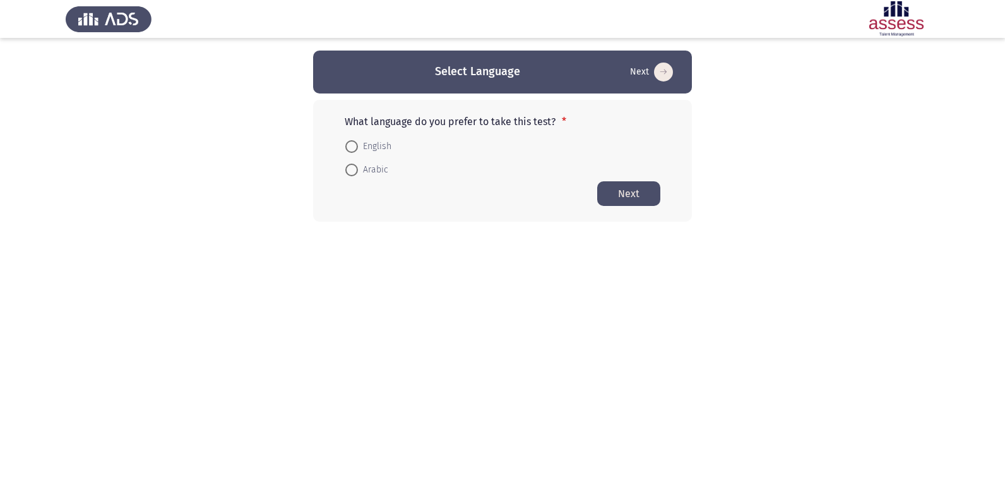
click at [349, 143] on span at bounding box center [351, 146] width 13 height 13
click at [349, 143] on input "English" at bounding box center [351, 146] width 13 height 13
radio input "true"
click at [620, 194] on button "Next" at bounding box center [628, 193] width 63 height 25
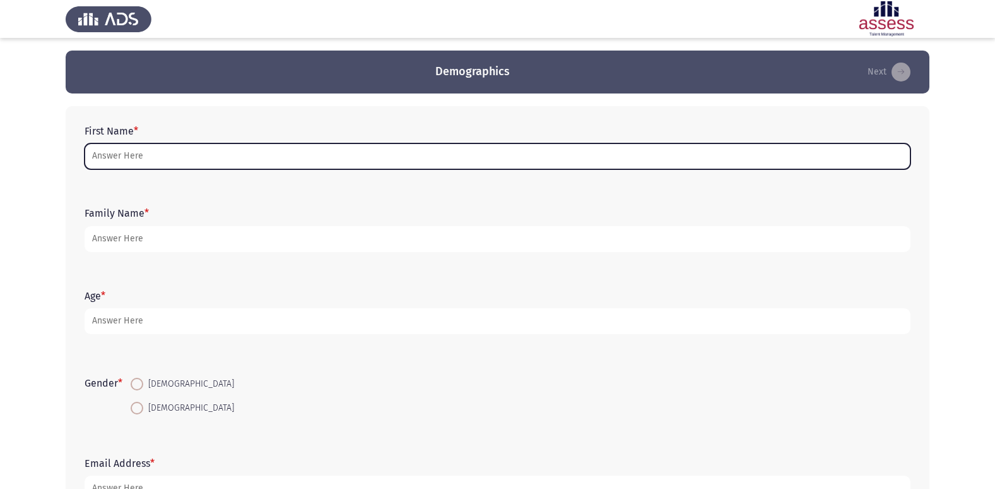
click at [154, 148] on input "First Name *" at bounding box center [498, 156] width 826 height 26
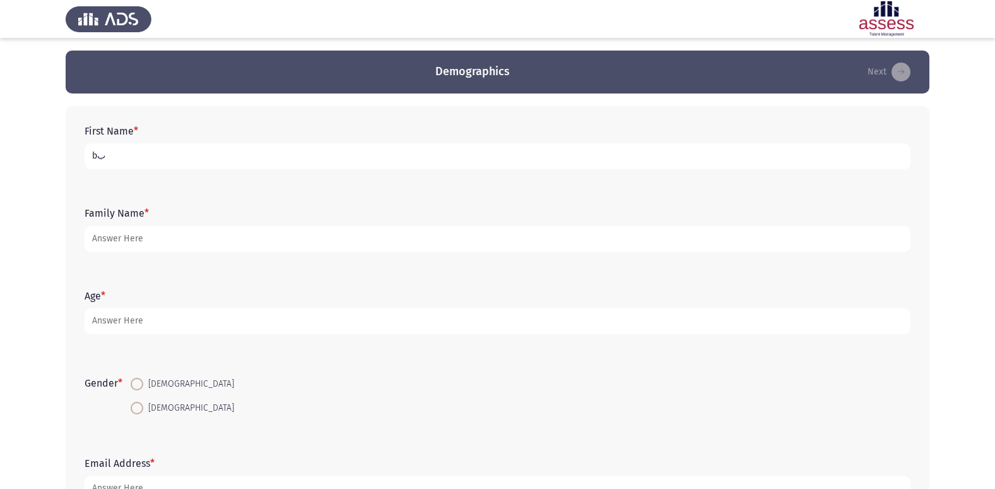
type input "b"
type input "ن"
type input "بيشوي [PERSON_NAME]"
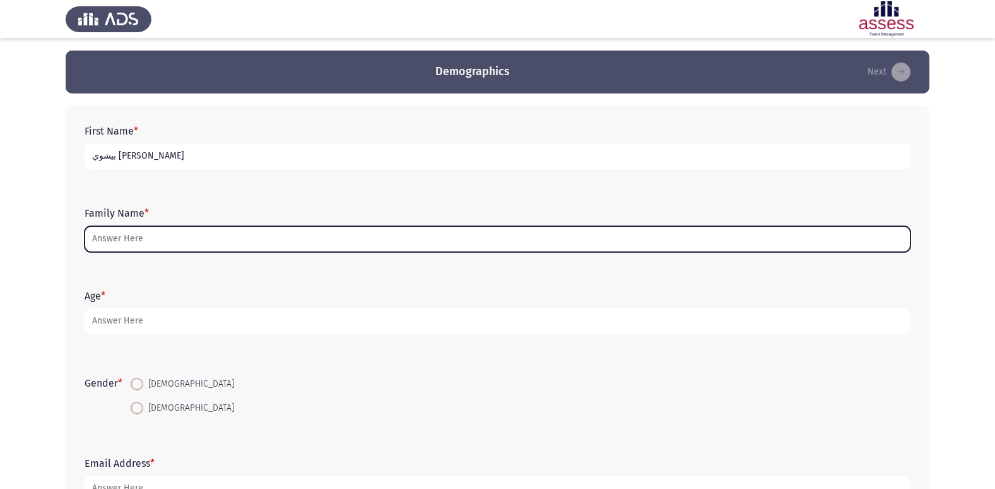
click at [203, 242] on input "Family Name *" at bounding box center [498, 239] width 826 height 26
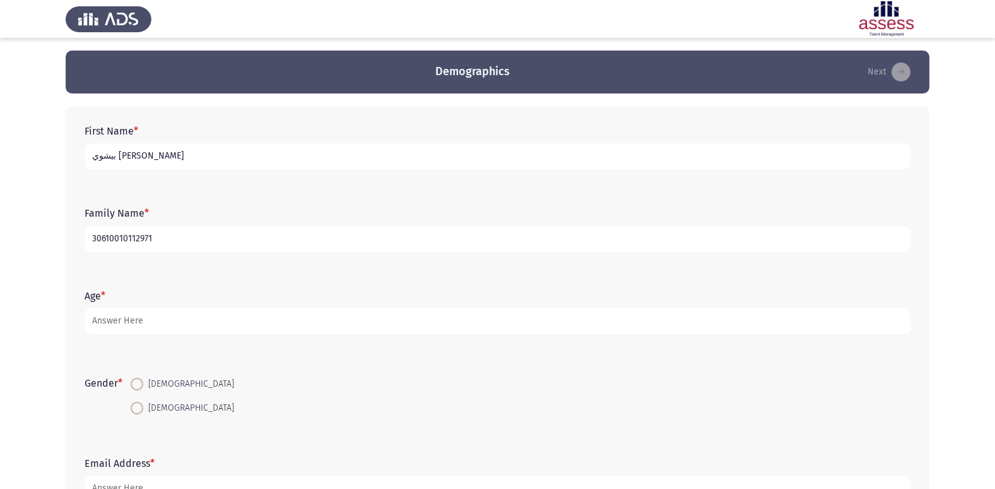
type input "30610010112971"
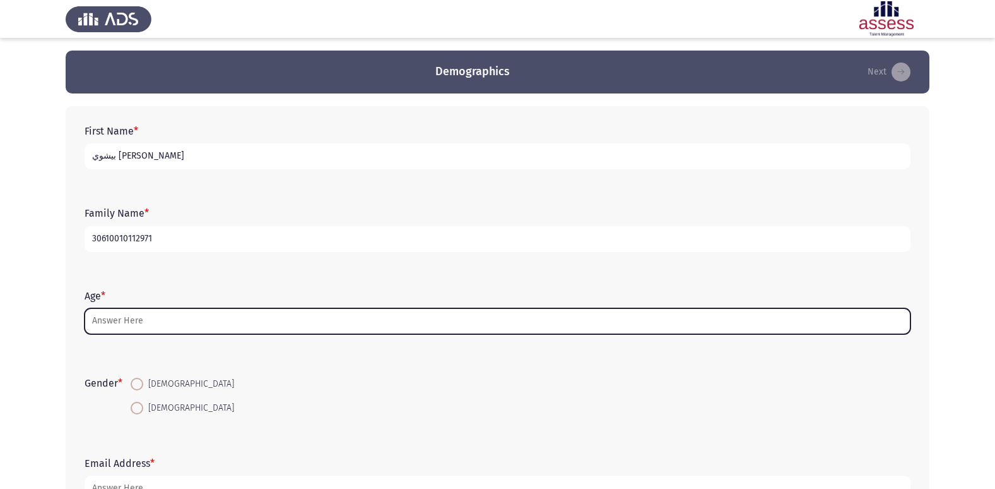
click at [162, 321] on input "Age *" at bounding box center [498, 321] width 826 height 26
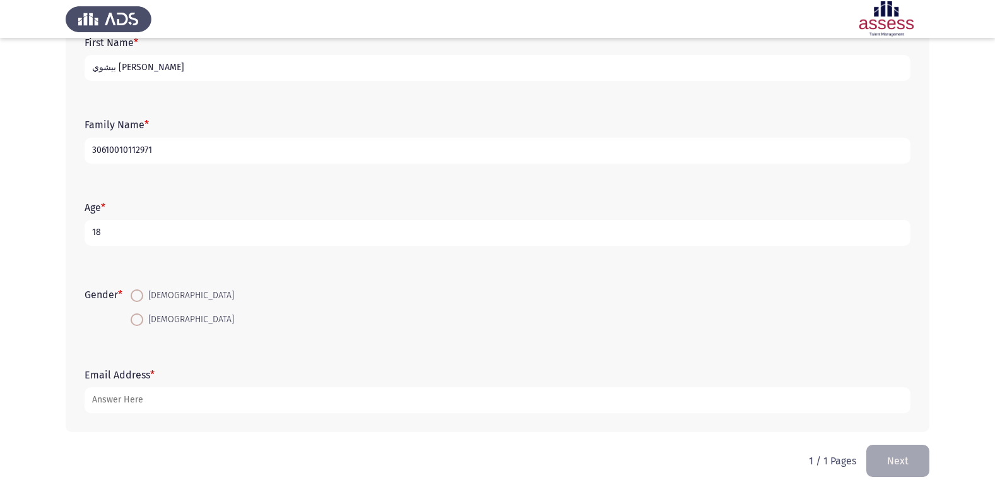
scroll to position [95, 0]
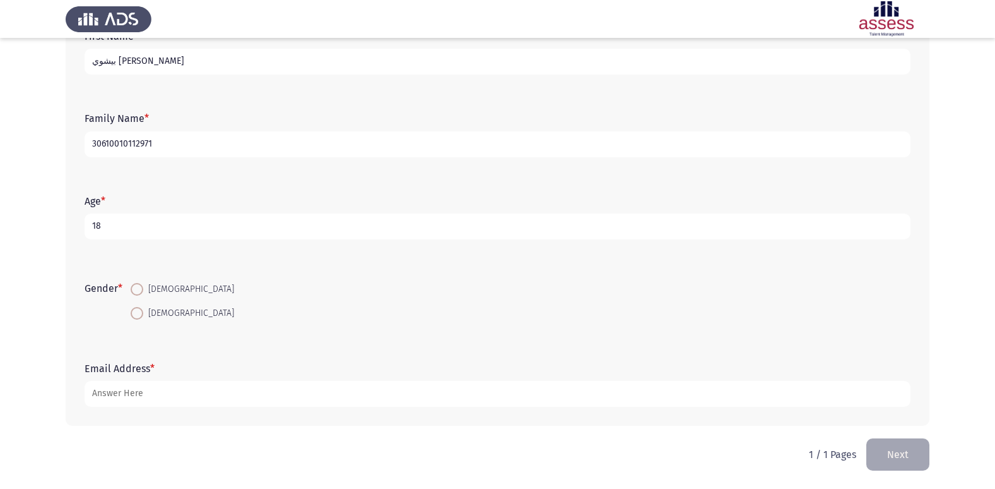
type input "18"
click at [139, 285] on span at bounding box center [137, 289] width 13 height 13
click at [139, 285] on input "[DEMOGRAPHIC_DATA]" at bounding box center [137, 289] width 13 height 13
radio input "true"
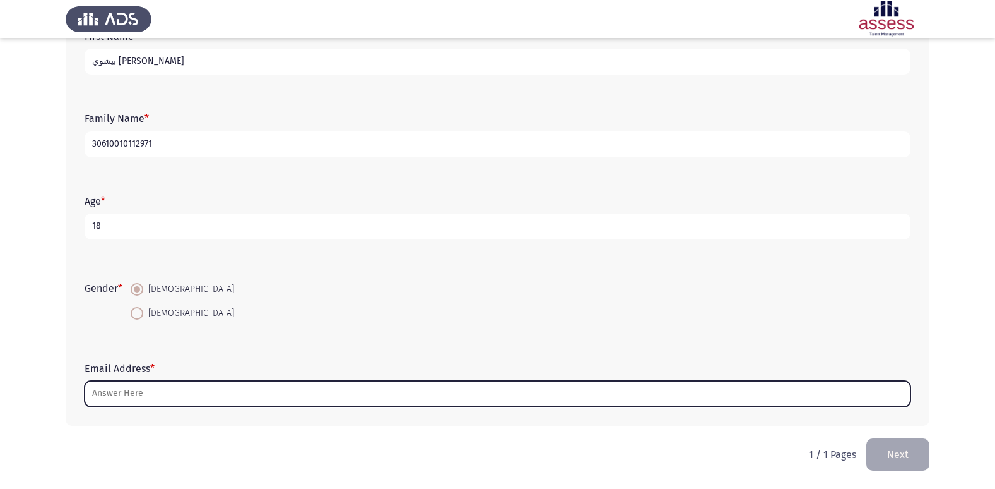
click at [203, 403] on input "Email Address *" at bounding box center [498, 394] width 826 height 26
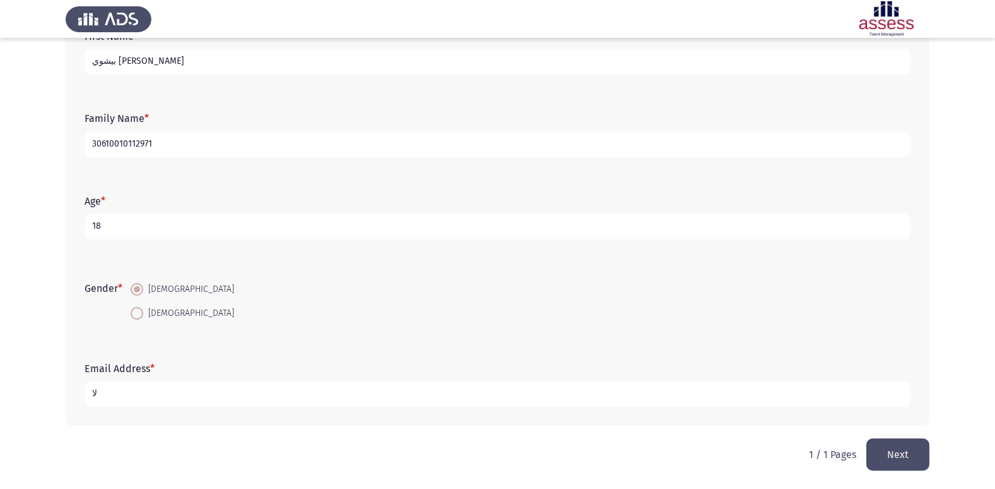
type input "ل"
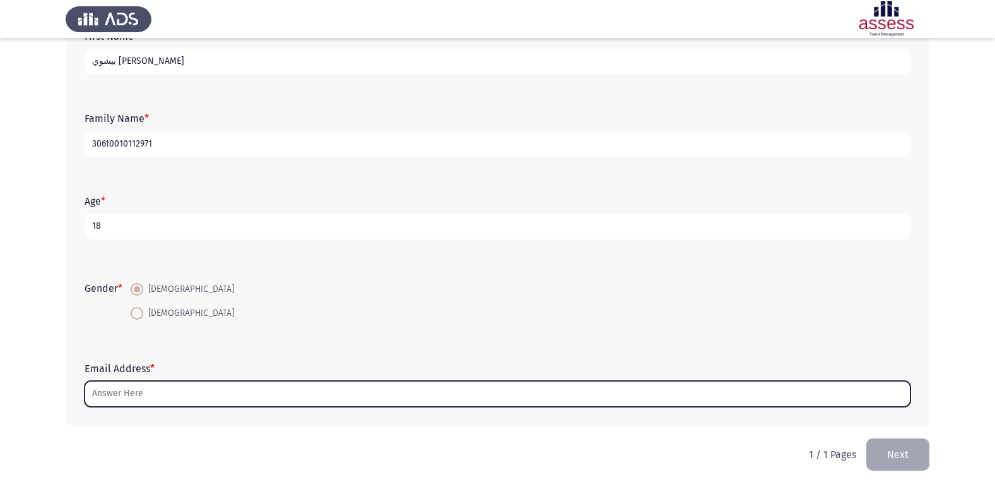
type input "n"
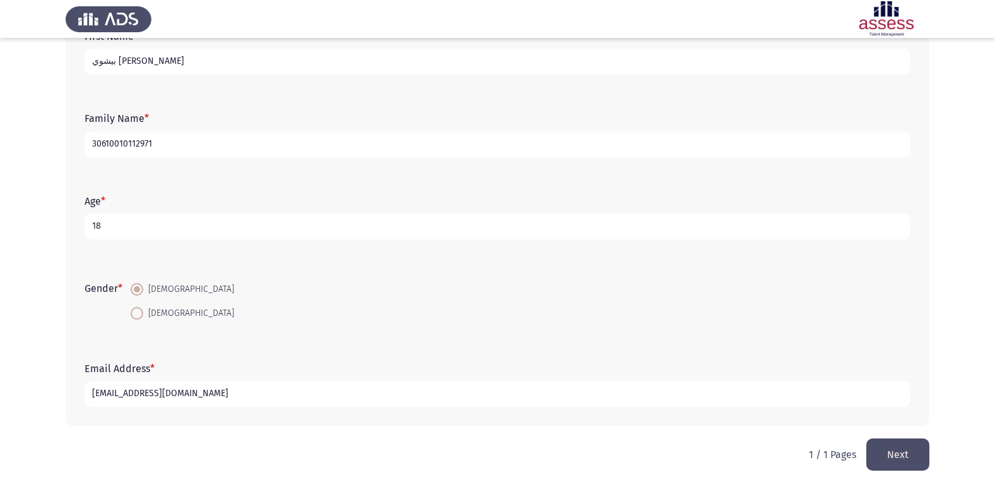
type input "[EMAIL_ADDRESS][DOMAIN_NAME]"
click at [893, 448] on button "Next" at bounding box center [898, 454] width 63 height 32
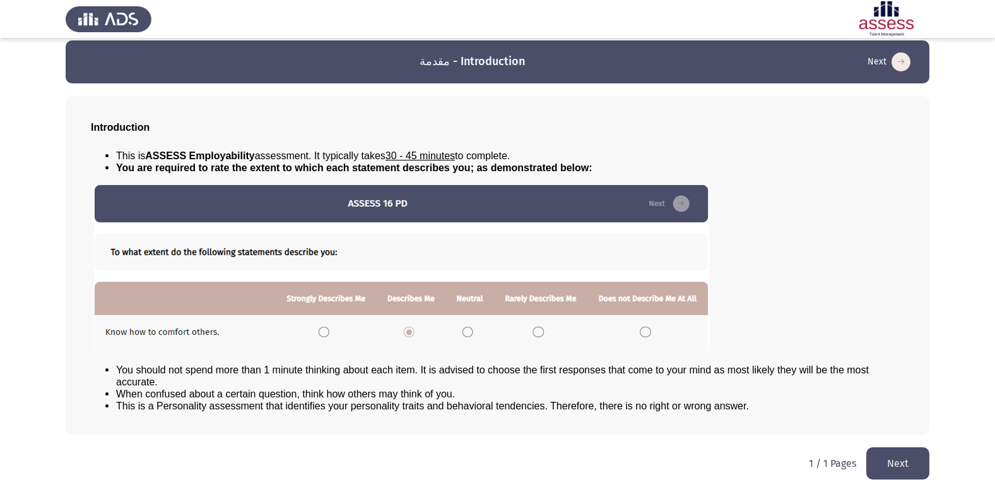
scroll to position [13, 0]
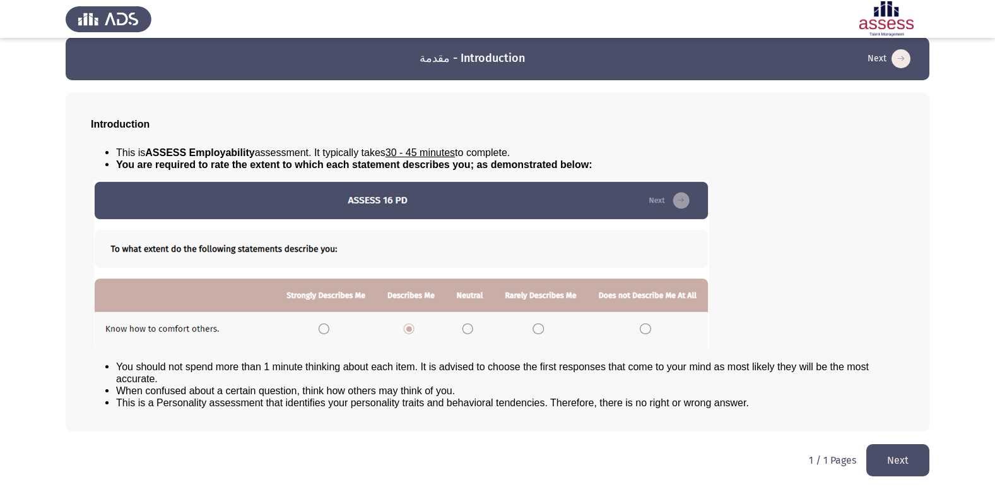
click at [468, 328] on img at bounding box center [401, 264] width 615 height 167
click at [318, 328] on img at bounding box center [401, 264] width 615 height 167
click at [885, 459] on button "Next" at bounding box center [898, 460] width 63 height 32
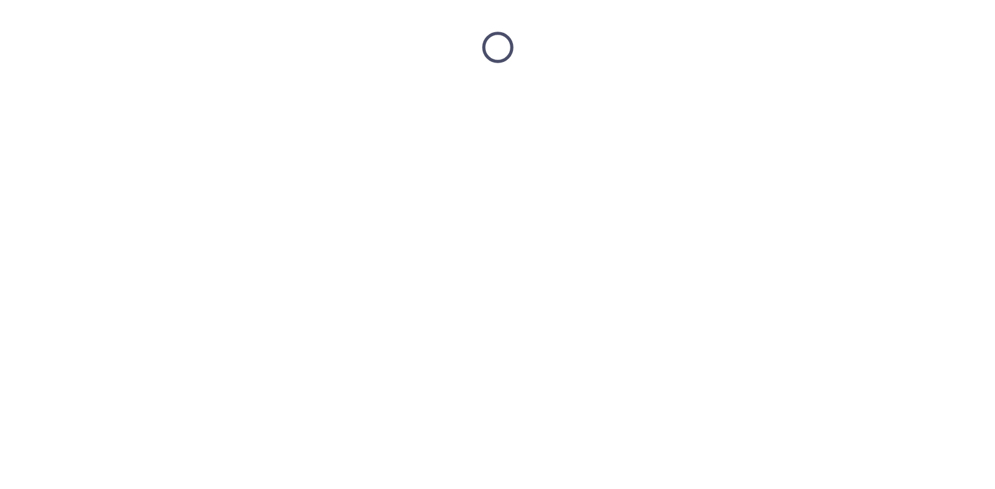
scroll to position [0, 0]
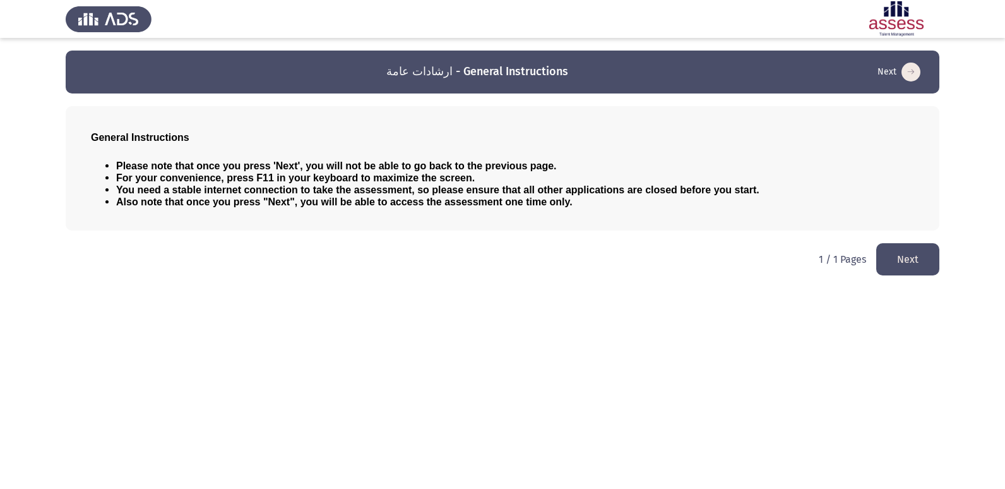
click at [901, 268] on button "Next" at bounding box center [907, 259] width 63 height 32
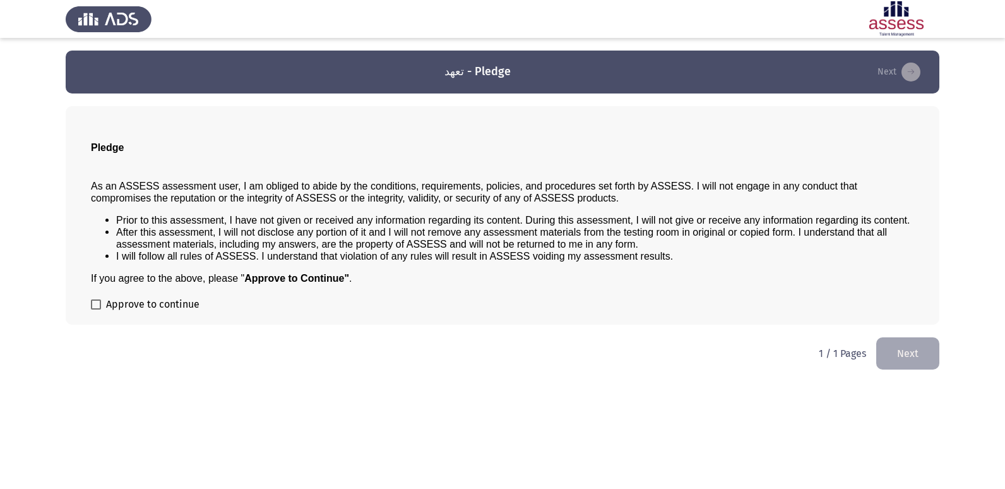
click at [93, 305] on span at bounding box center [96, 304] width 10 height 10
click at [95, 309] on input "Approve to continue" at bounding box center [95, 309] width 1 height 1
checkbox input "true"
click at [895, 357] on button "Next" at bounding box center [907, 353] width 63 height 32
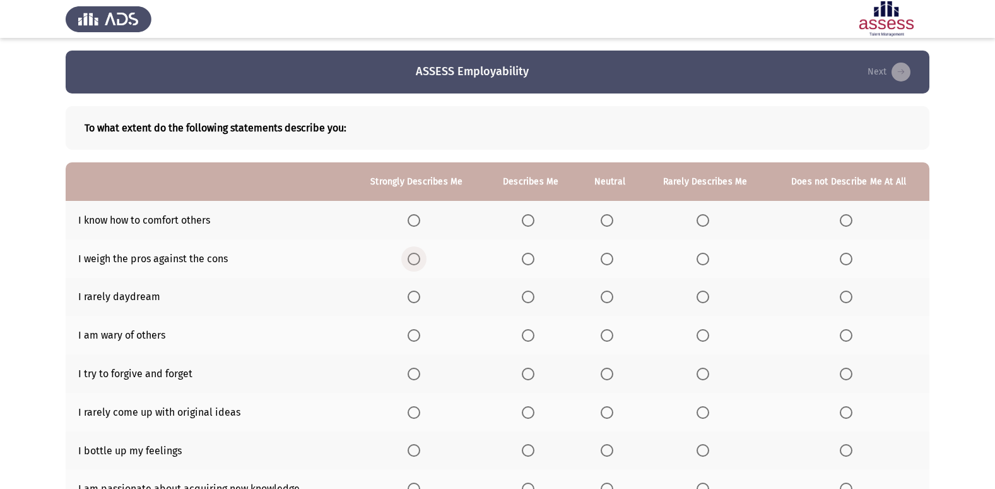
click at [418, 260] on span "Select an option" at bounding box center [414, 258] width 13 height 13
click at [418, 260] on input "Select an option" at bounding box center [414, 258] width 13 height 13
click at [704, 299] on span "Select an option" at bounding box center [703, 296] width 13 height 13
click at [704, 299] on input "Select an option" at bounding box center [703, 296] width 13 height 13
click at [538, 333] on label "Select an option" at bounding box center [531, 335] width 18 height 13
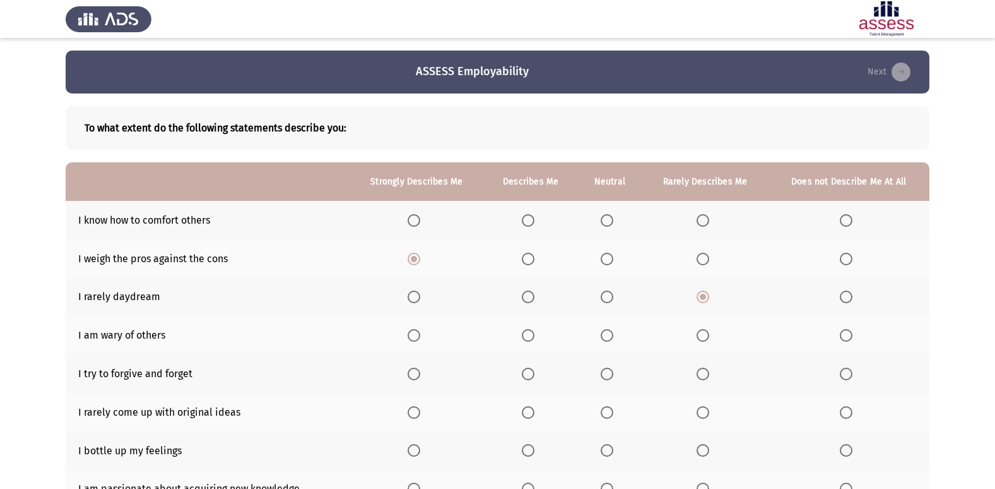
click at [535, 333] on input "Select an option" at bounding box center [528, 335] width 13 height 13
click at [526, 369] on span "Select an option" at bounding box center [528, 373] width 13 height 13
click at [526, 369] on input "Select an option" at bounding box center [528, 373] width 13 height 13
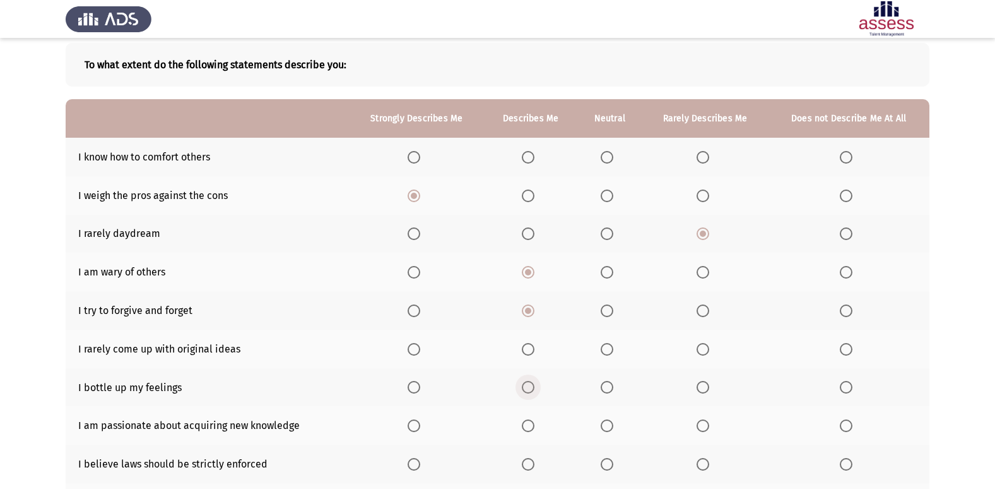
click at [535, 386] on span "Select an option" at bounding box center [528, 387] width 13 height 13
click at [535, 386] on input "Select an option" at bounding box center [528, 387] width 13 height 13
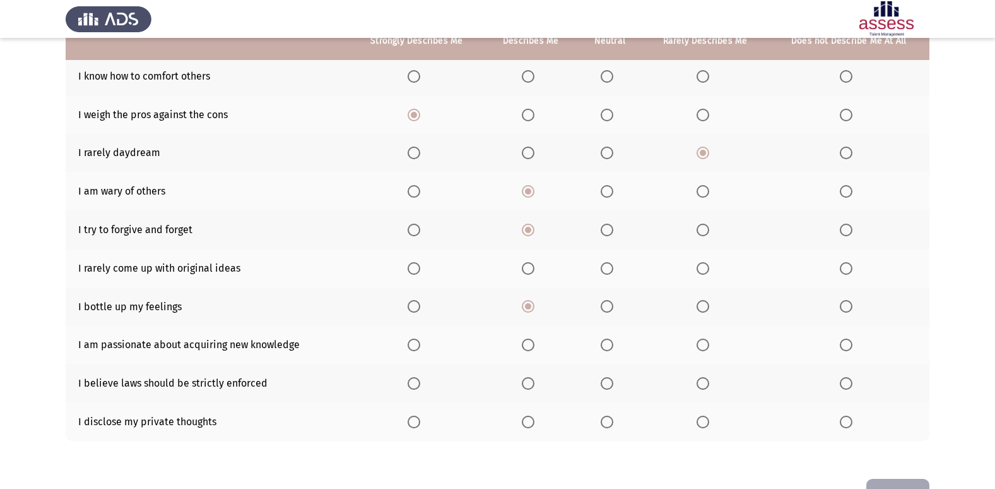
scroll to position [184, 0]
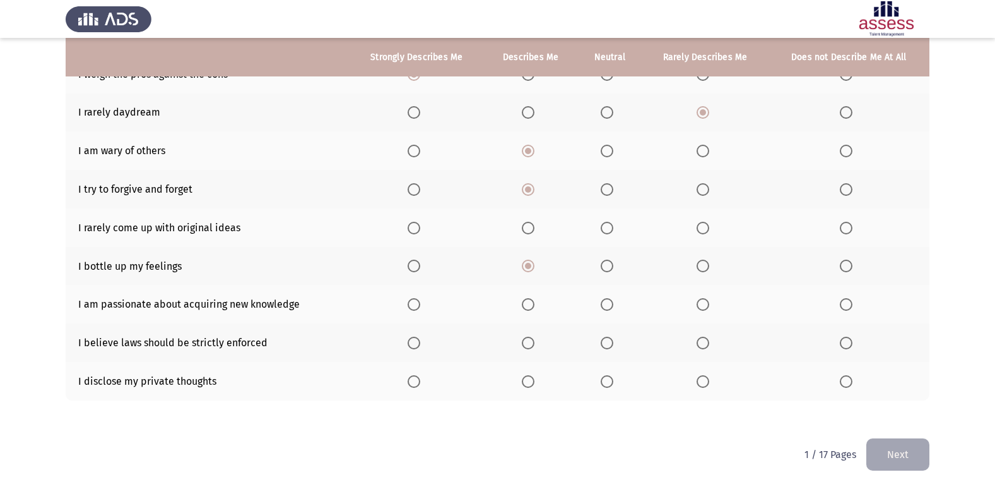
click at [531, 341] on span "Select an option" at bounding box center [528, 342] width 13 height 13
click at [531, 341] on input "Select an option" at bounding box center [528, 342] width 13 height 13
click at [528, 379] on span "Select an option" at bounding box center [528, 381] width 13 height 13
click at [528, 379] on input "Select an option" at bounding box center [528, 381] width 13 height 13
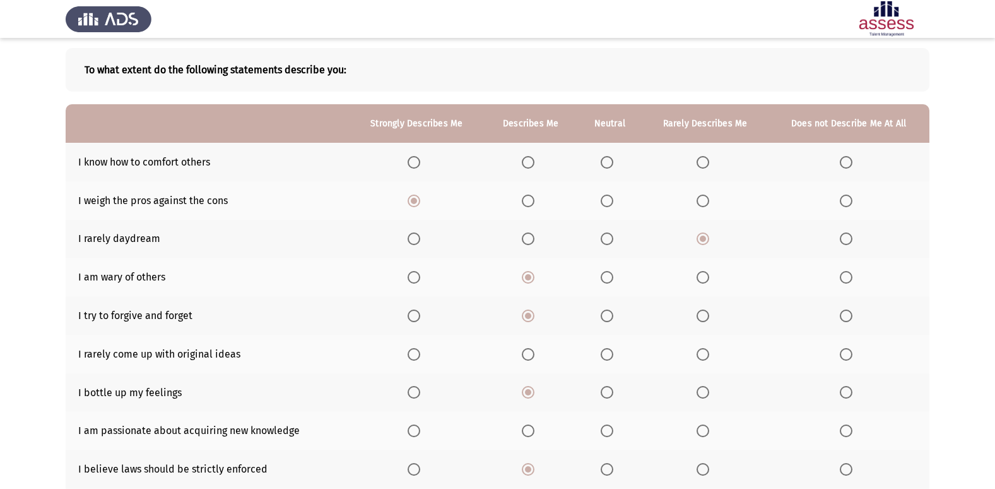
scroll to position [0, 0]
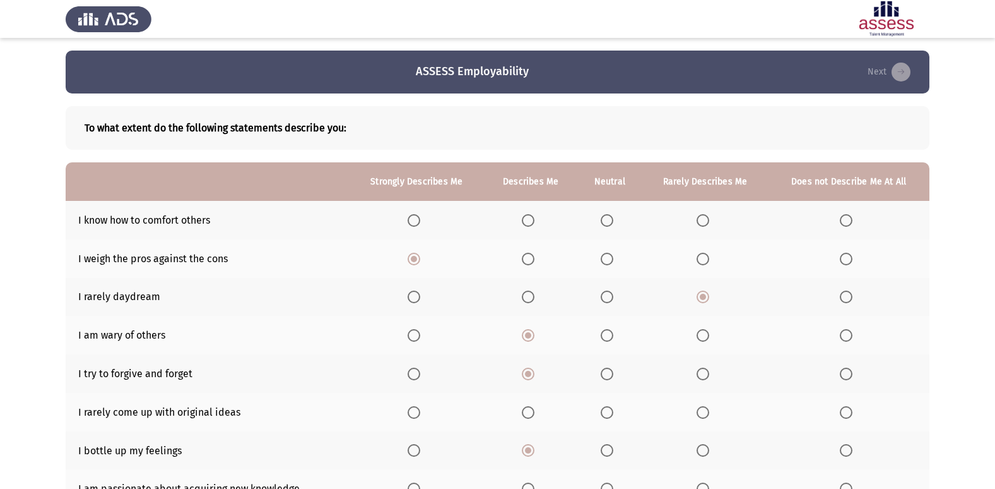
click at [610, 222] on span "Select an option" at bounding box center [607, 220] width 13 height 13
click at [610, 222] on input "Select an option" at bounding box center [607, 220] width 13 height 13
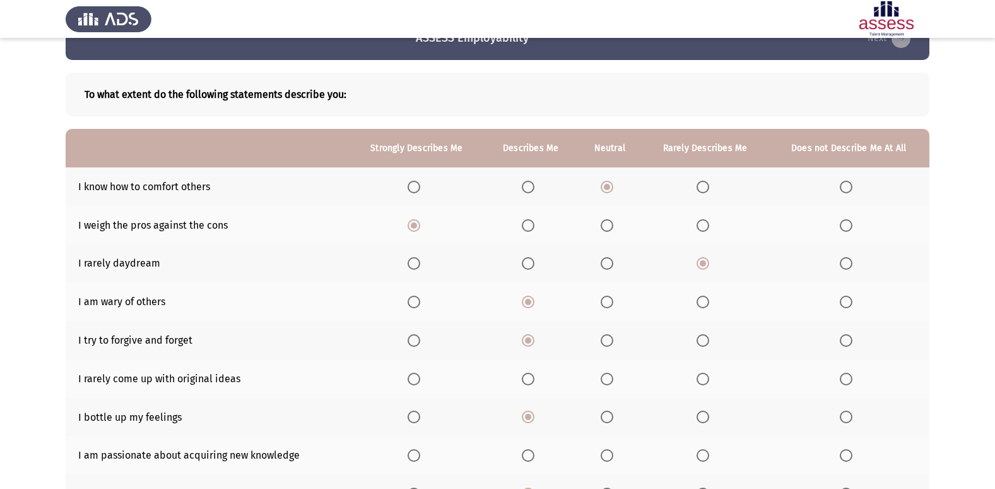
scroll to position [63, 0]
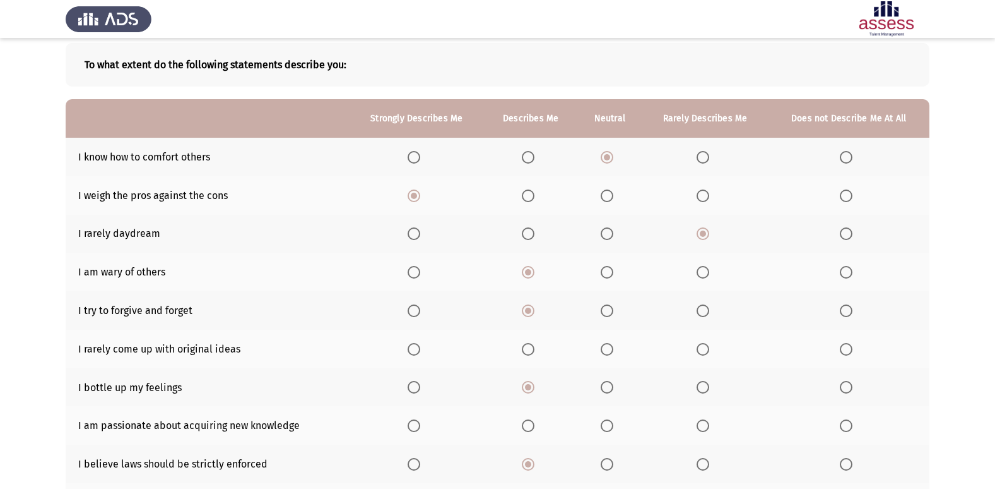
click at [704, 350] on span "Select an option" at bounding box center [703, 349] width 13 height 13
click at [704, 350] on input "Select an option" at bounding box center [703, 349] width 13 height 13
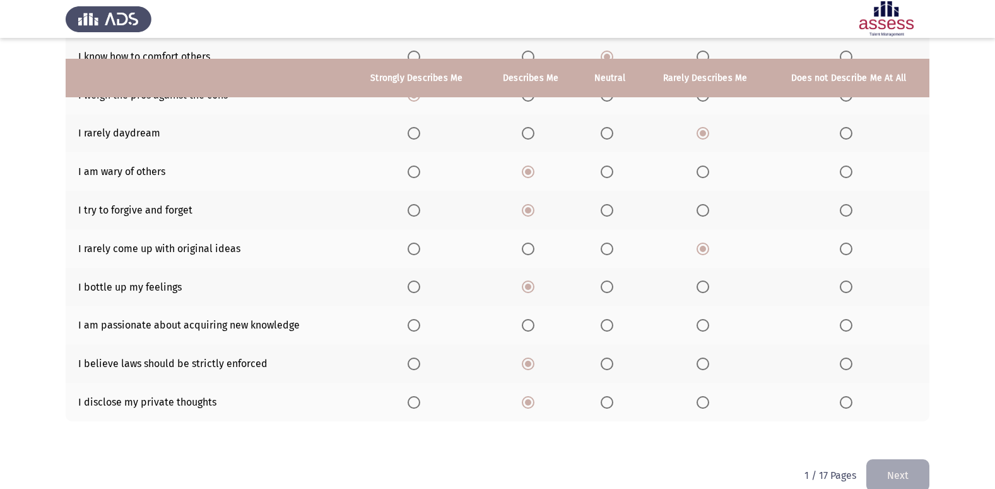
scroll to position [184, 0]
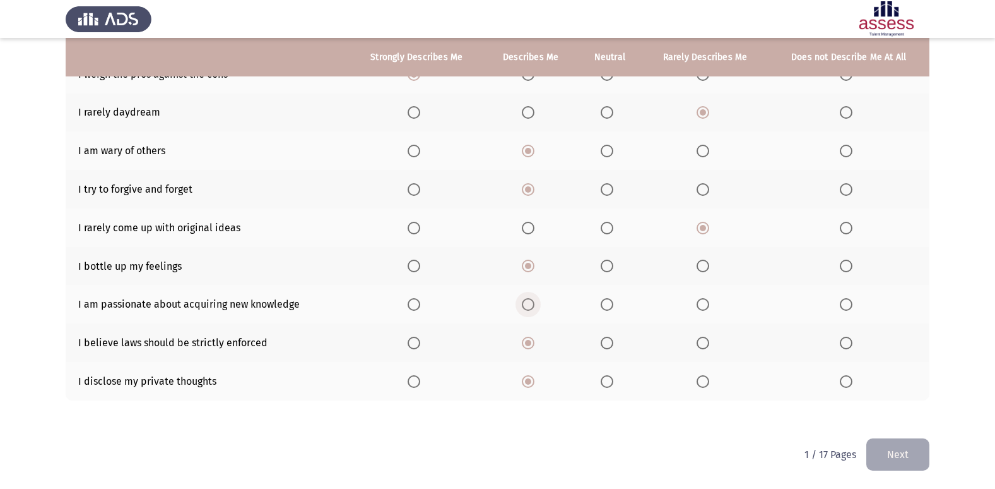
click at [528, 310] on span "Select an option" at bounding box center [528, 304] width 13 height 13
click at [528, 310] on input "Select an option" at bounding box center [528, 304] width 13 height 13
click at [609, 386] on span "Select an option" at bounding box center [607, 381] width 13 height 13
click at [609, 386] on input "Select an option" at bounding box center [607, 381] width 13 height 13
click at [890, 450] on button "Next" at bounding box center [898, 454] width 63 height 32
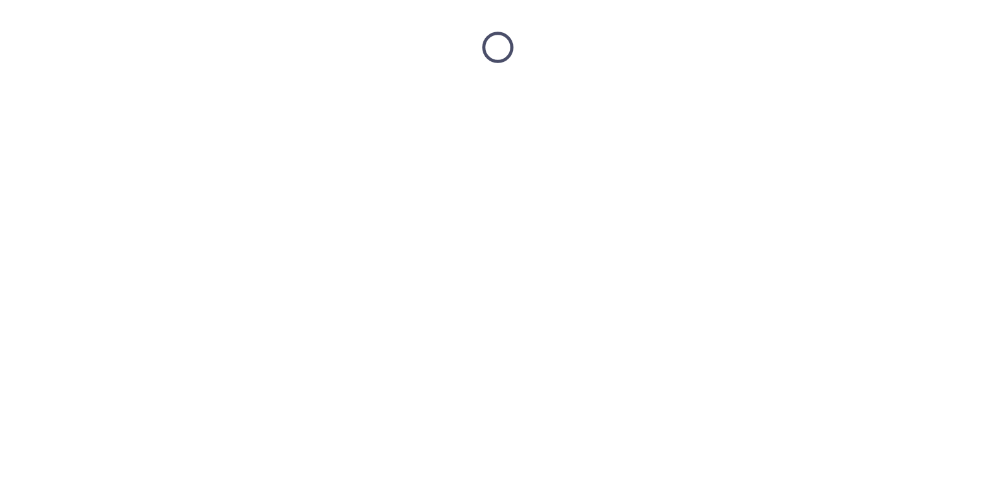
scroll to position [0, 0]
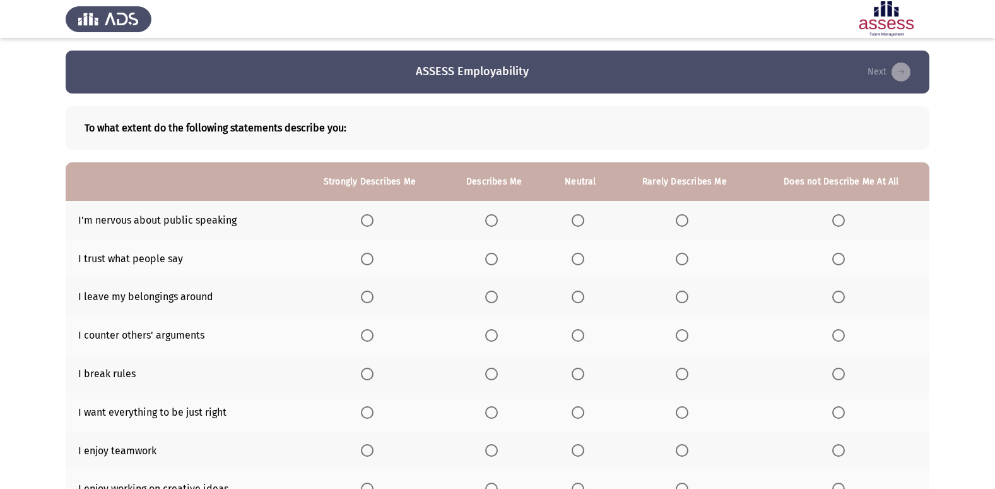
click at [682, 261] on span "Select an option" at bounding box center [682, 258] width 13 height 13
click at [682, 261] on input "Select an option" at bounding box center [682, 258] width 13 height 13
click at [838, 371] on span "Select an option" at bounding box center [839, 373] width 13 height 13
click at [838, 371] on input "Select an option" at bounding box center [839, 373] width 13 height 13
click at [682, 372] on span "Select an option" at bounding box center [682, 373] width 13 height 13
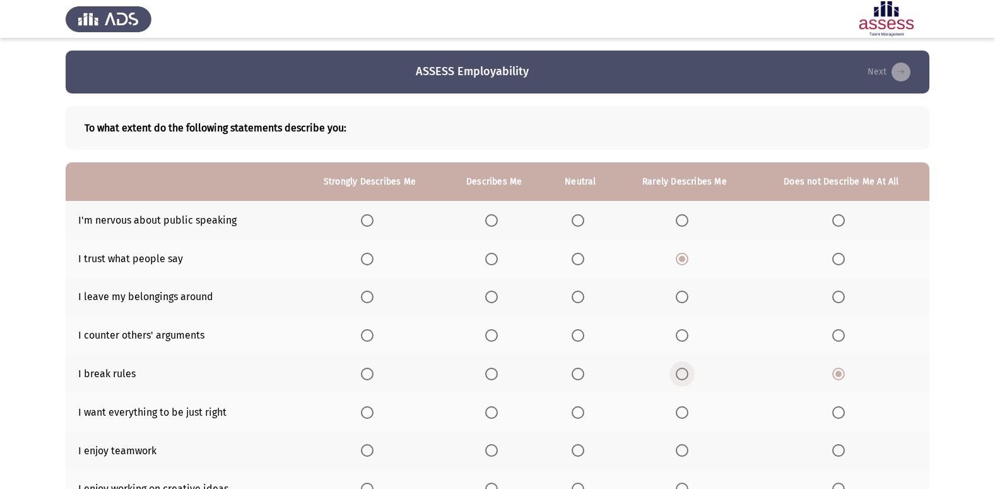
click at [682, 372] on input "Select an option" at bounding box center [682, 373] width 13 height 13
click at [842, 336] on span "Select an option" at bounding box center [839, 335] width 13 height 13
click at [842, 336] on input "Select an option" at bounding box center [839, 335] width 13 height 13
click at [684, 223] on span "Select an option" at bounding box center [682, 220] width 13 height 13
click at [684, 223] on input "Select an option" at bounding box center [682, 220] width 13 height 13
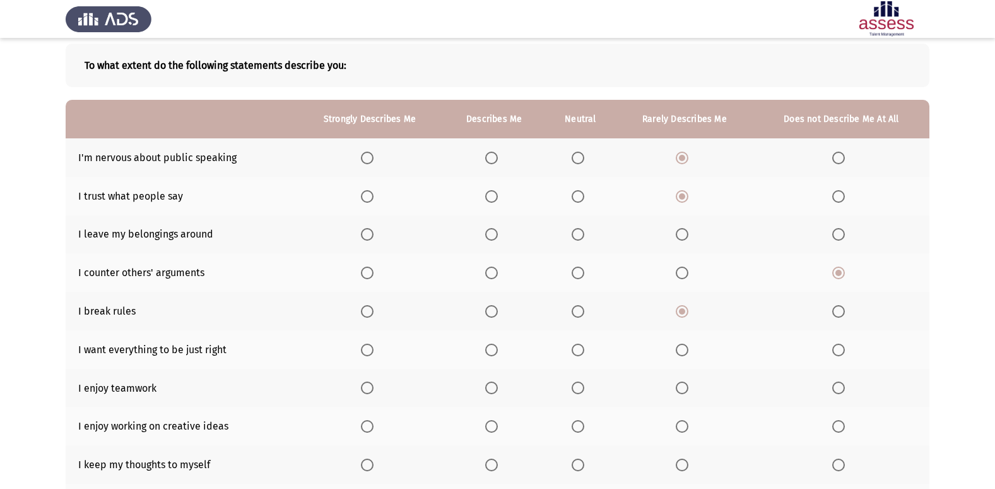
scroll to position [63, 0]
click at [495, 345] on span "Select an option" at bounding box center [491, 349] width 13 height 13
click at [495, 345] on input "Select an option" at bounding box center [491, 349] width 13 height 13
click at [839, 387] on span "Select an option" at bounding box center [839, 387] width 0 height 0
click at [839, 386] on input "Select an option" at bounding box center [839, 387] width 13 height 13
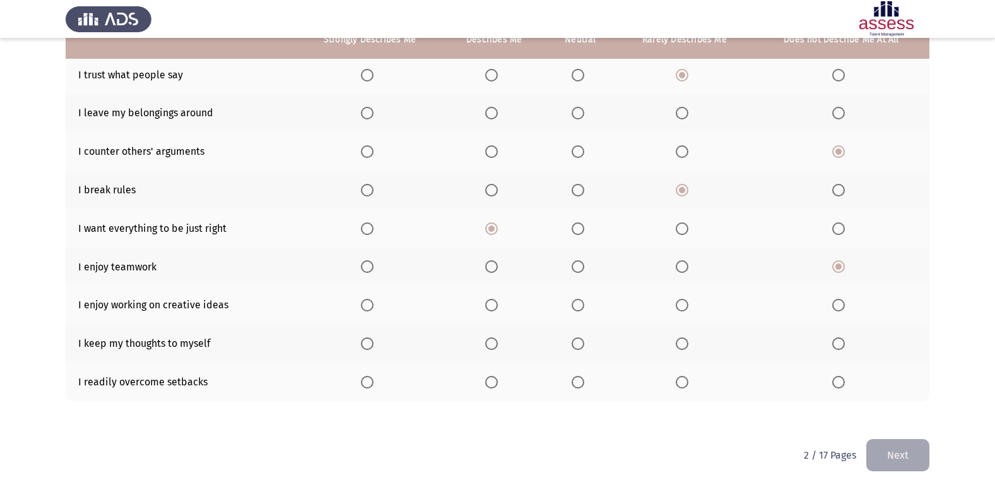
scroll to position [184, 0]
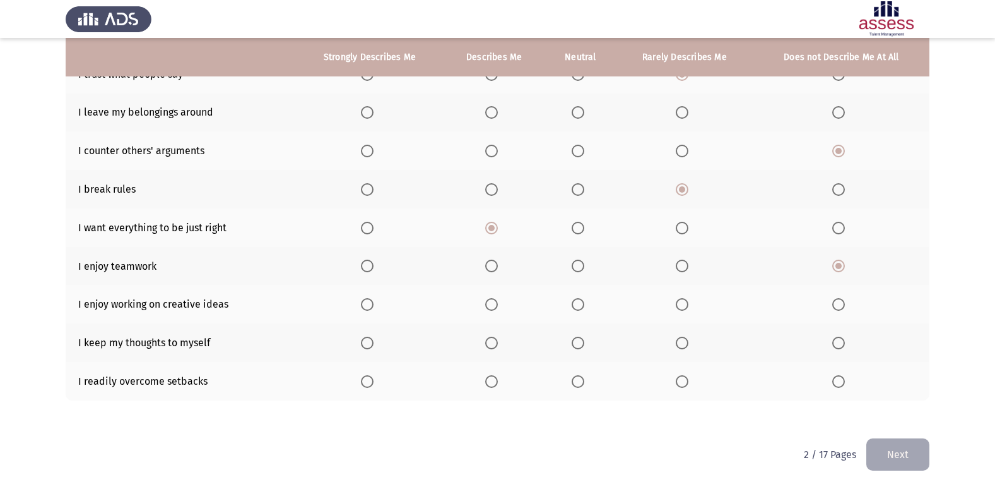
click at [576, 382] on span "Select an option" at bounding box center [578, 381] width 13 height 13
click at [576, 382] on input "Select an option" at bounding box center [578, 381] width 13 height 13
click at [495, 346] on span "Select an option" at bounding box center [491, 342] width 13 height 13
click at [495, 346] on input "Select an option" at bounding box center [491, 342] width 13 height 13
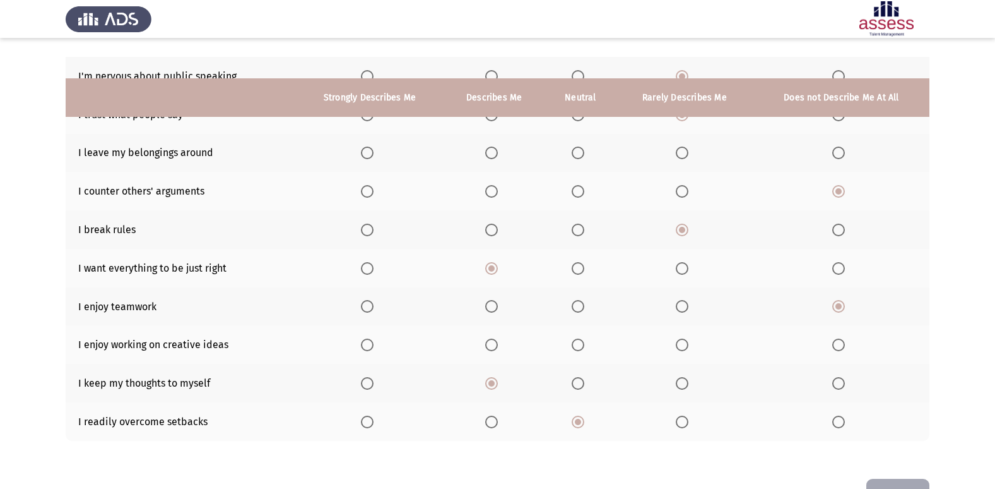
scroll to position [121, 0]
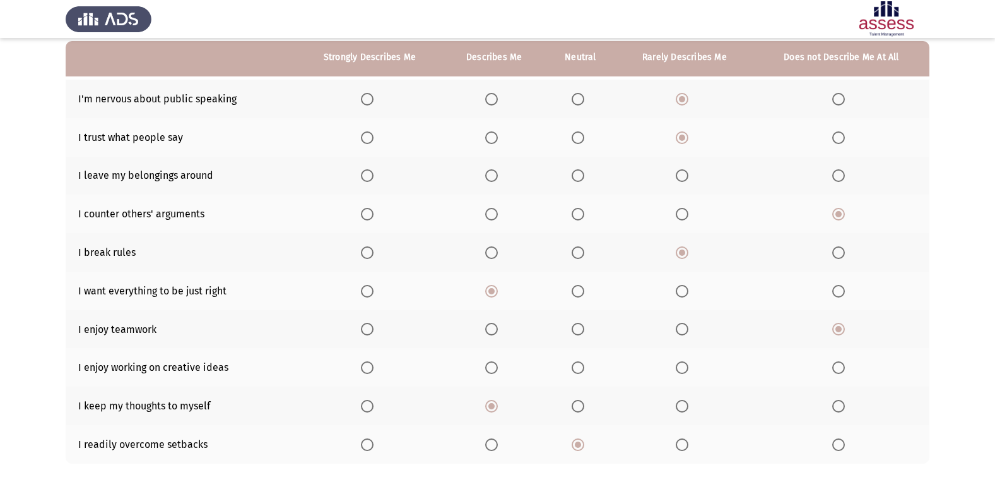
click at [367, 367] on span "Select an option" at bounding box center [367, 367] width 13 height 13
click at [367, 367] on input "Select an option" at bounding box center [367, 367] width 13 height 13
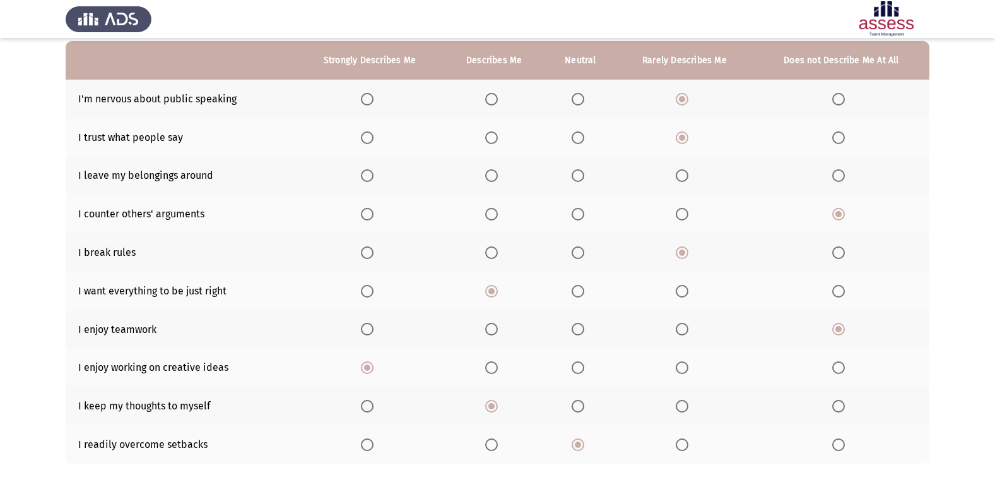
scroll to position [58, 0]
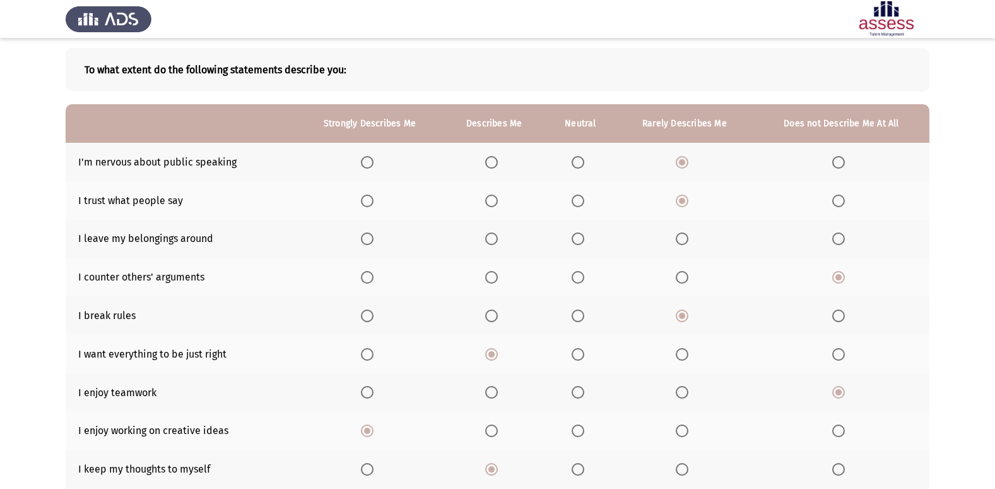
click at [682, 240] on span "Select an option" at bounding box center [682, 238] width 13 height 13
click at [682, 240] on input "Select an option" at bounding box center [682, 238] width 13 height 13
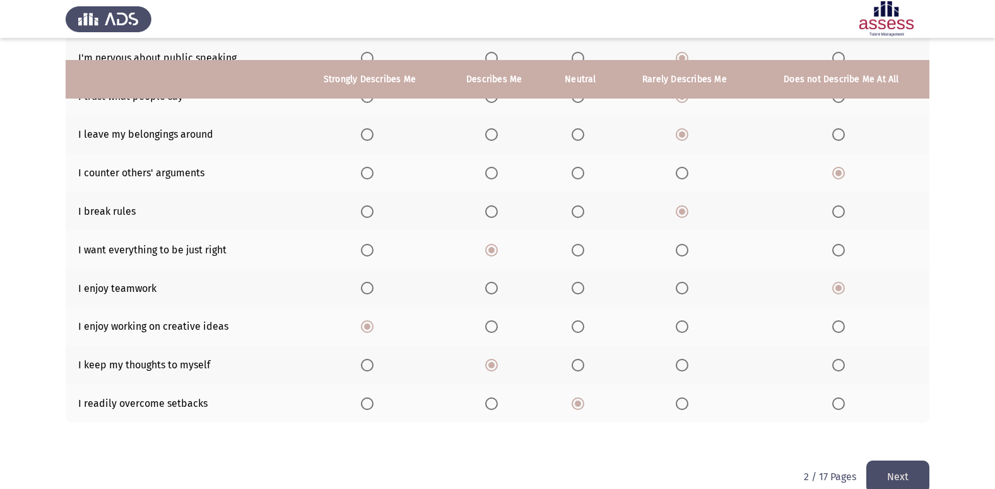
scroll to position [184, 0]
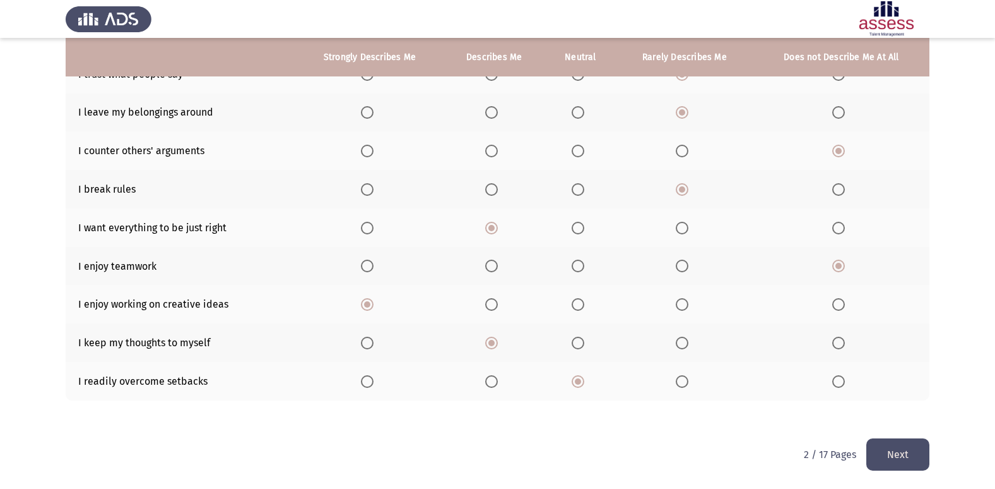
click at [893, 450] on button "Next" at bounding box center [898, 454] width 63 height 32
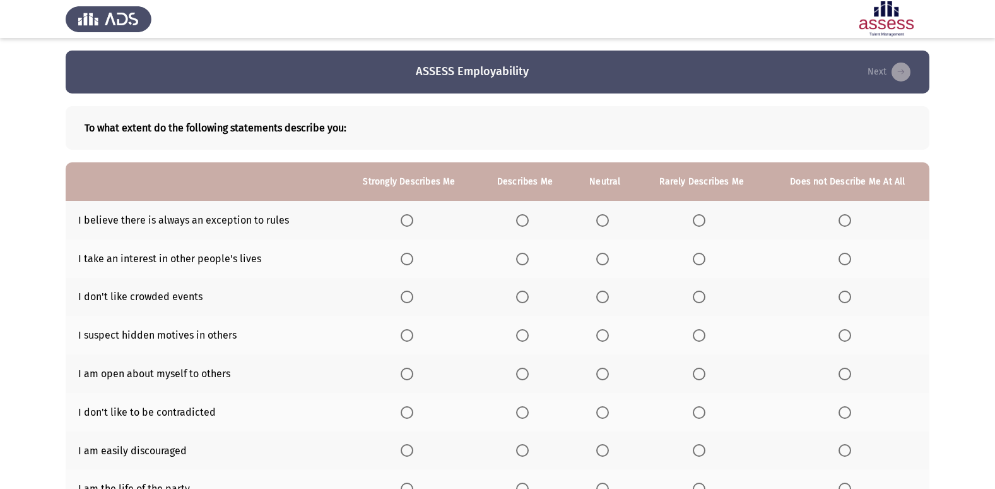
click at [528, 259] on span "Select an option" at bounding box center [522, 258] width 13 height 13
click at [528, 259] on input "Select an option" at bounding box center [522, 258] width 13 height 13
click at [695, 336] on span "Select an option" at bounding box center [699, 335] width 13 height 13
click at [695, 336] on input "Select an option" at bounding box center [699, 335] width 13 height 13
click at [704, 374] on span "Select an option" at bounding box center [699, 373] width 13 height 13
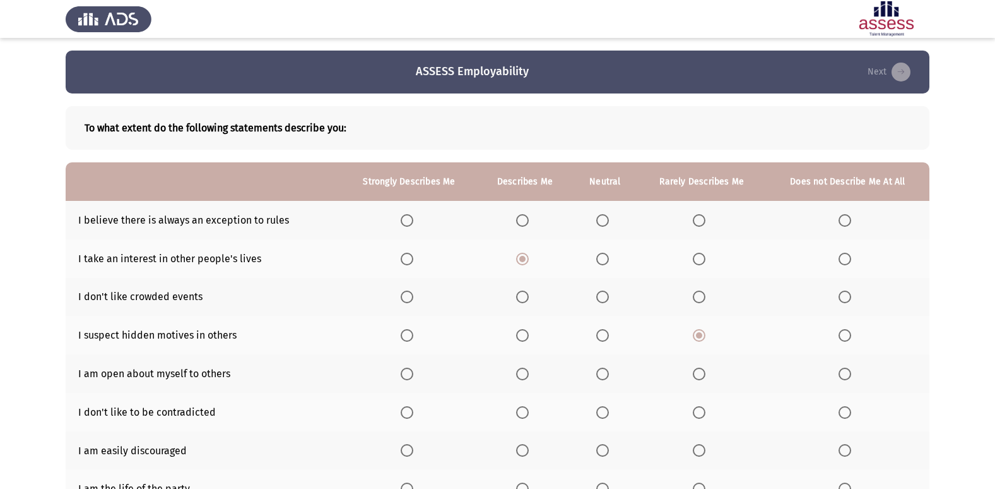
click at [704, 374] on input "Select an option" at bounding box center [699, 373] width 13 height 13
click at [519, 298] on span "Select an option" at bounding box center [522, 296] width 13 height 13
click at [519, 298] on input "Select an option" at bounding box center [522, 296] width 13 height 13
click at [600, 222] on span "Select an option" at bounding box center [602, 220] width 13 height 13
click at [600, 222] on input "Select an option" at bounding box center [602, 220] width 13 height 13
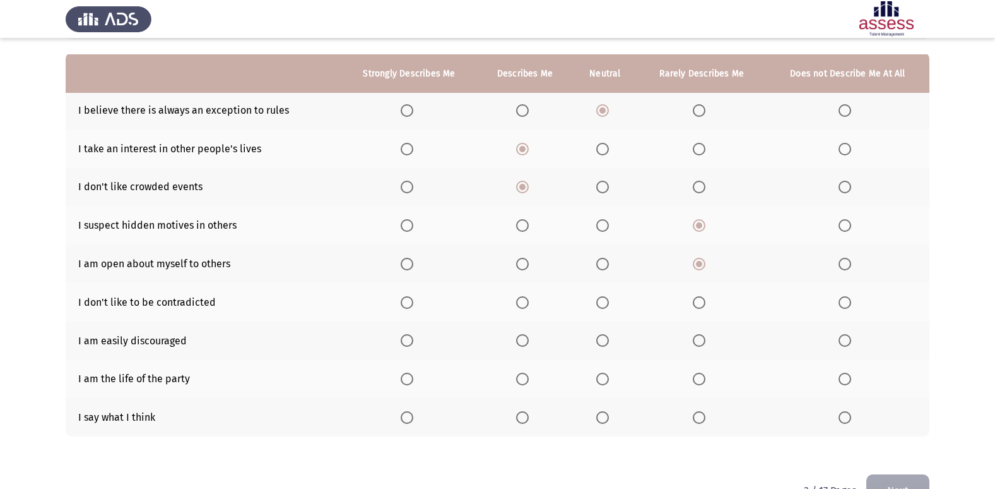
scroll to position [126, 0]
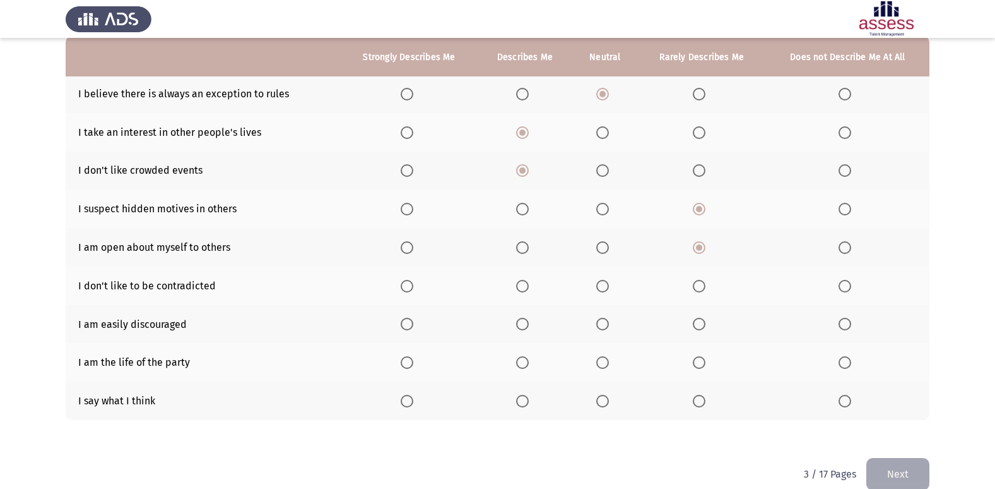
click at [601, 285] on span "Select an option" at bounding box center [602, 286] width 13 height 13
click at [601, 285] on input "Select an option" at bounding box center [602, 286] width 13 height 13
click at [703, 318] on span "Select an option" at bounding box center [699, 323] width 13 height 13
click at [703, 318] on input "Select an option" at bounding box center [699, 323] width 13 height 13
click at [839, 325] on span "Select an option" at bounding box center [845, 323] width 13 height 13
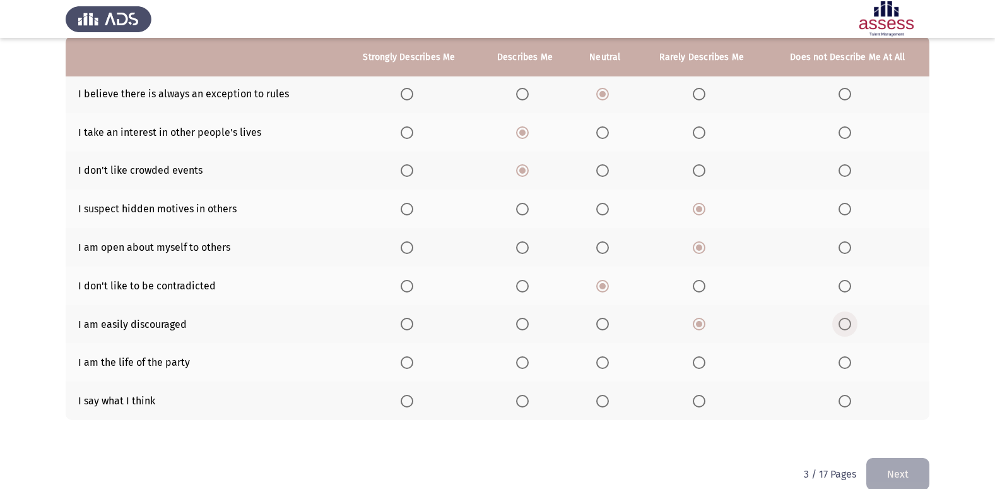
click at [839, 325] on input "Select an option" at bounding box center [845, 323] width 13 height 13
click at [523, 404] on span "Select an option" at bounding box center [522, 400] width 13 height 13
click at [523, 404] on input "Select an option" at bounding box center [522, 400] width 13 height 13
click at [521, 363] on span "Select an option" at bounding box center [522, 362] width 13 height 13
click at [521, 363] on input "Select an option" at bounding box center [522, 362] width 13 height 13
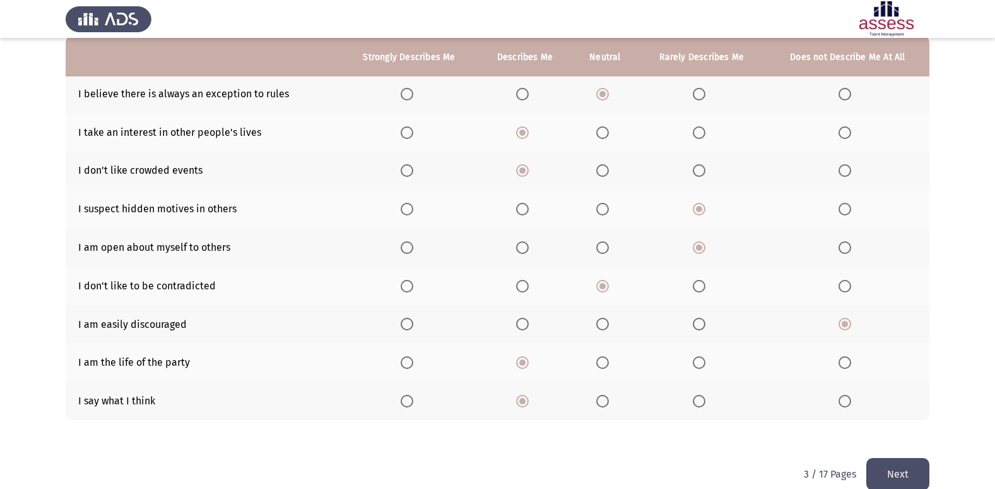
click at [915, 472] on button "Next" at bounding box center [898, 474] width 63 height 32
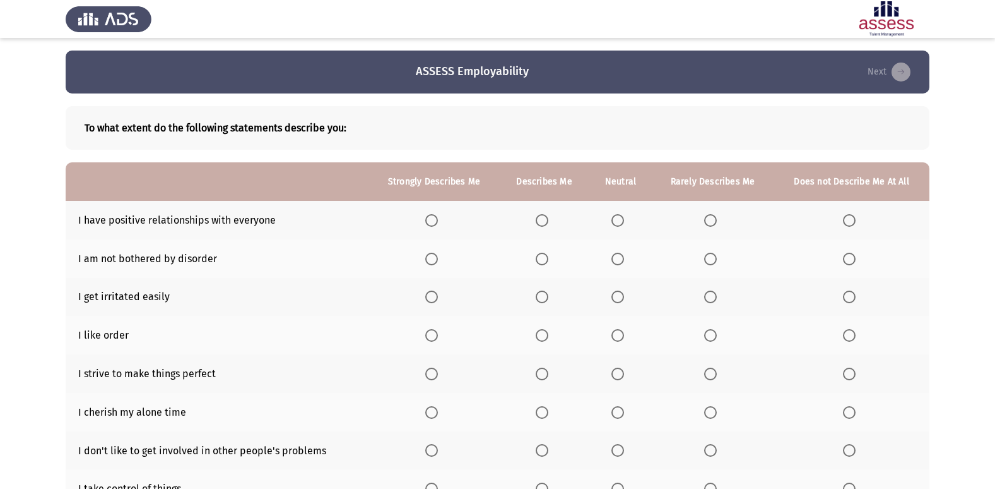
click at [427, 221] on span "Select an option" at bounding box center [431, 220] width 13 height 13
click at [427, 221] on input "Select an option" at bounding box center [431, 220] width 13 height 13
click at [626, 260] on label "Select an option" at bounding box center [621, 258] width 18 height 13
click at [624, 260] on input "Select an option" at bounding box center [618, 258] width 13 height 13
click at [542, 297] on span "Select an option" at bounding box center [542, 297] width 0 height 0
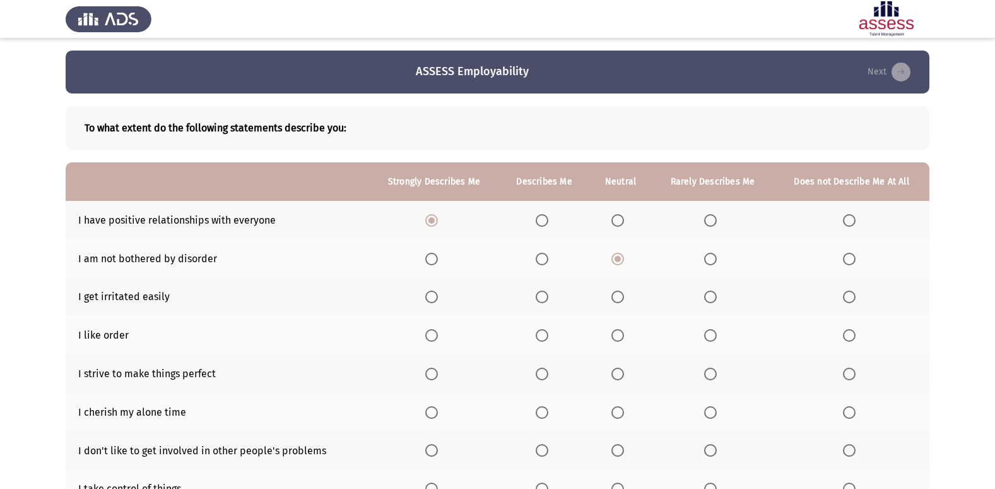
click at [543, 297] on input "Select an option" at bounding box center [542, 296] width 13 height 13
click at [542, 337] on span "Select an option" at bounding box center [542, 335] width 13 height 13
click at [542, 337] on input "Select an option" at bounding box center [542, 335] width 13 height 13
click at [545, 376] on span "Select an option" at bounding box center [542, 373] width 13 height 13
click at [545, 376] on input "Select an option" at bounding box center [542, 373] width 13 height 13
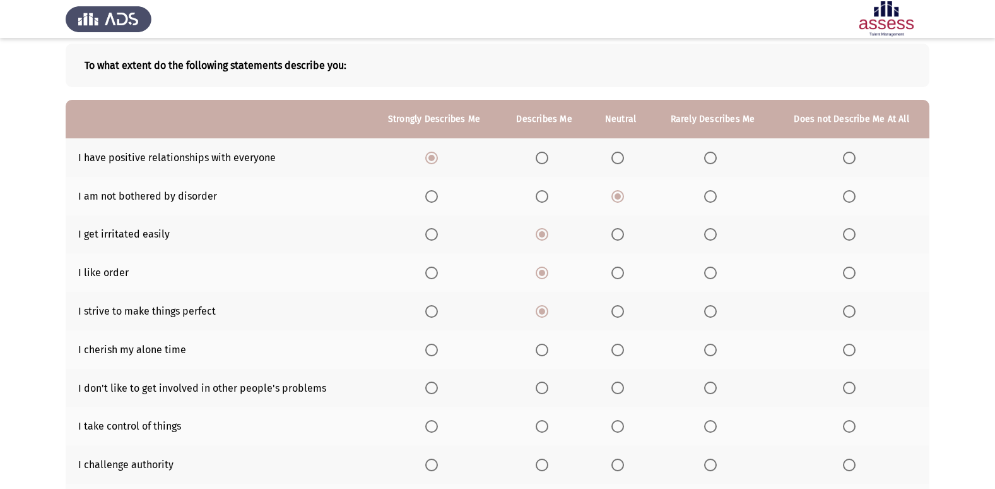
scroll to position [63, 0]
click at [430, 343] on span "Select an option" at bounding box center [431, 349] width 13 height 13
click at [430, 343] on input "Select an option" at bounding box center [431, 349] width 13 height 13
click at [433, 383] on span "Select an option" at bounding box center [431, 387] width 13 height 13
click at [433, 383] on input "Select an option" at bounding box center [431, 387] width 13 height 13
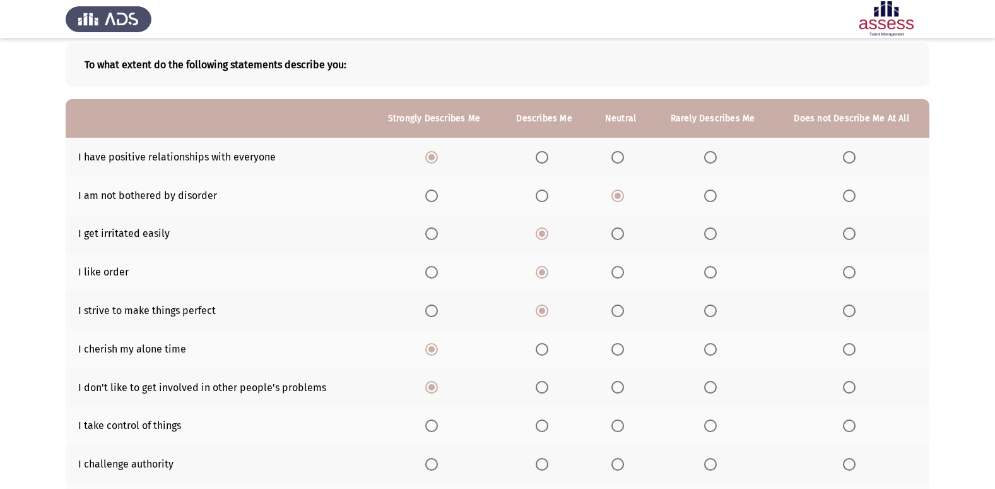
scroll to position [126, 0]
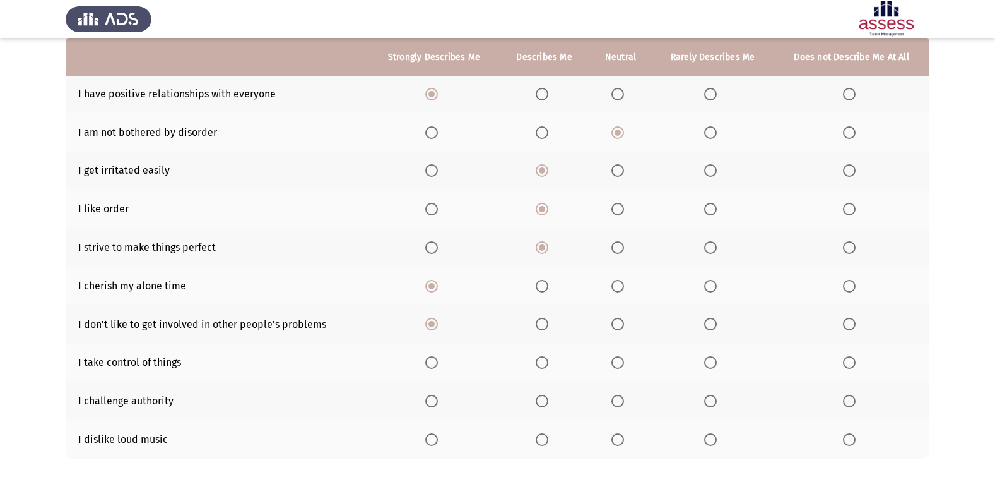
click at [541, 367] on span "Select an option" at bounding box center [542, 362] width 13 height 13
click at [541, 367] on input "Select an option" at bounding box center [542, 362] width 13 height 13
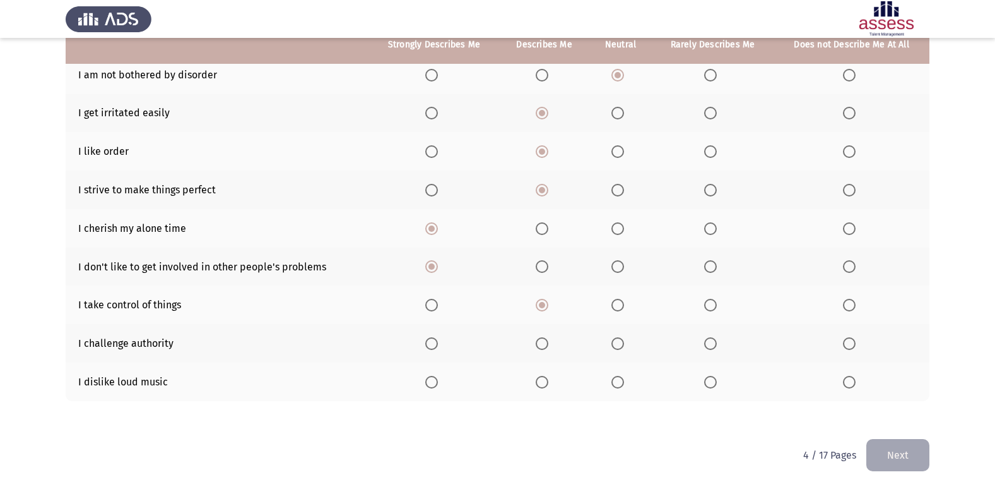
scroll to position [184, 0]
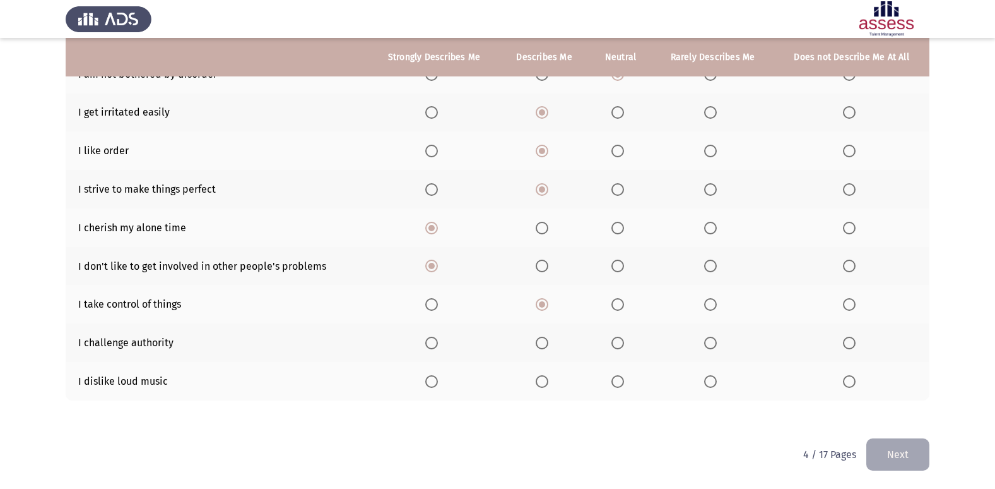
click at [713, 383] on span "Select an option" at bounding box center [710, 381] width 13 height 13
click at [713, 383] on input "Select an option" at bounding box center [710, 381] width 13 height 13
click at [850, 343] on span "Select an option" at bounding box center [850, 343] width 0 height 0
click at [848, 342] on input "Select an option" at bounding box center [849, 342] width 13 height 13
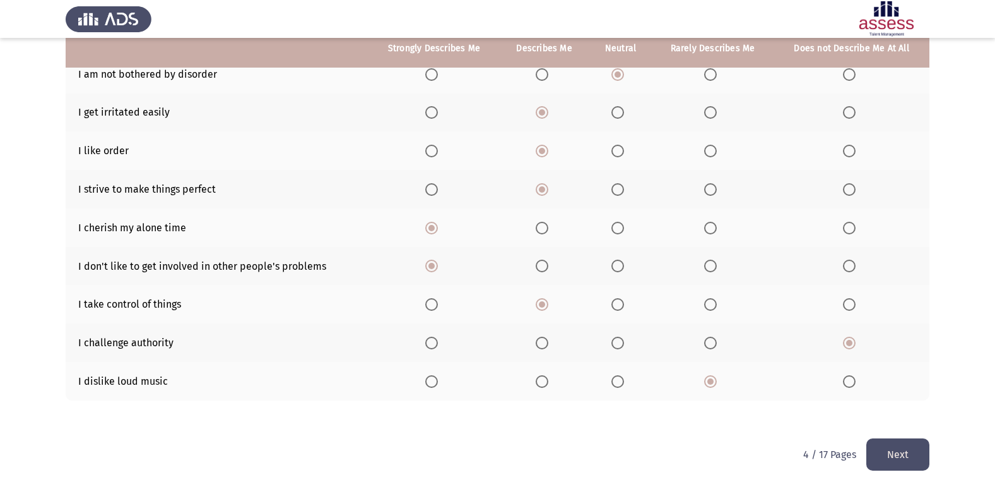
scroll to position [121, 0]
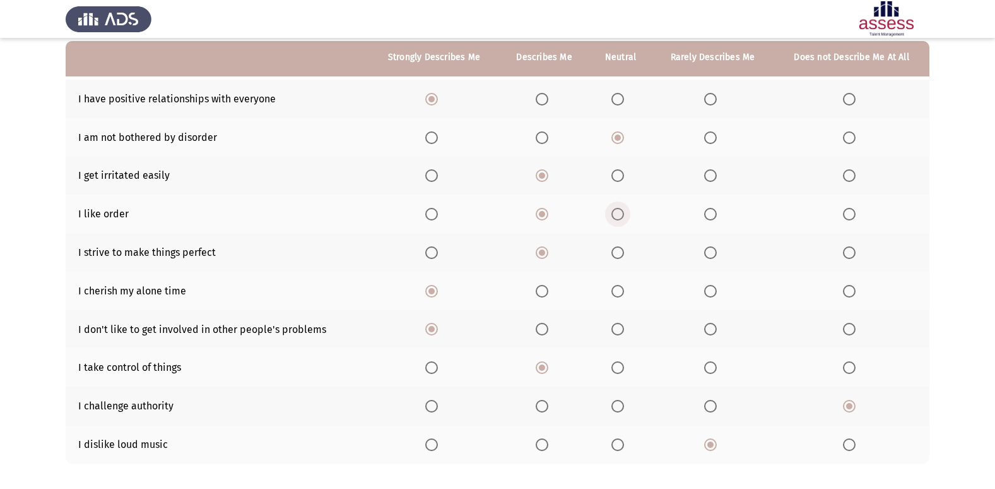
click at [624, 216] on span "Select an option" at bounding box center [618, 214] width 13 height 13
click at [624, 216] on input "Select an option" at bounding box center [618, 214] width 13 height 13
click at [541, 210] on span "Select an option" at bounding box center [542, 214] width 13 height 13
click at [541, 210] on input "Select an option" at bounding box center [542, 214] width 13 height 13
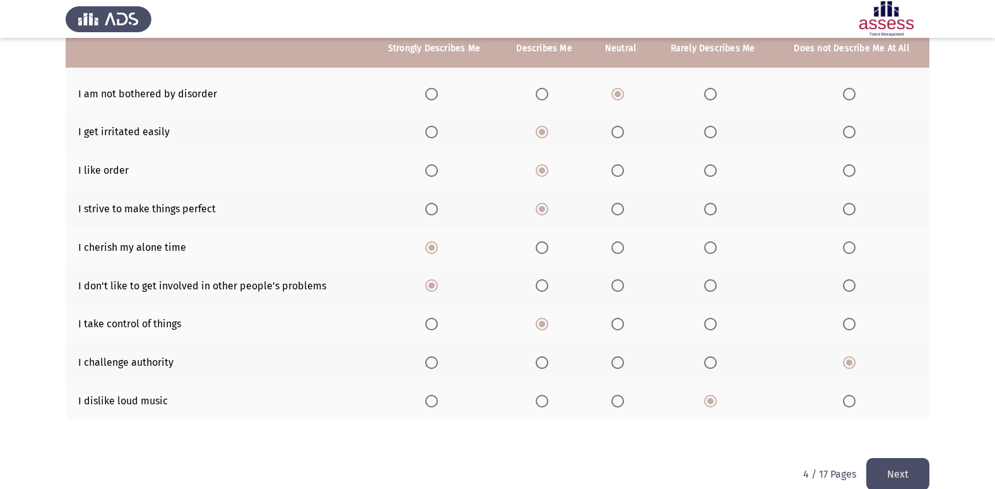
scroll to position [184, 0]
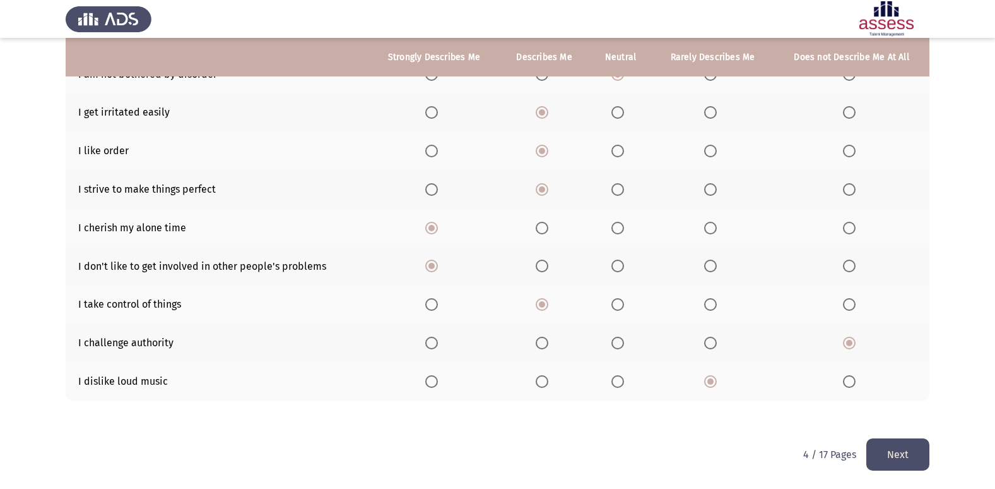
click at [895, 456] on button "Next" at bounding box center [898, 454] width 63 height 32
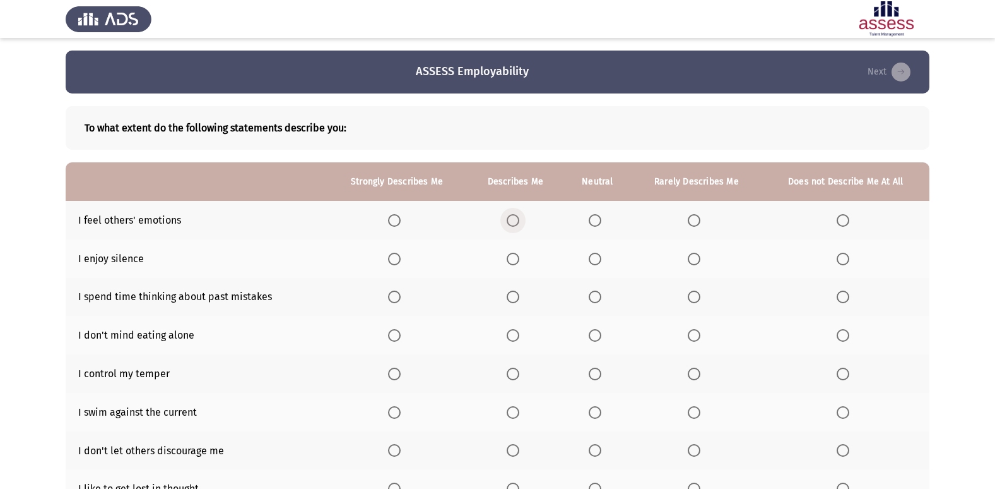
click at [516, 226] on span "Select an option" at bounding box center [513, 220] width 13 height 13
click at [516, 226] on input "Select an option" at bounding box center [513, 220] width 13 height 13
click at [514, 260] on span "Select an option" at bounding box center [513, 258] width 13 height 13
click at [514, 260] on input "Select an option" at bounding box center [513, 258] width 13 height 13
click at [393, 299] on span "Select an option" at bounding box center [394, 296] width 13 height 13
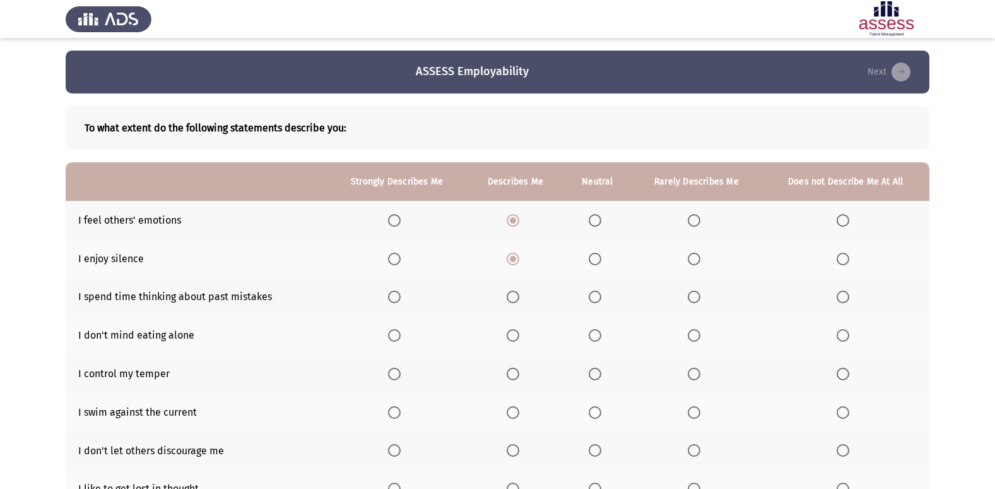
click at [393, 299] on input "Select an option" at bounding box center [394, 296] width 13 height 13
click at [391, 337] on span "Select an option" at bounding box center [394, 335] width 13 height 13
click at [391, 337] on input "Select an option" at bounding box center [394, 335] width 13 height 13
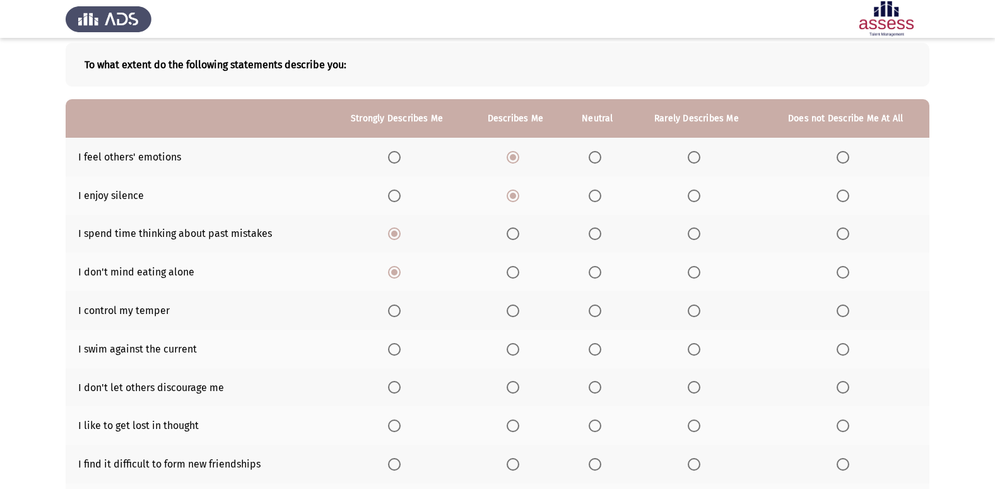
click at [513, 314] on span "Select an option" at bounding box center [513, 310] width 13 height 13
click at [513, 314] on input "Select an option" at bounding box center [513, 310] width 13 height 13
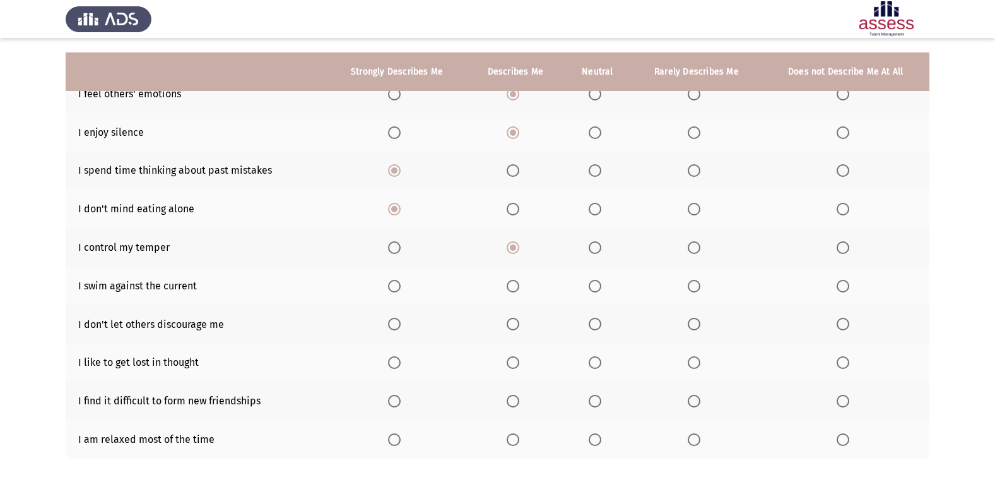
scroll to position [184, 0]
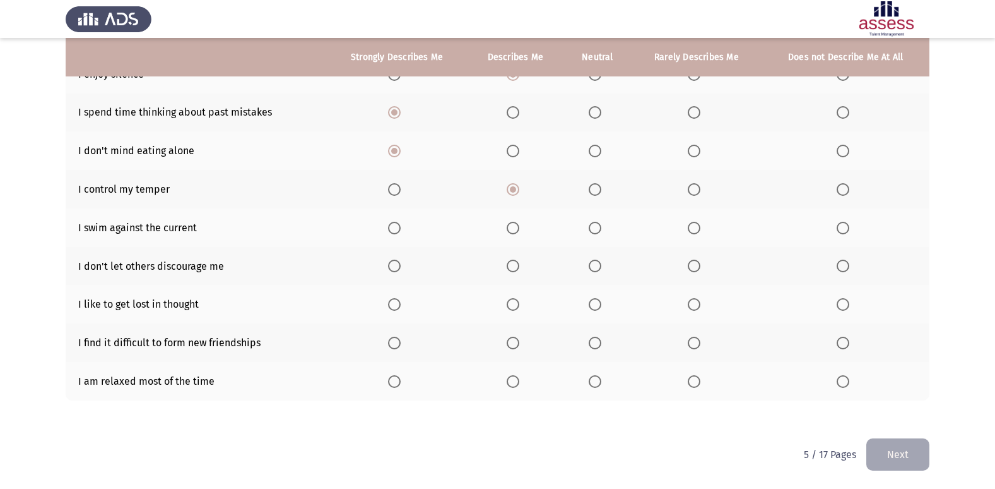
click at [515, 382] on span "Select an option" at bounding box center [513, 381] width 13 height 13
click at [515, 382] on input "Select an option" at bounding box center [513, 381] width 13 height 13
click at [694, 340] on span "Select an option" at bounding box center [694, 342] width 13 height 13
click at [694, 340] on input "Select an option" at bounding box center [694, 342] width 13 height 13
click at [847, 343] on span "Select an option" at bounding box center [843, 342] width 13 height 13
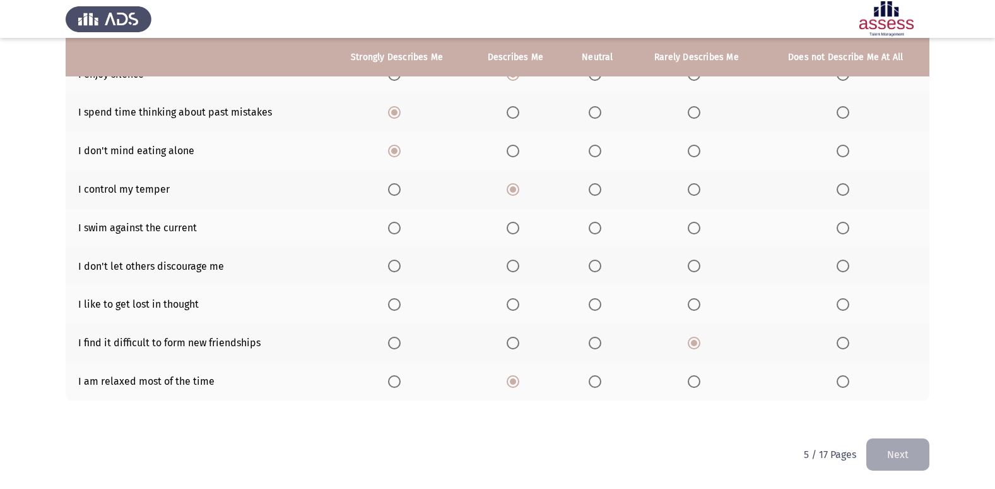
click at [847, 343] on input "Select an option" at bounding box center [843, 342] width 13 height 13
click at [513, 227] on span "Select an option" at bounding box center [513, 228] width 13 height 13
click at [513, 227] on input "Select an option" at bounding box center [513, 228] width 13 height 13
click at [398, 260] on span "Select an option" at bounding box center [394, 265] width 13 height 13
click at [398, 260] on input "Select an option" at bounding box center [394, 265] width 13 height 13
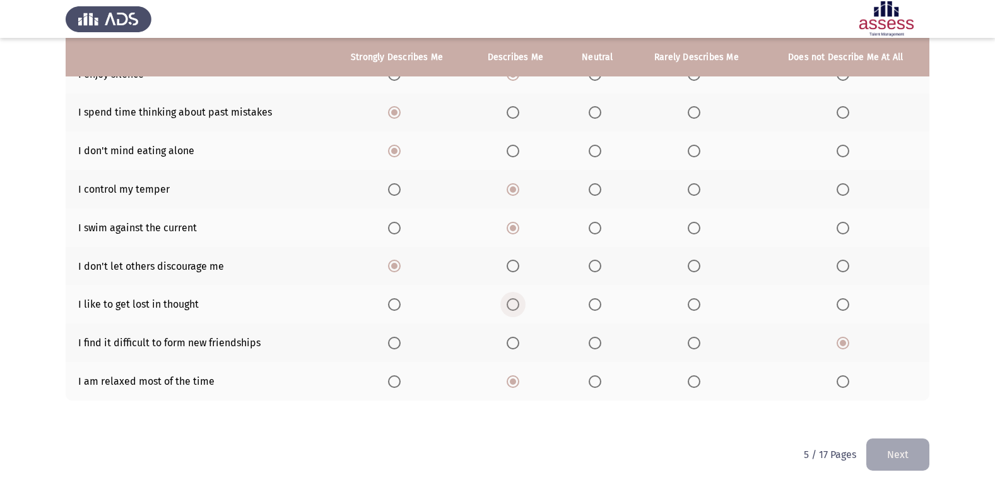
click at [513, 300] on span "Select an option" at bounding box center [513, 304] width 13 height 13
click at [513, 300] on input "Select an option" at bounding box center [513, 304] width 13 height 13
click at [394, 305] on span "Select an option" at bounding box center [394, 304] width 13 height 13
click at [394, 305] on input "Select an option" at bounding box center [394, 304] width 13 height 13
click at [396, 192] on span "Select an option" at bounding box center [394, 189] width 13 height 13
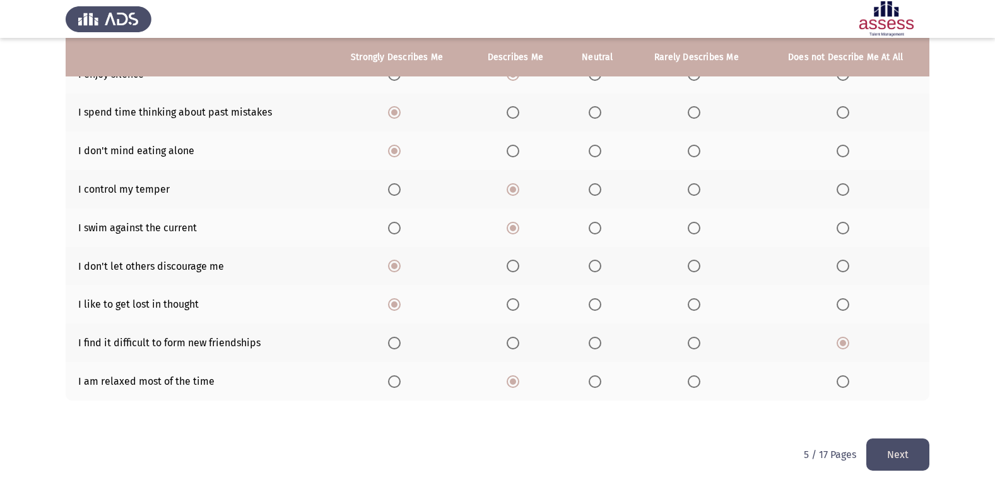
click at [396, 192] on input "Select an option" at bounding box center [394, 189] width 13 height 13
click at [879, 453] on button "Next" at bounding box center [898, 454] width 63 height 32
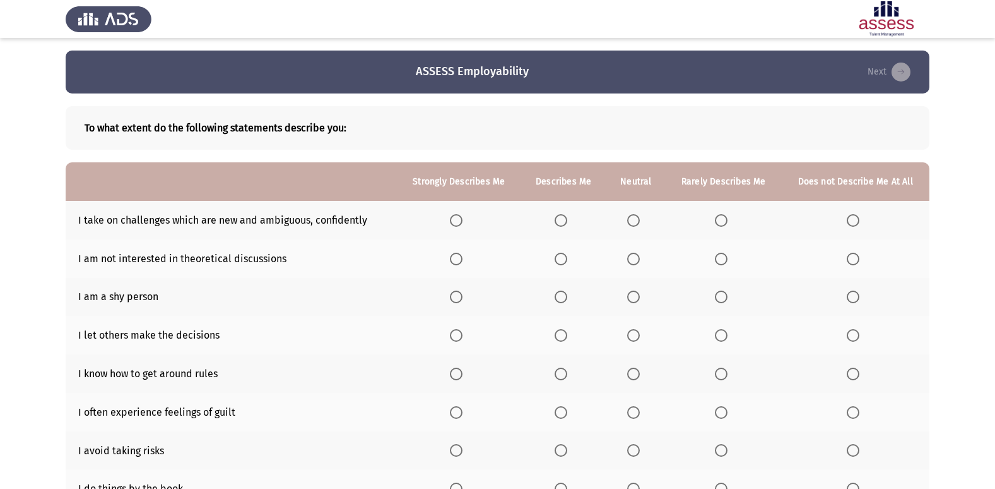
click at [567, 216] on span "Select an option" at bounding box center [561, 220] width 13 height 13
click at [567, 216] on input "Select an option" at bounding box center [561, 220] width 13 height 13
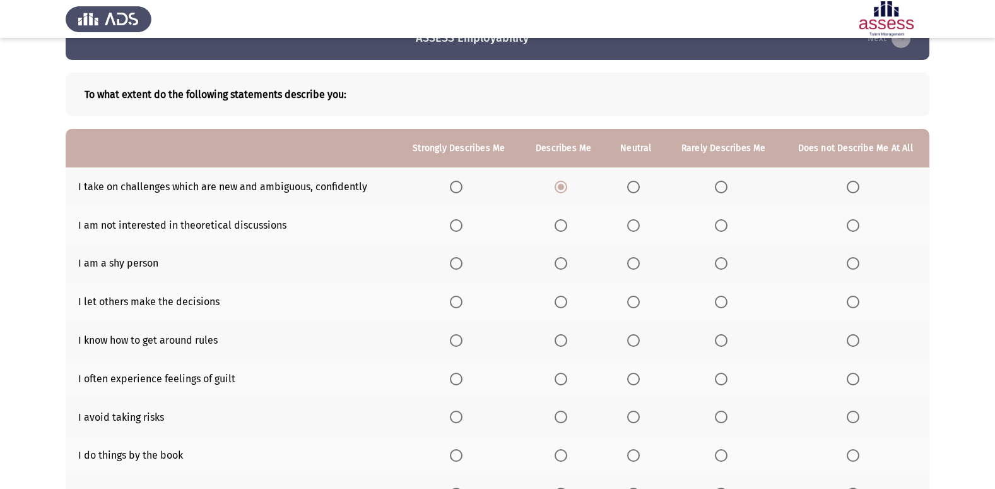
scroll to position [63, 0]
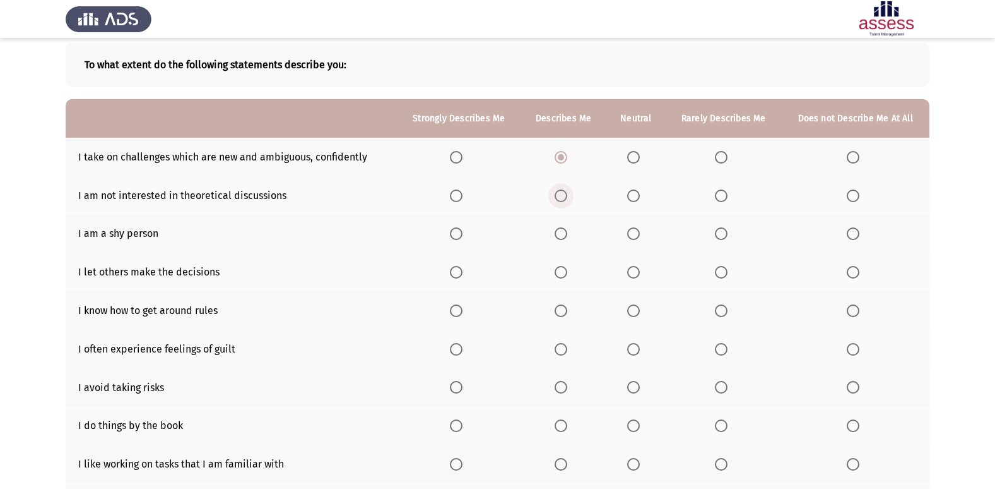
click at [561, 199] on span "Select an option" at bounding box center [561, 195] width 13 height 13
click at [561, 199] on input "Select an option" at bounding box center [561, 195] width 13 height 13
click at [638, 233] on span "Select an option" at bounding box center [633, 233] width 13 height 13
click at [638, 233] on input "Select an option" at bounding box center [633, 233] width 13 height 13
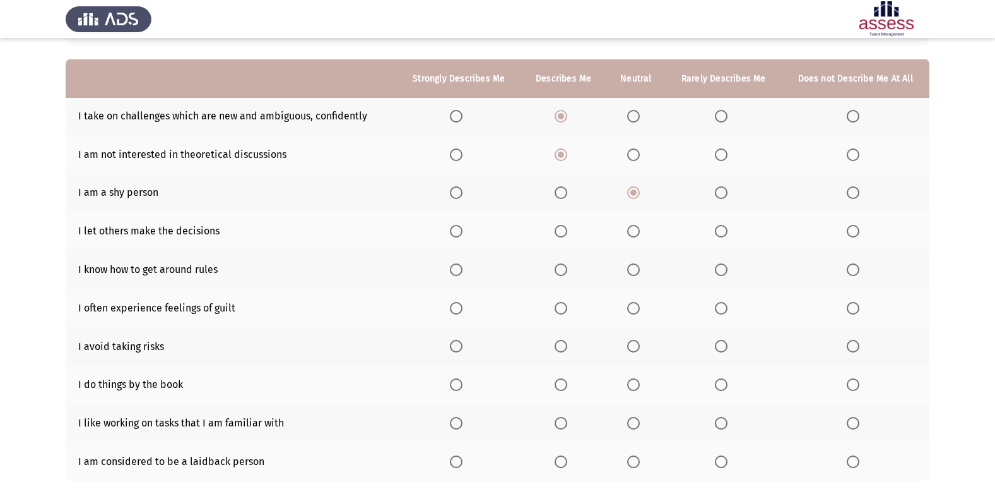
scroll to position [126, 0]
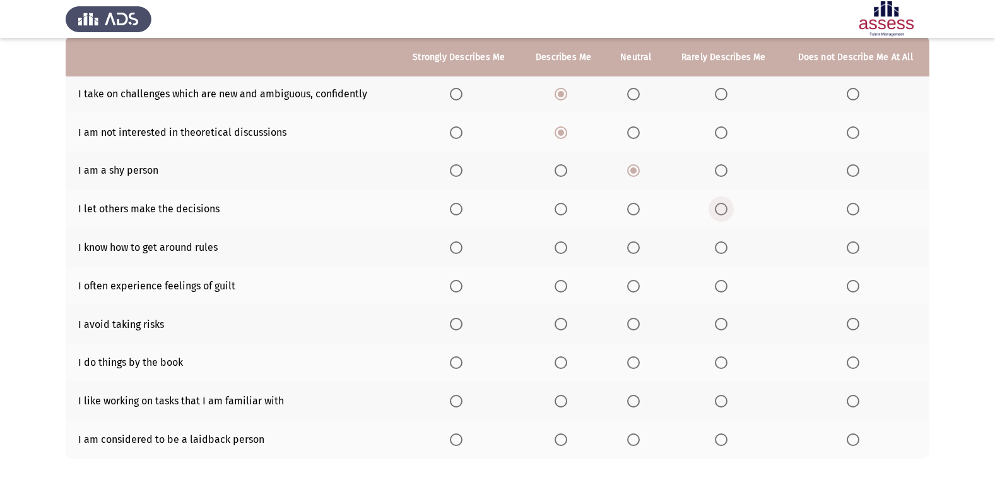
click at [718, 205] on span "Select an option" at bounding box center [721, 209] width 13 height 13
click at [718, 205] on input "Select an option" at bounding box center [721, 209] width 13 height 13
click at [722, 252] on span "Select an option" at bounding box center [721, 247] width 13 height 13
click at [722, 252] on input "Select an option" at bounding box center [721, 247] width 13 height 13
click at [563, 283] on span "Select an option" at bounding box center [561, 286] width 13 height 13
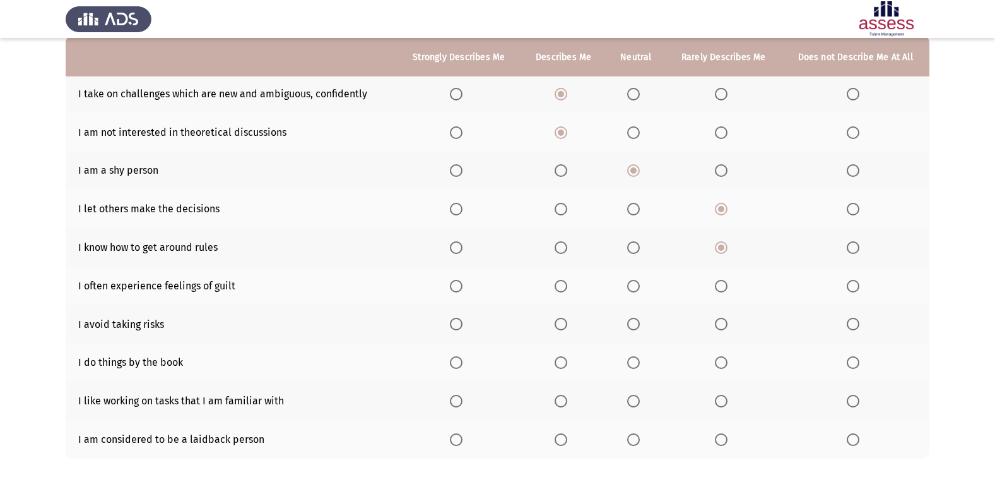
click at [563, 283] on input "Select an option" at bounding box center [561, 286] width 13 height 13
click at [634, 320] on span "Select an option" at bounding box center [633, 323] width 13 height 13
click at [634, 320] on input "Select an option" at bounding box center [633, 323] width 13 height 13
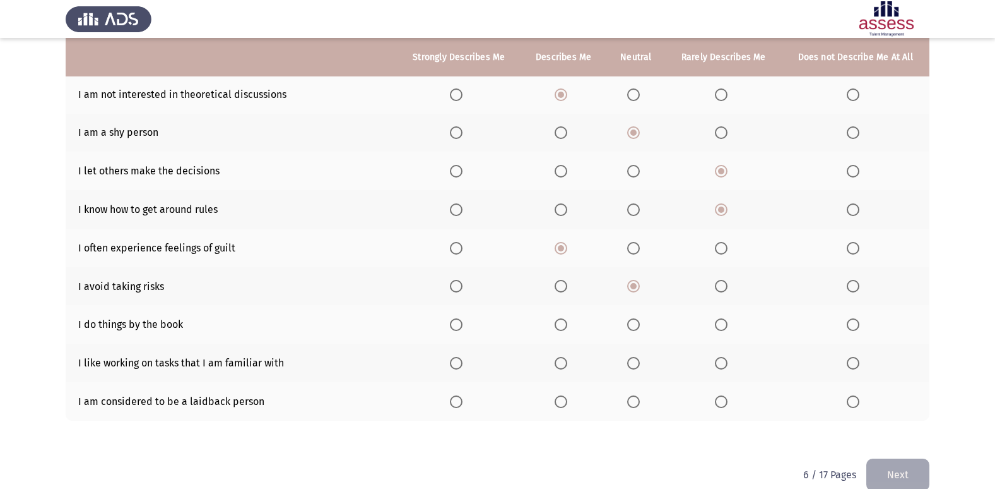
scroll to position [184, 0]
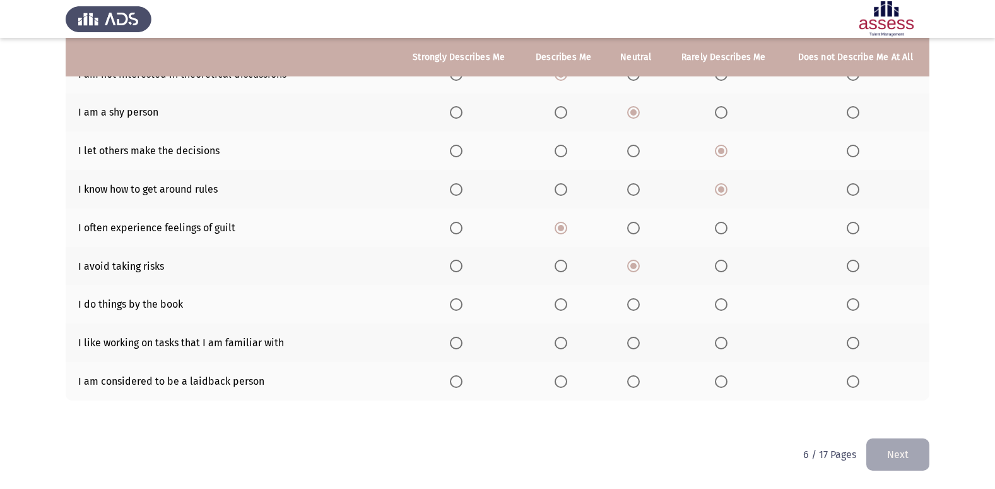
click at [720, 306] on span "Select an option" at bounding box center [721, 304] width 13 height 13
click at [720, 306] on input "Select an option" at bounding box center [721, 304] width 13 height 13
click at [635, 305] on span "Select an option" at bounding box center [633, 304] width 13 height 13
click at [635, 305] on input "Select an option" at bounding box center [633, 304] width 13 height 13
click at [559, 343] on span "Select an option" at bounding box center [561, 342] width 13 height 13
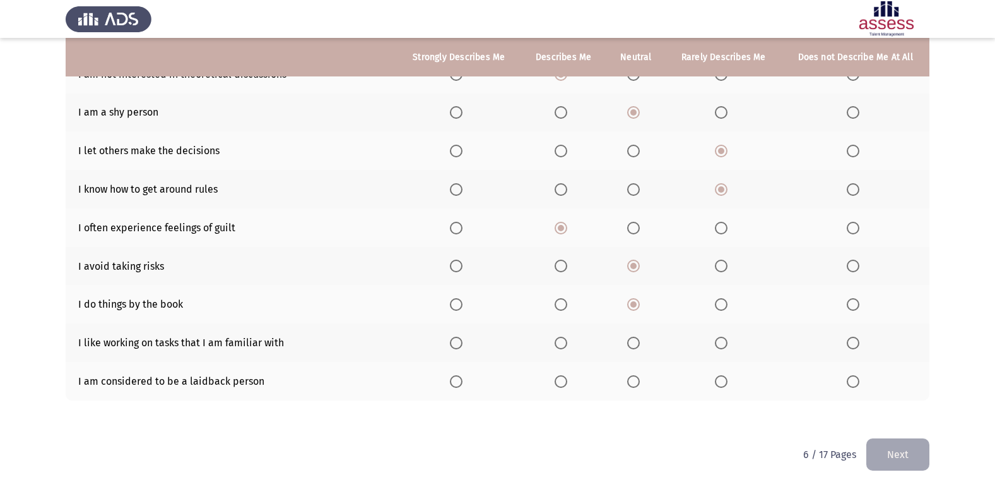
click at [559, 343] on input "Select an option" at bounding box center [561, 342] width 13 height 13
click at [632, 386] on span "Select an option" at bounding box center [633, 381] width 13 height 13
click at [632, 386] on input "Select an option" at bounding box center [633, 381] width 13 height 13
click at [717, 377] on span "Select an option" at bounding box center [721, 381] width 13 height 13
click at [717, 377] on input "Select an option" at bounding box center [721, 381] width 13 height 13
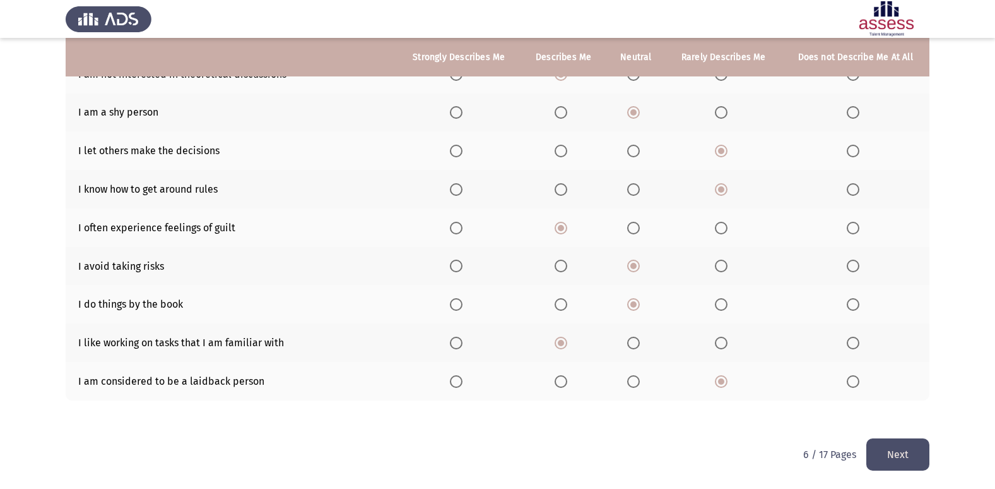
click at [877, 448] on button "Next" at bounding box center [898, 454] width 63 height 32
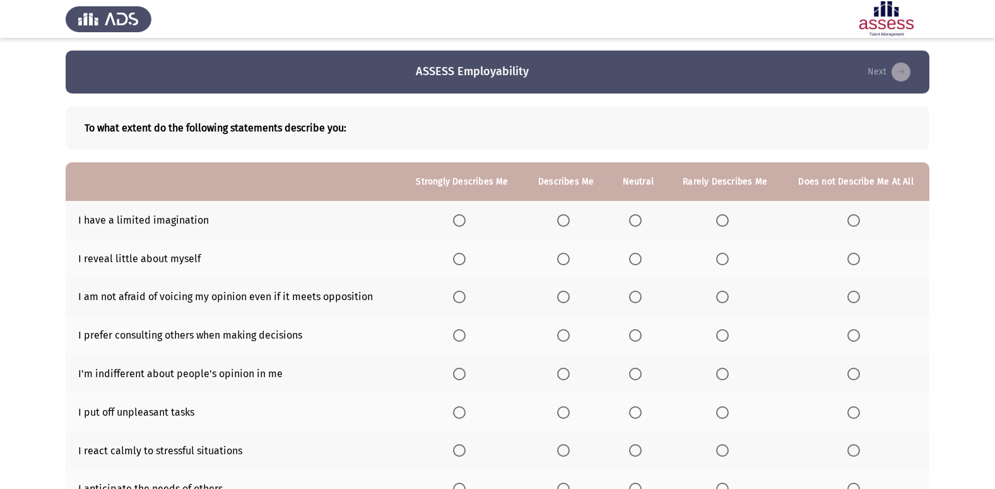
click at [728, 215] on span "Select an option" at bounding box center [722, 220] width 13 height 13
click at [728, 215] on input "Select an option" at bounding box center [722, 220] width 13 height 13
click at [570, 263] on span "Select an option" at bounding box center [563, 258] width 13 height 13
click at [570, 263] on input "Select an option" at bounding box center [563, 258] width 13 height 13
click at [858, 221] on span "Select an option" at bounding box center [854, 220] width 13 height 13
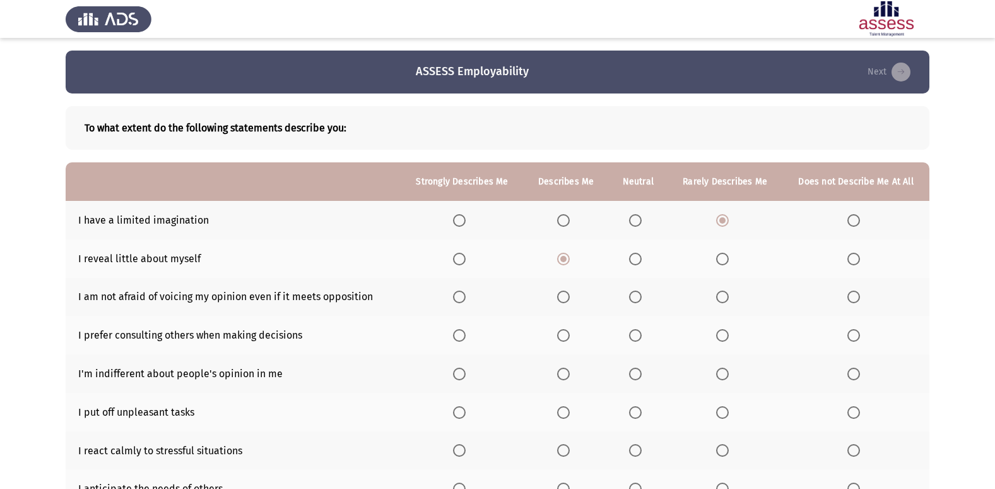
click at [858, 221] on input "Select an option" at bounding box center [854, 220] width 13 height 13
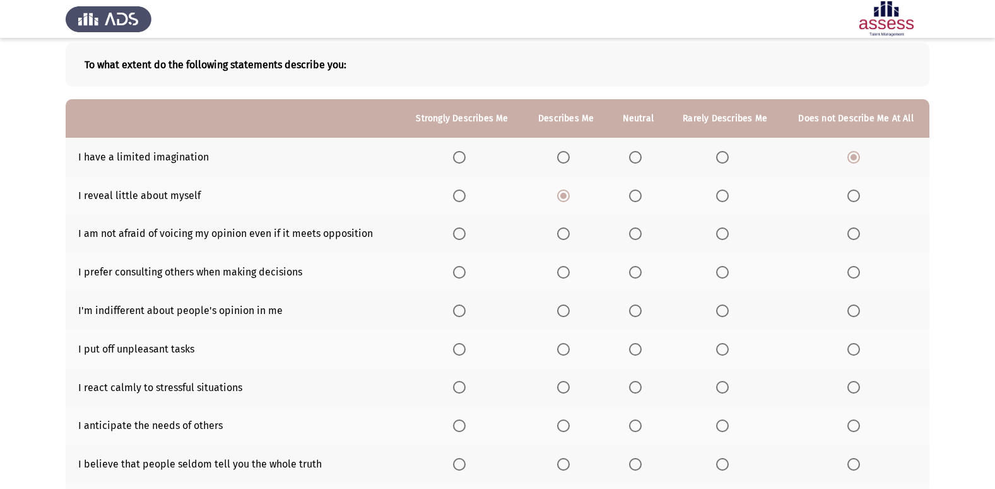
click at [723, 198] on span "Select an option" at bounding box center [722, 195] width 13 height 13
click at [723, 198] on input "Select an option" at bounding box center [722, 195] width 13 height 13
click at [568, 231] on span "Select an option" at bounding box center [563, 233] width 13 height 13
click at [568, 231] on input "Select an option" at bounding box center [563, 233] width 13 height 13
click at [470, 276] on label "Select an option" at bounding box center [462, 272] width 18 height 13
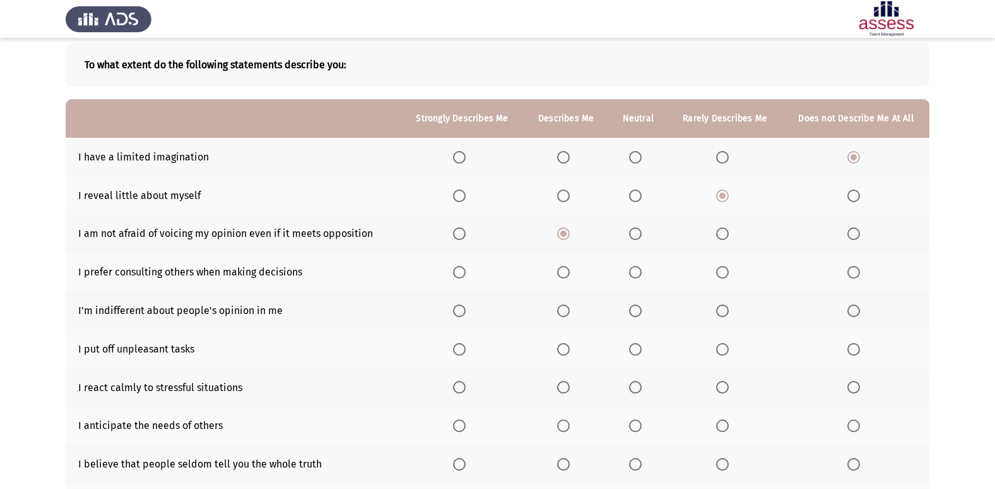
click at [466, 276] on input "Select an option" at bounding box center [459, 272] width 13 height 13
click at [638, 314] on span "Select an option" at bounding box center [635, 310] width 13 height 13
click at [638, 314] on input "Select an option" at bounding box center [635, 310] width 13 height 13
click at [569, 352] on span "Select an option" at bounding box center [563, 349] width 13 height 13
click at [569, 352] on input "Select an option" at bounding box center [563, 349] width 13 height 13
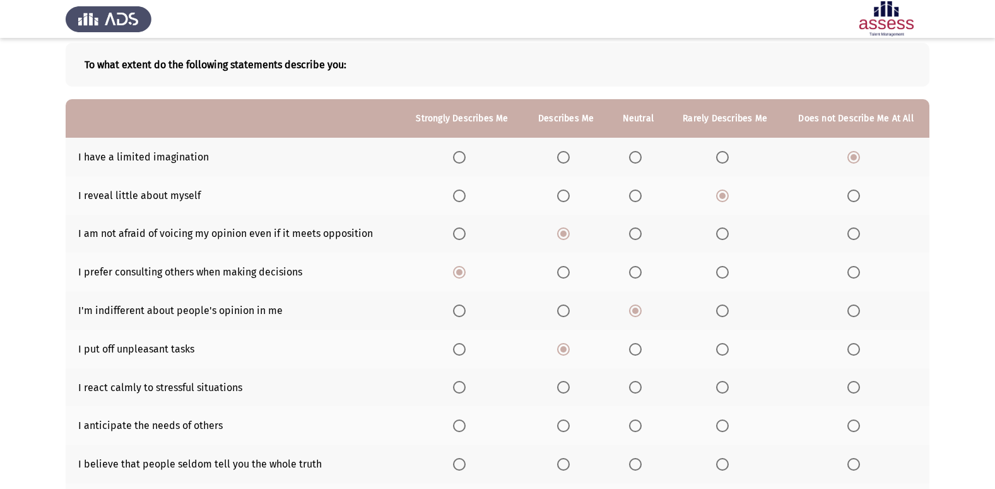
scroll to position [126, 0]
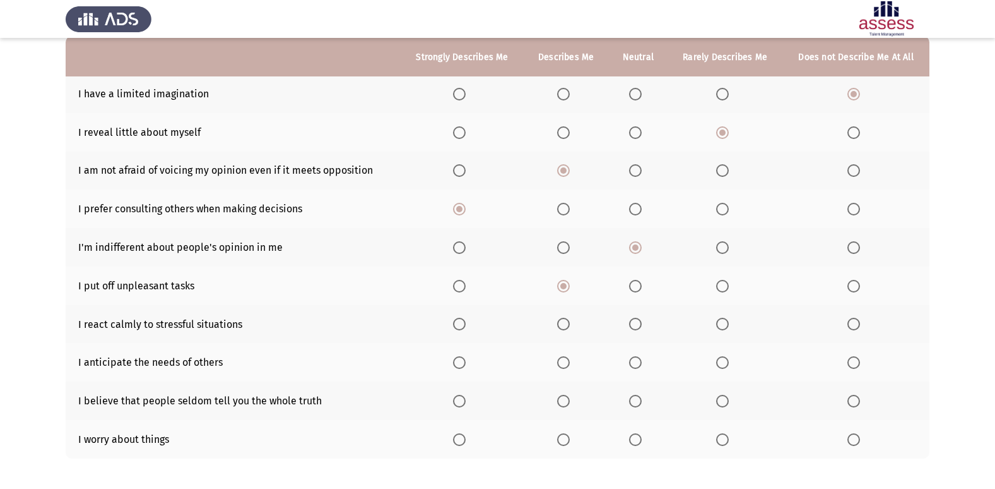
click at [634, 285] on span "Select an option" at bounding box center [635, 286] width 13 height 13
click at [634, 285] on input "Select an option" at bounding box center [635, 286] width 13 height 13
click at [562, 322] on span "Select an option" at bounding box center [563, 323] width 13 height 13
click at [562, 322] on input "Select an option" at bounding box center [563, 323] width 13 height 13
click at [641, 366] on span "Select an option" at bounding box center [635, 362] width 13 height 13
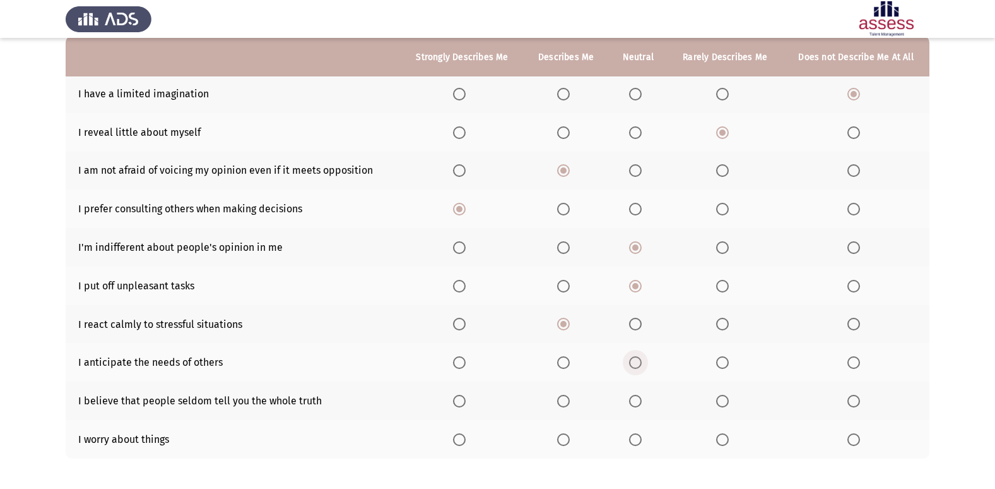
click at [641, 366] on input "Select an option" at bounding box center [635, 362] width 13 height 13
click at [566, 396] on span "Select an option" at bounding box center [563, 400] width 13 height 13
click at [566, 396] on input "Select an option" at bounding box center [563, 400] width 13 height 13
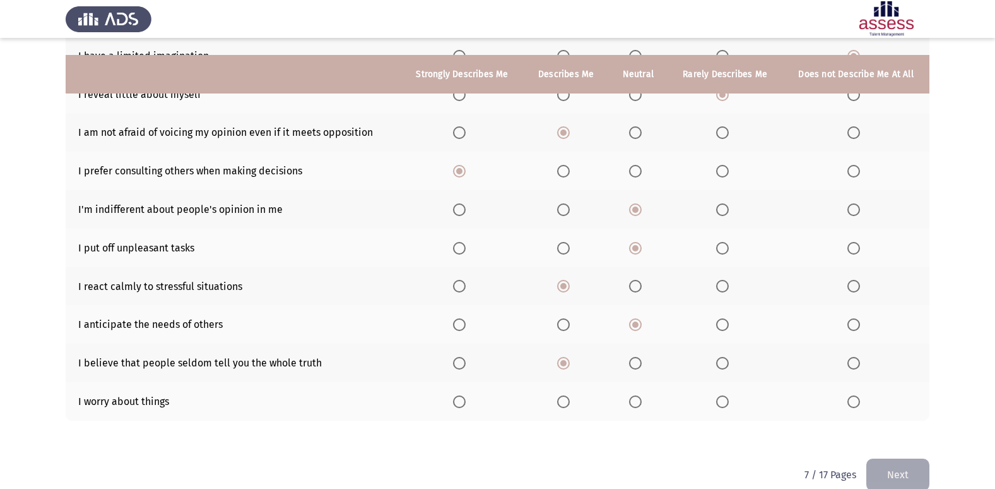
scroll to position [184, 0]
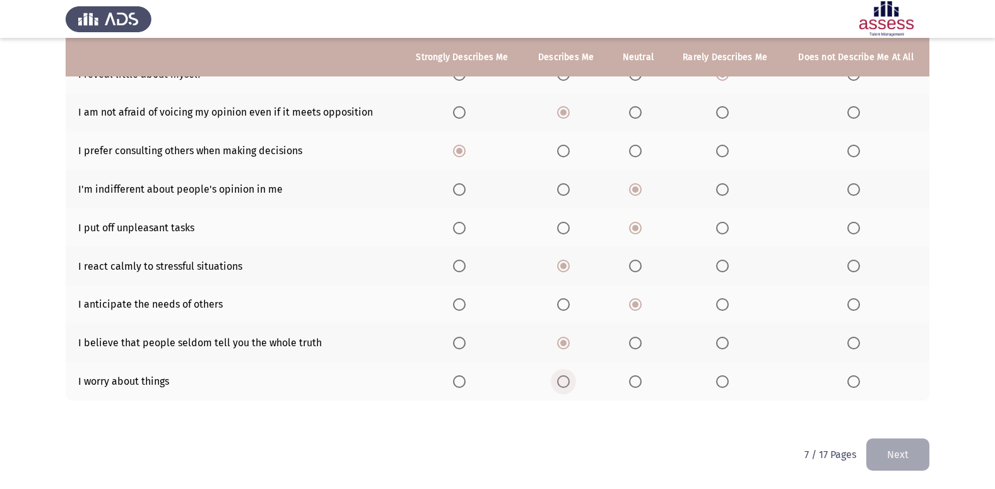
click at [562, 376] on span "Select an option" at bounding box center [563, 381] width 13 height 13
click at [562, 376] on input "Select an option" at bounding box center [563, 381] width 13 height 13
click at [910, 444] on button "Next" at bounding box center [898, 454] width 63 height 32
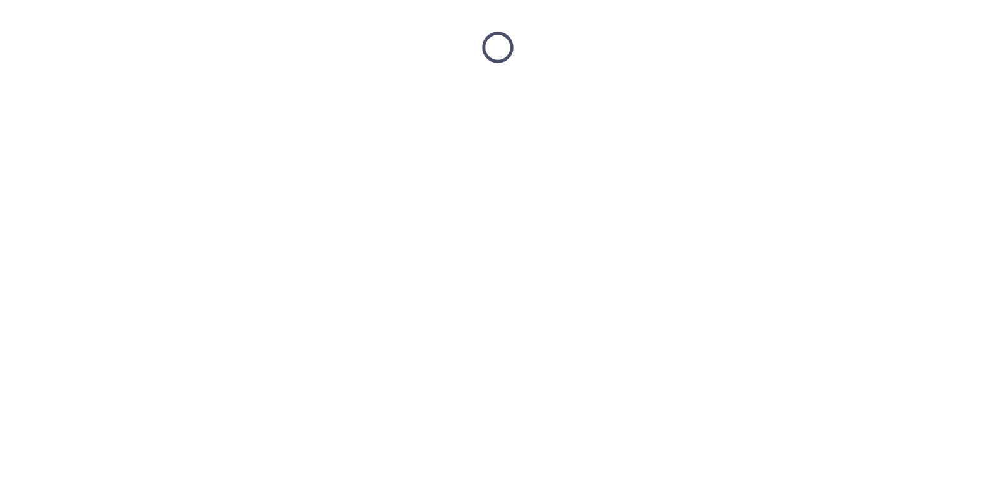
scroll to position [0, 0]
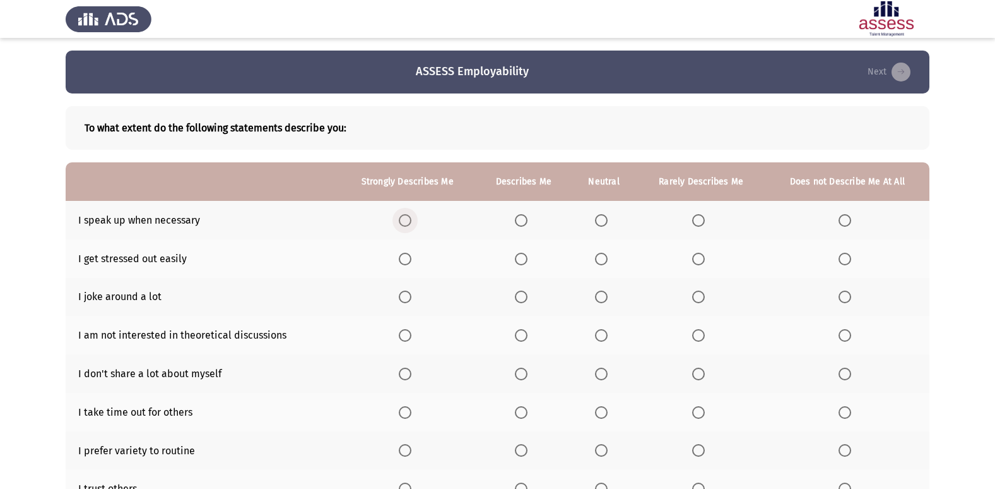
click at [407, 218] on span "Select an option" at bounding box center [405, 220] width 13 height 13
click at [407, 218] on input "Select an option" at bounding box center [405, 220] width 13 height 13
click at [696, 256] on span "Select an option" at bounding box center [698, 258] width 13 height 13
click at [696, 256] on input "Select an option" at bounding box center [698, 258] width 13 height 13
click at [407, 299] on span "Select an option" at bounding box center [405, 296] width 13 height 13
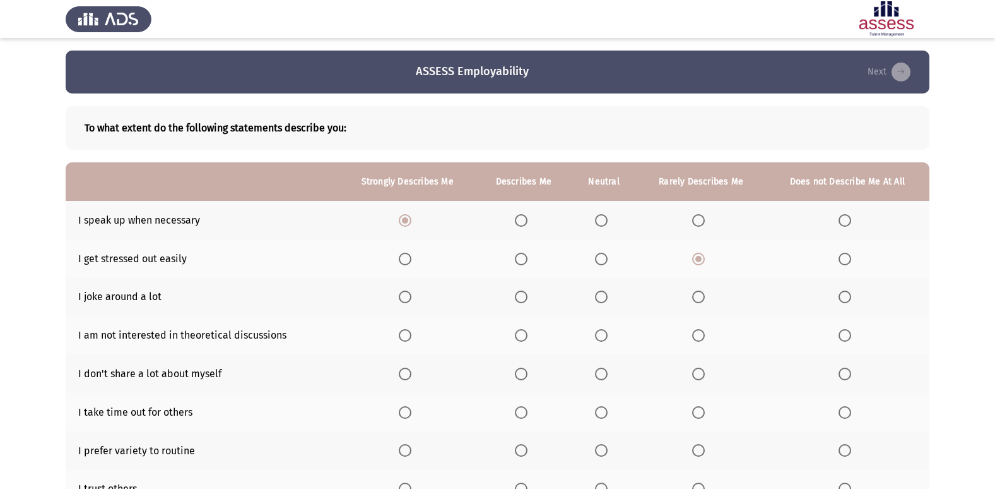
click at [407, 299] on input "Select an option" at bounding box center [405, 296] width 13 height 13
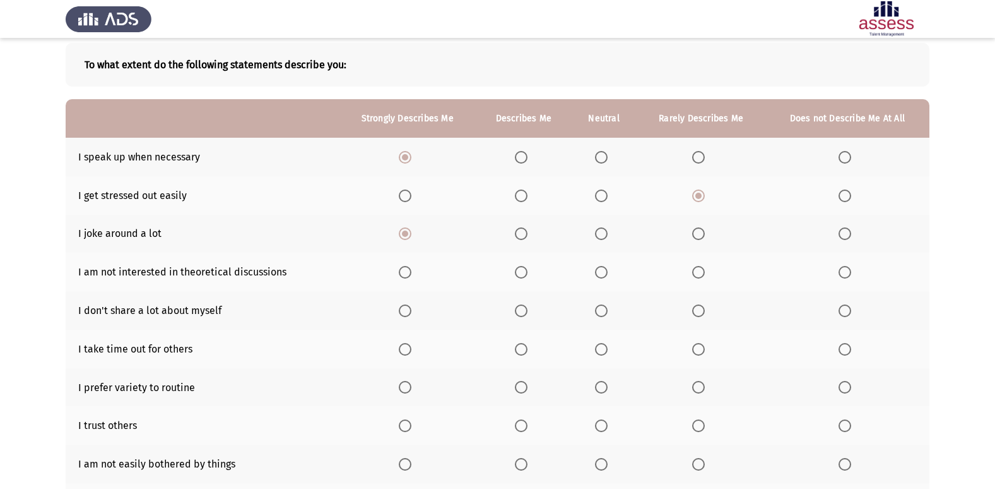
click at [414, 306] on label "Select an option" at bounding box center [408, 310] width 18 height 13
click at [412, 306] on input "Select an option" at bounding box center [405, 310] width 13 height 13
click at [407, 276] on span "Select an option" at bounding box center [405, 272] width 13 height 13
click at [407, 276] on input "Select an option" at bounding box center [405, 272] width 13 height 13
click at [523, 353] on span "Select an option" at bounding box center [521, 349] width 13 height 13
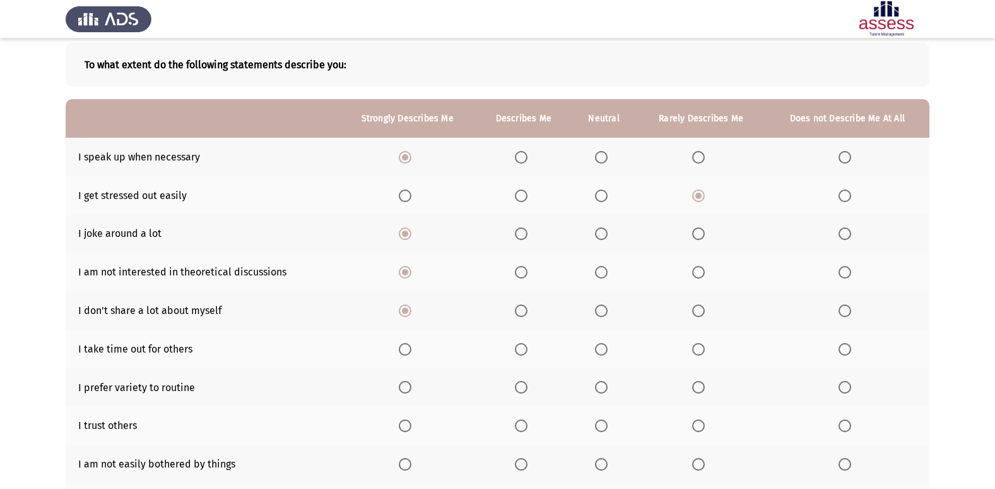
click at [523, 353] on input "Select an option" at bounding box center [521, 349] width 13 height 13
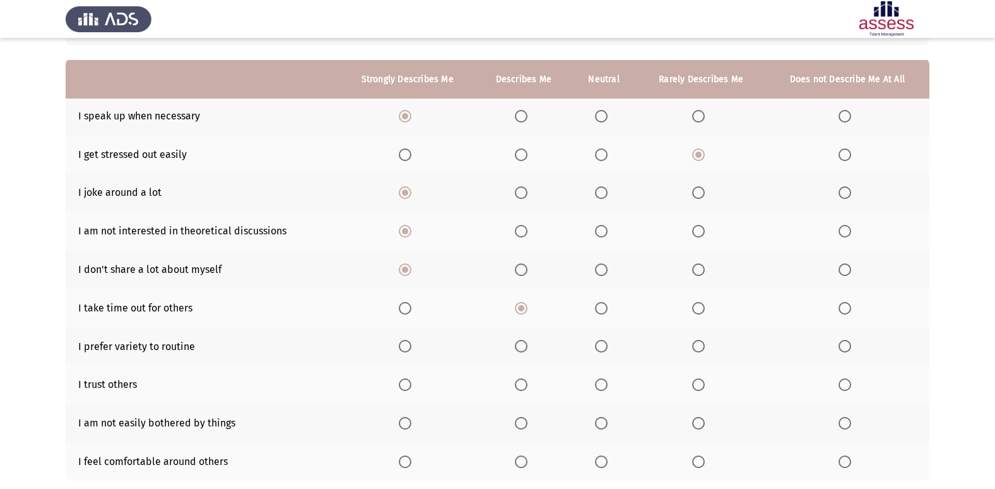
scroll to position [126, 0]
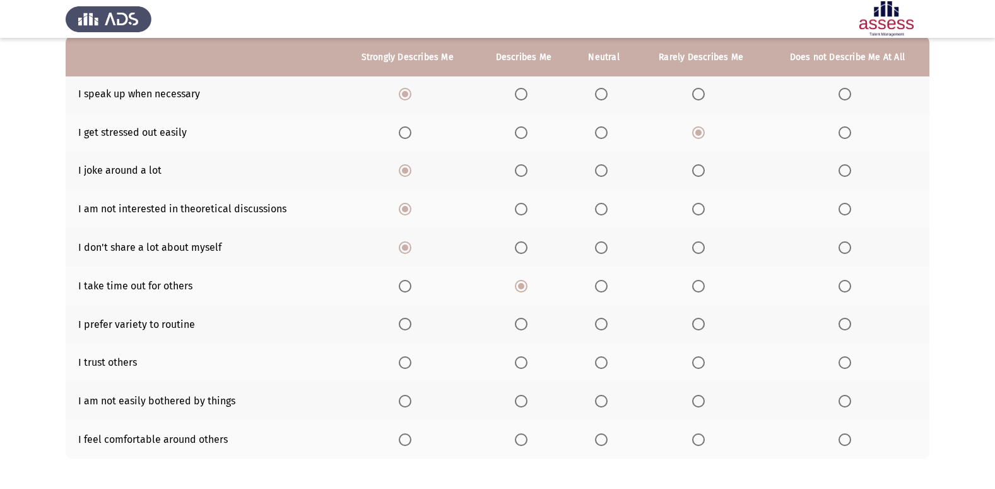
click at [598, 328] on span "Select an option" at bounding box center [601, 323] width 13 height 13
click at [598, 328] on input "Select an option" at bounding box center [601, 323] width 13 height 13
click at [605, 365] on span "Select an option" at bounding box center [601, 362] width 13 height 13
click at [605, 365] on input "Select an option" at bounding box center [601, 362] width 13 height 13
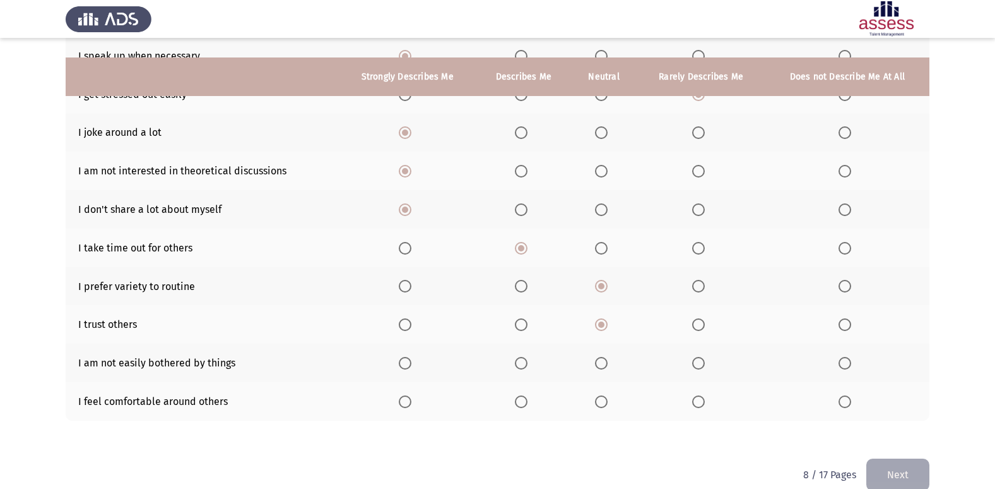
scroll to position [184, 0]
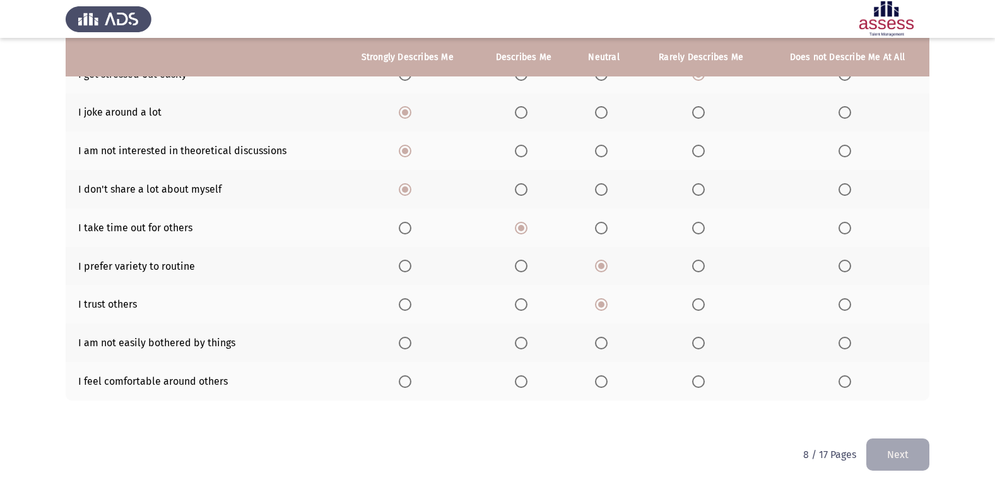
click at [528, 344] on span "Select an option" at bounding box center [521, 342] width 13 height 13
click at [528, 344] on input "Select an option" at bounding box center [521, 342] width 13 height 13
click at [705, 340] on span "Select an option" at bounding box center [698, 342] width 13 height 13
click at [705, 340] on input "Select an option" at bounding box center [698, 342] width 13 height 13
click at [703, 381] on span "Select an option" at bounding box center [698, 381] width 13 height 13
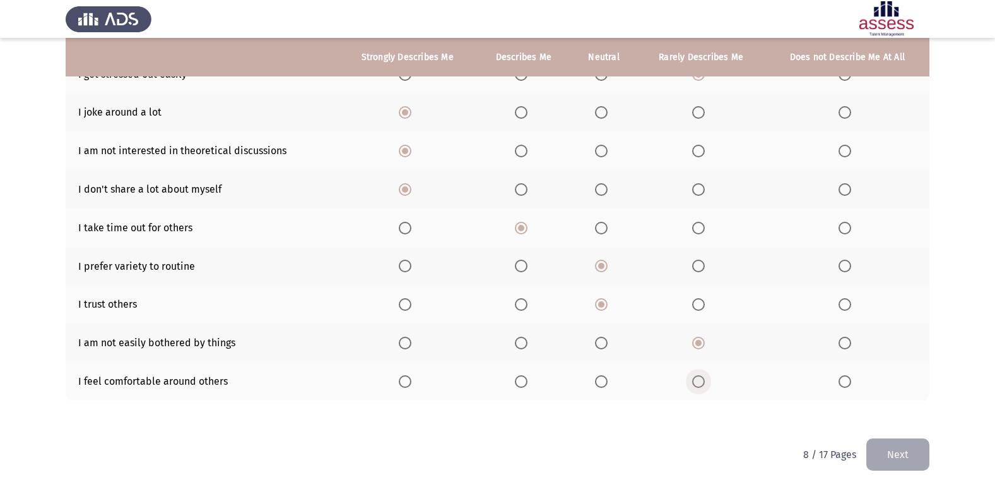
click at [703, 381] on input "Select an option" at bounding box center [698, 381] width 13 height 13
click at [896, 451] on button "Next" at bounding box center [898, 454] width 63 height 32
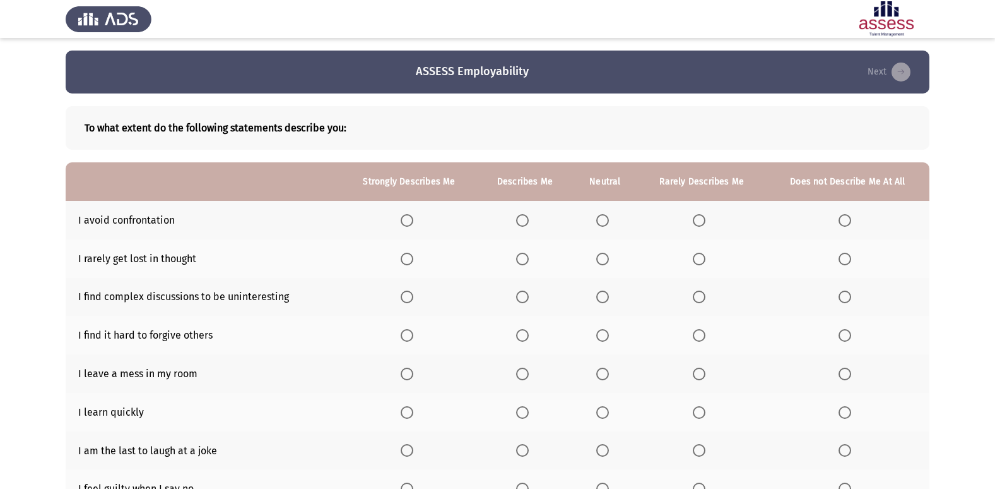
click at [524, 217] on span "Select an option" at bounding box center [522, 220] width 13 height 13
click at [524, 217] on input "Select an option" at bounding box center [522, 220] width 13 height 13
click at [699, 262] on span "Select an option" at bounding box center [699, 258] width 13 height 13
click at [699, 262] on input "Select an option" at bounding box center [699, 258] width 13 height 13
click at [415, 299] on label "Select an option" at bounding box center [410, 296] width 18 height 13
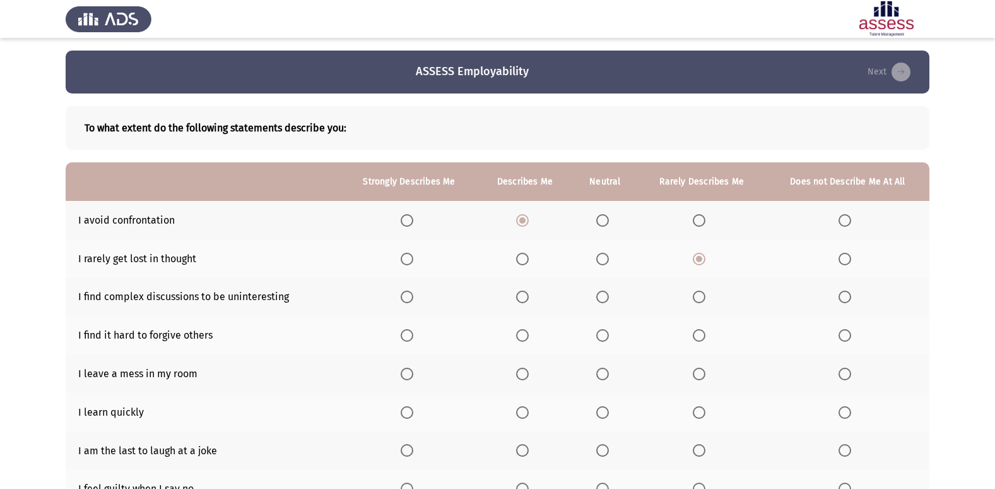
click at [413, 299] on input "Select an option" at bounding box center [407, 296] width 13 height 13
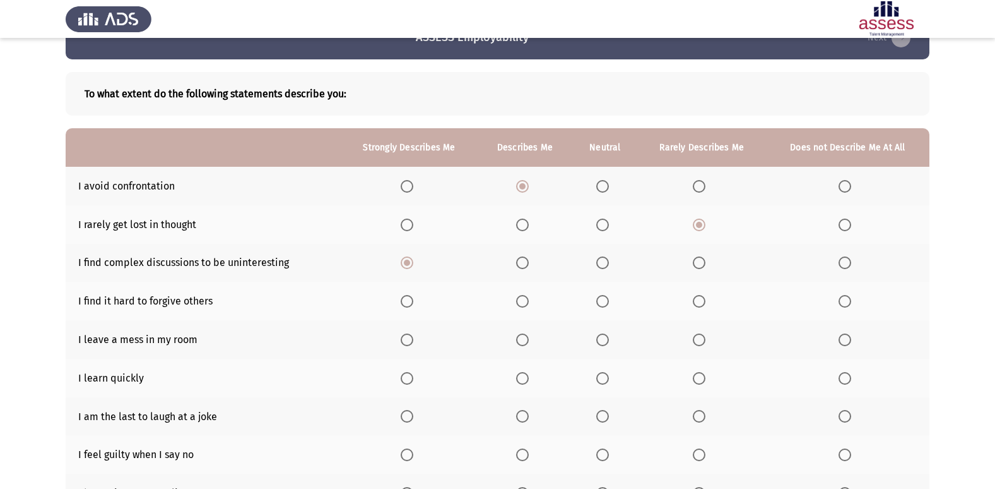
scroll to position [63, 0]
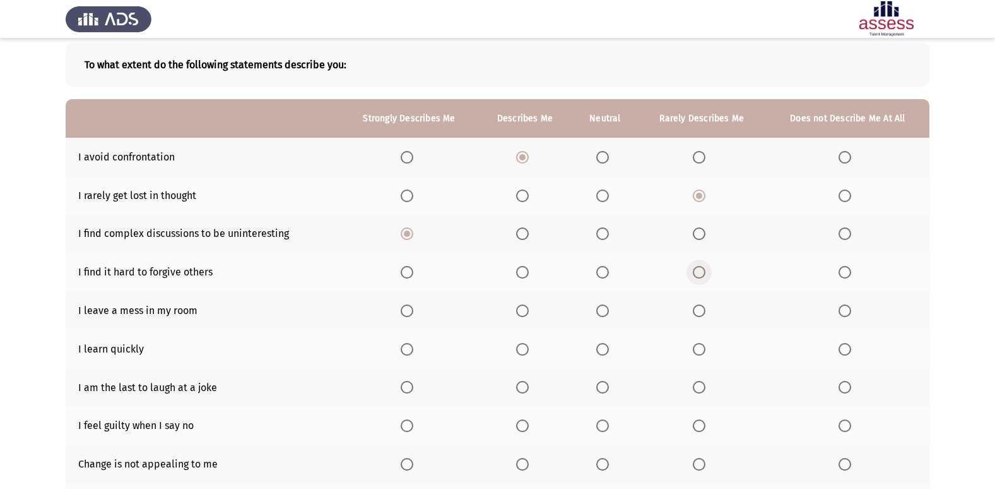
click at [701, 269] on span "Select an option" at bounding box center [699, 272] width 13 height 13
click at [701, 269] on input "Select an option" at bounding box center [699, 272] width 13 height 13
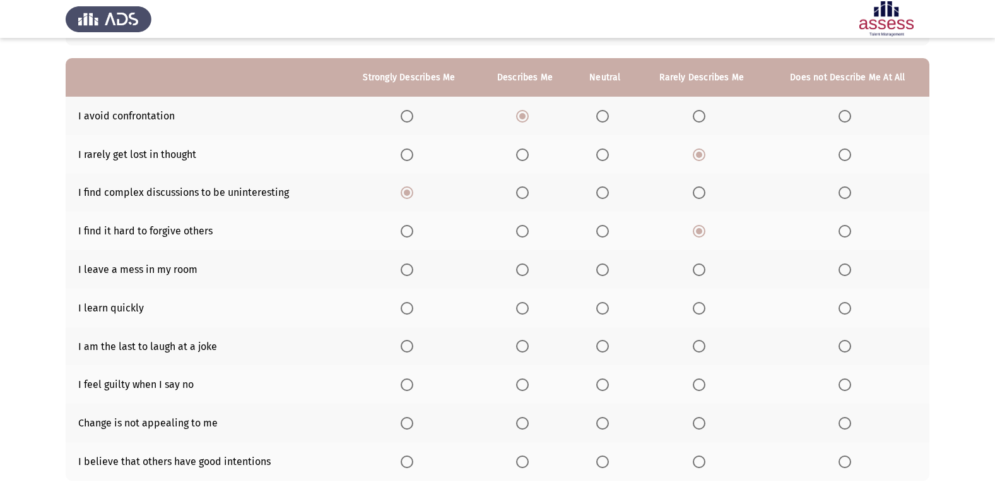
scroll to position [126, 0]
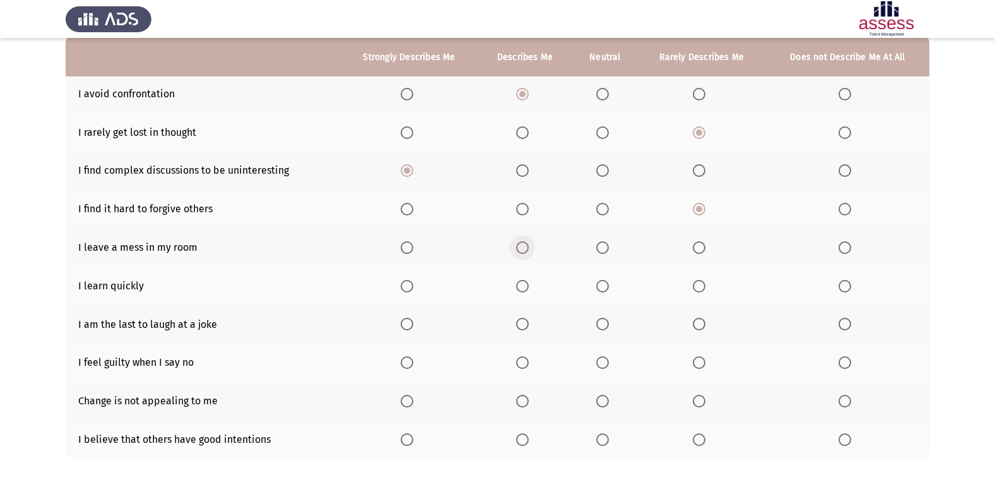
click at [534, 244] on label "Select an option" at bounding box center [525, 247] width 18 height 13
click at [529, 244] on input "Select an option" at bounding box center [522, 247] width 13 height 13
click at [413, 287] on span "Select an option" at bounding box center [407, 286] width 13 height 13
click at [413, 287] on input "Select an option" at bounding box center [407, 286] width 13 height 13
click at [411, 323] on span "Select an option" at bounding box center [407, 323] width 13 height 13
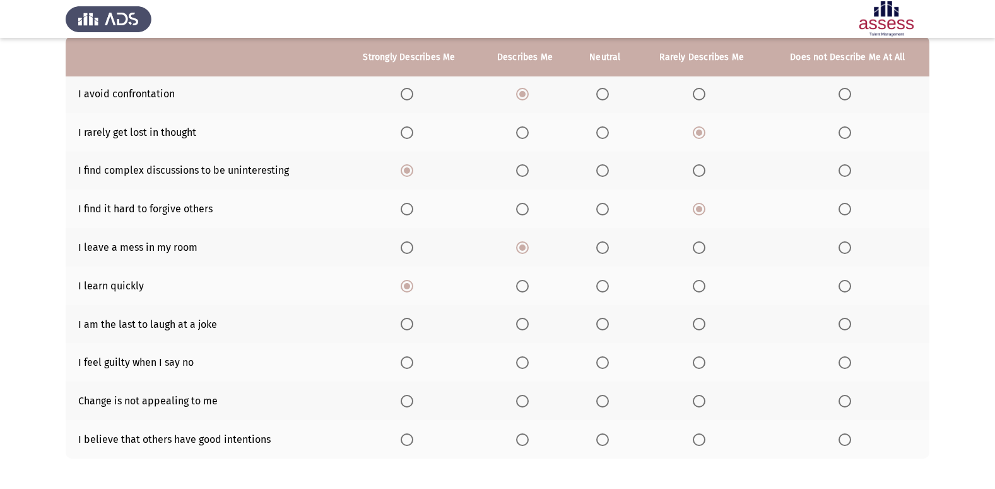
click at [411, 323] on input "Select an option" at bounding box center [407, 323] width 13 height 13
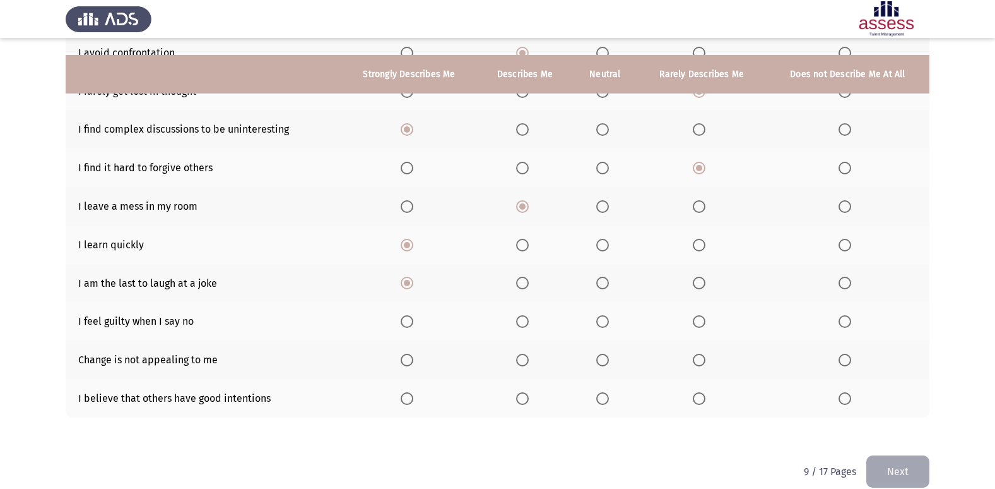
scroll to position [184, 0]
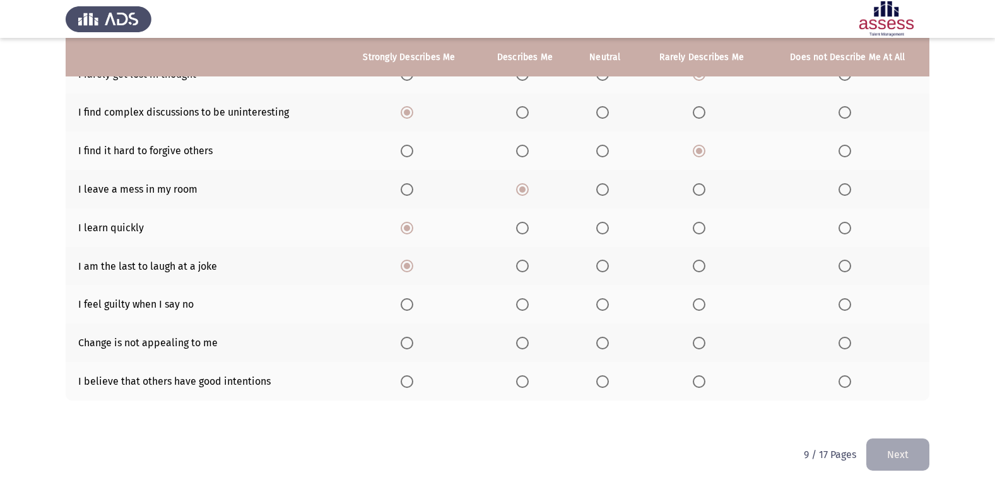
click at [706, 302] on span "Select an option" at bounding box center [699, 304] width 13 height 13
click at [706, 302] on input "Select an option" at bounding box center [699, 304] width 13 height 13
click at [697, 347] on span "Select an option" at bounding box center [699, 342] width 13 height 13
click at [697, 347] on input "Select an option" at bounding box center [699, 342] width 13 height 13
click at [602, 377] on span "Select an option" at bounding box center [602, 381] width 13 height 13
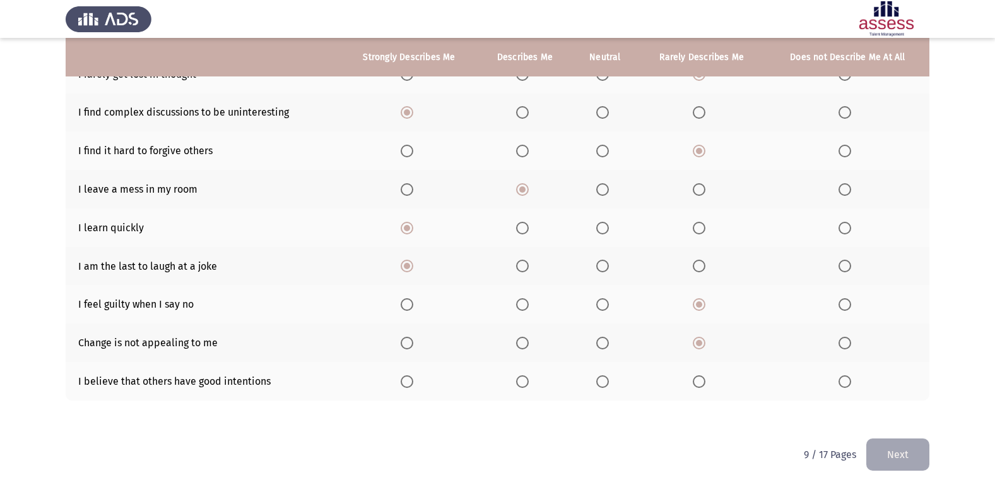
click at [602, 377] on input "Select an option" at bounding box center [602, 381] width 13 height 13
click at [858, 309] on th at bounding box center [847, 304] width 163 height 39
click at [851, 305] on span "Select an option" at bounding box center [845, 304] width 13 height 13
click at [851, 305] on input "Select an option" at bounding box center [845, 304] width 13 height 13
click at [915, 446] on button "Next" at bounding box center [898, 454] width 63 height 32
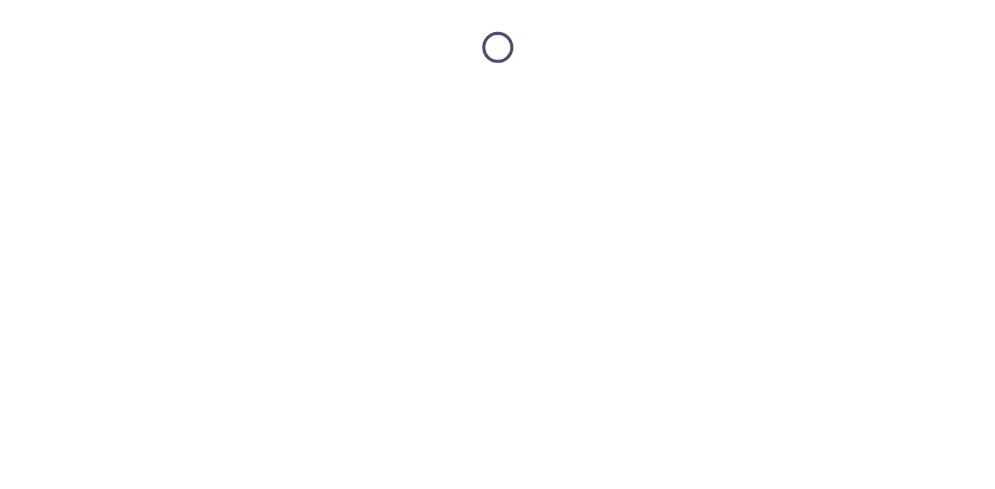
scroll to position [0, 0]
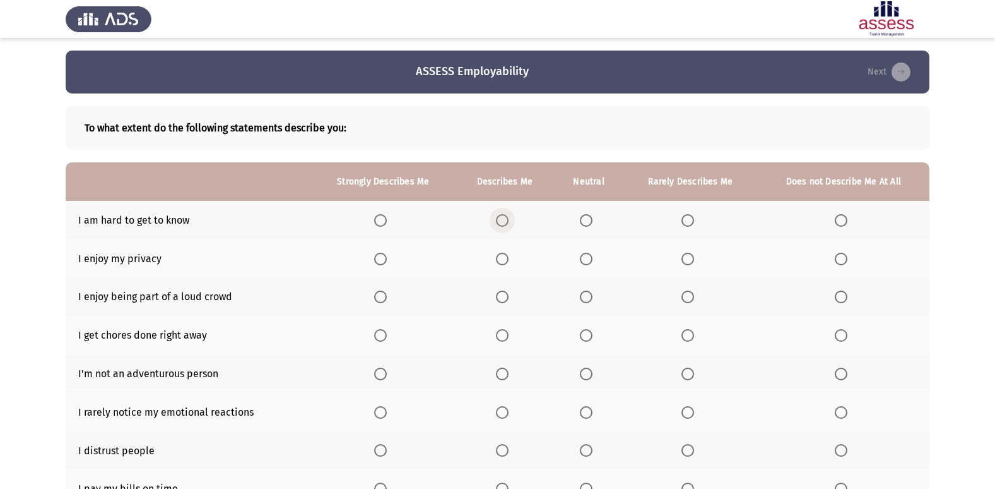
click at [498, 220] on span "Select an option" at bounding box center [502, 220] width 13 height 13
click at [498, 220] on input "Select an option" at bounding box center [502, 220] width 13 height 13
click at [372, 264] on th at bounding box center [383, 258] width 144 height 39
click at [380, 261] on span "Select an option" at bounding box center [380, 258] width 13 height 13
click at [380, 261] on input "Select an option" at bounding box center [380, 258] width 13 height 13
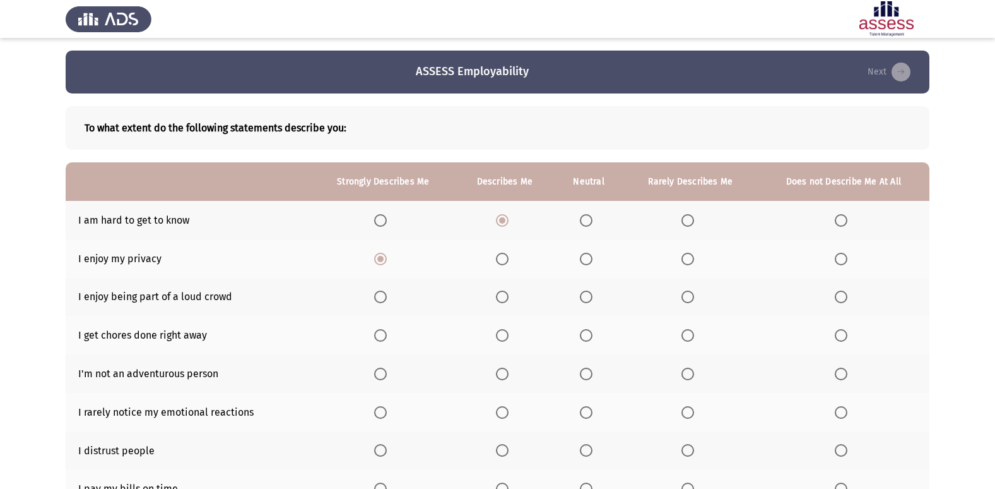
click at [839, 295] on span "Select an option" at bounding box center [841, 296] width 13 height 13
click at [839, 295] on input "Select an option" at bounding box center [841, 296] width 13 height 13
click at [497, 335] on span "Select an option" at bounding box center [502, 335] width 13 height 13
click at [497, 335] on input "Select an option" at bounding box center [502, 335] width 13 height 13
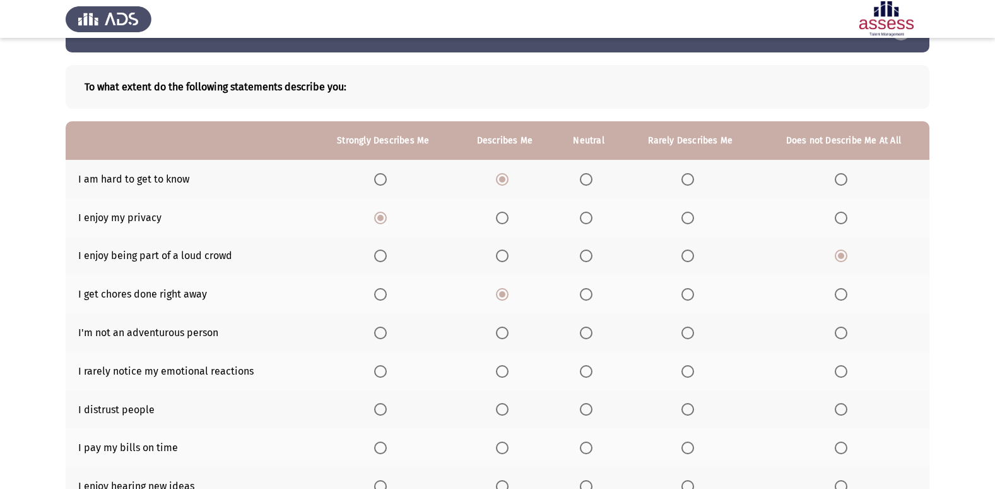
scroll to position [63, 0]
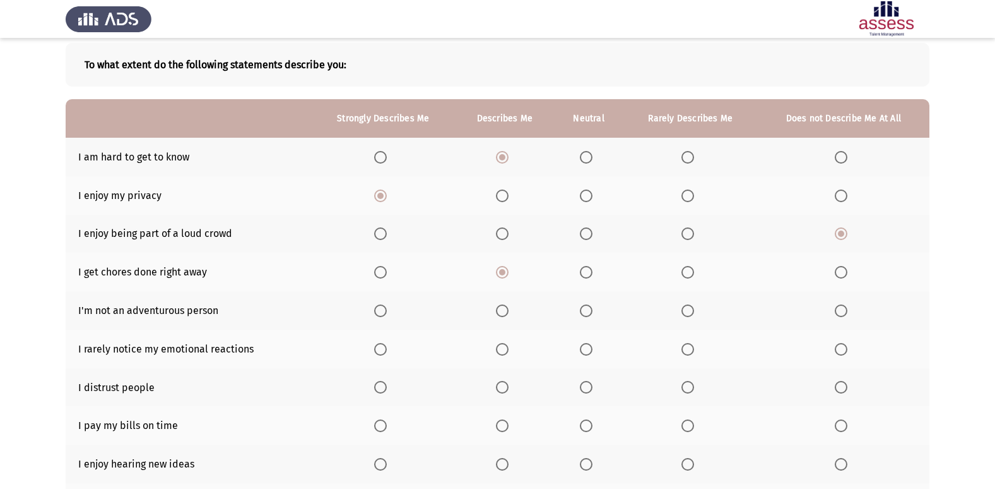
click at [506, 312] on span "Select an option" at bounding box center [502, 310] width 13 height 13
click at [506, 312] on input "Select an option" at bounding box center [502, 310] width 13 height 13
click at [688, 347] on span "Select an option" at bounding box center [688, 349] width 13 height 13
click at [688, 347] on input "Select an option" at bounding box center [688, 349] width 13 height 13
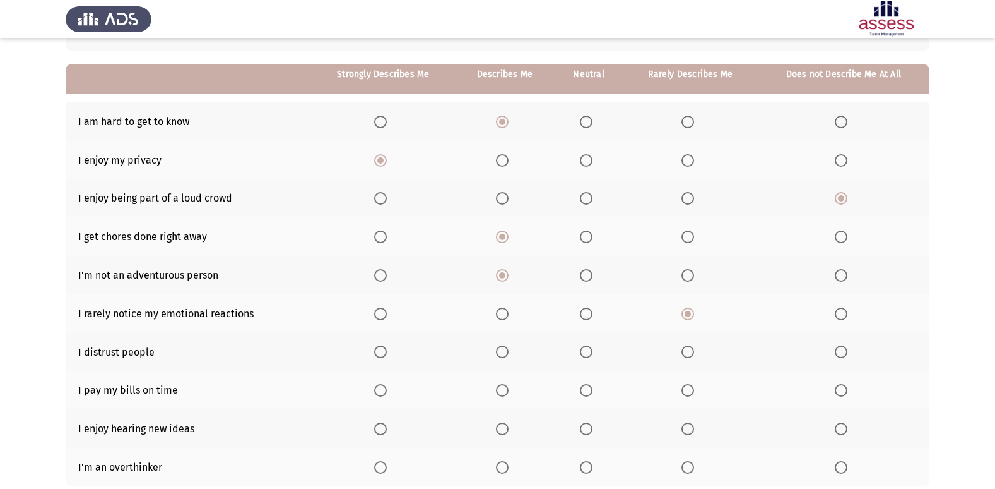
scroll to position [126, 0]
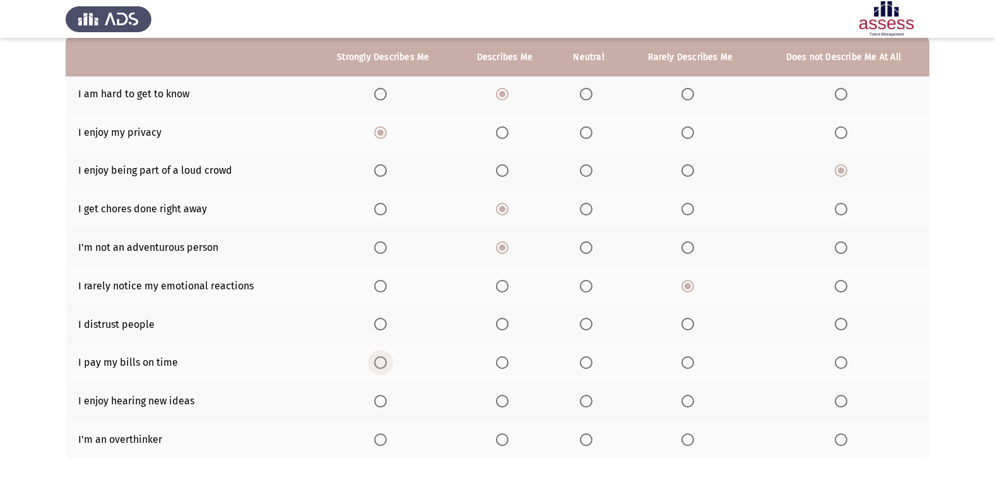
click at [384, 360] on span "Select an option" at bounding box center [380, 362] width 13 height 13
click at [384, 360] on input "Select an option" at bounding box center [380, 362] width 13 height 13
click at [595, 369] on label "Select an option" at bounding box center [589, 362] width 18 height 13
click at [593, 369] on input "Select an option" at bounding box center [586, 362] width 13 height 13
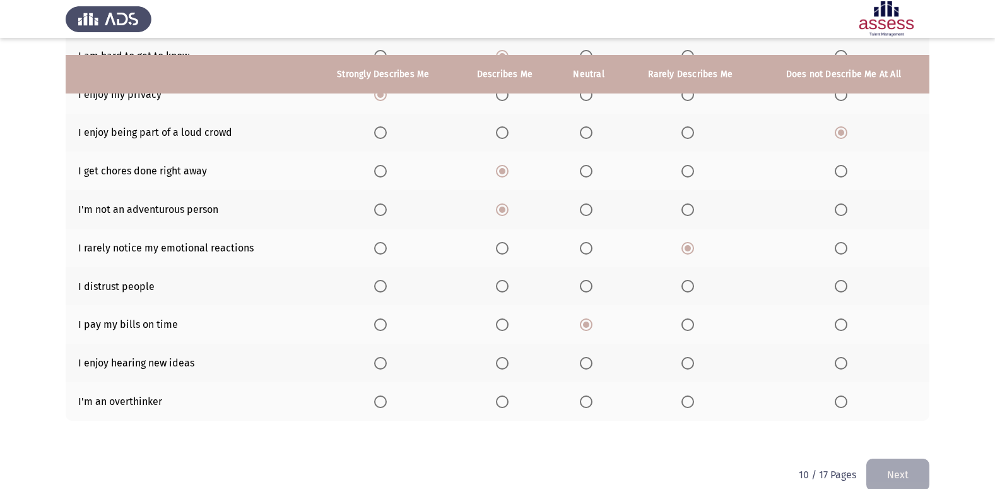
scroll to position [184, 0]
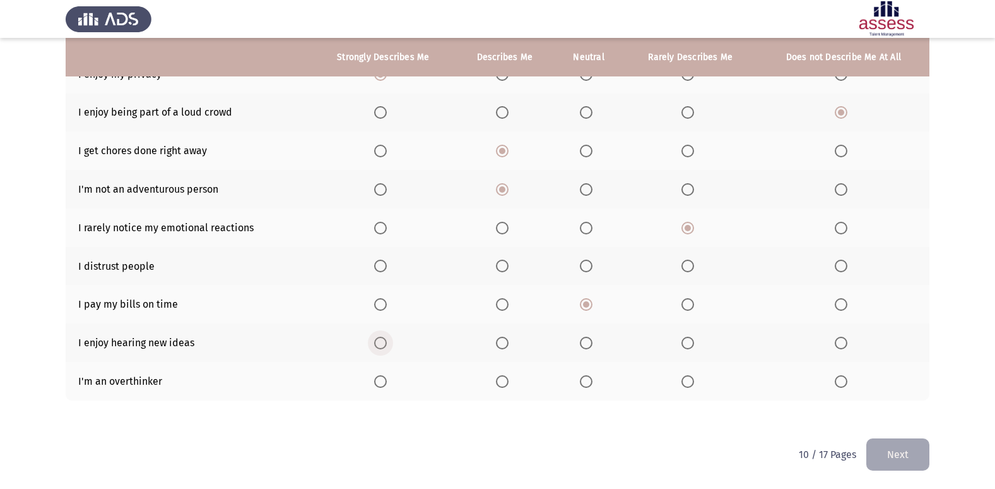
click at [384, 343] on span "Select an option" at bounding box center [380, 342] width 13 height 13
click at [384, 343] on input "Select an option" at bounding box center [380, 342] width 13 height 13
click at [387, 383] on span "Select an option" at bounding box center [380, 381] width 13 height 13
click at [387, 383] on input "Select an option" at bounding box center [380, 381] width 13 height 13
click at [593, 266] on span "Select an option" at bounding box center [586, 265] width 13 height 13
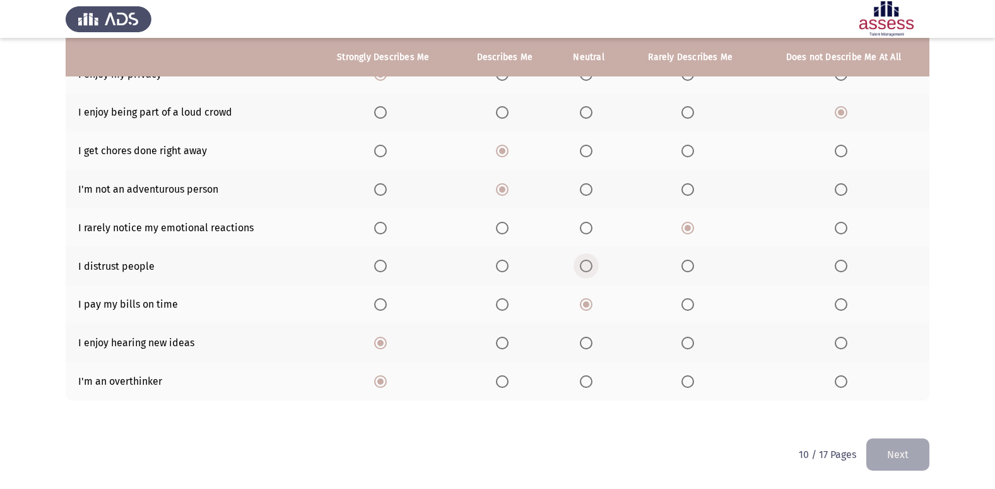
click at [593, 266] on input "Select an option" at bounding box center [586, 265] width 13 height 13
click at [910, 449] on button "Next" at bounding box center [898, 454] width 63 height 32
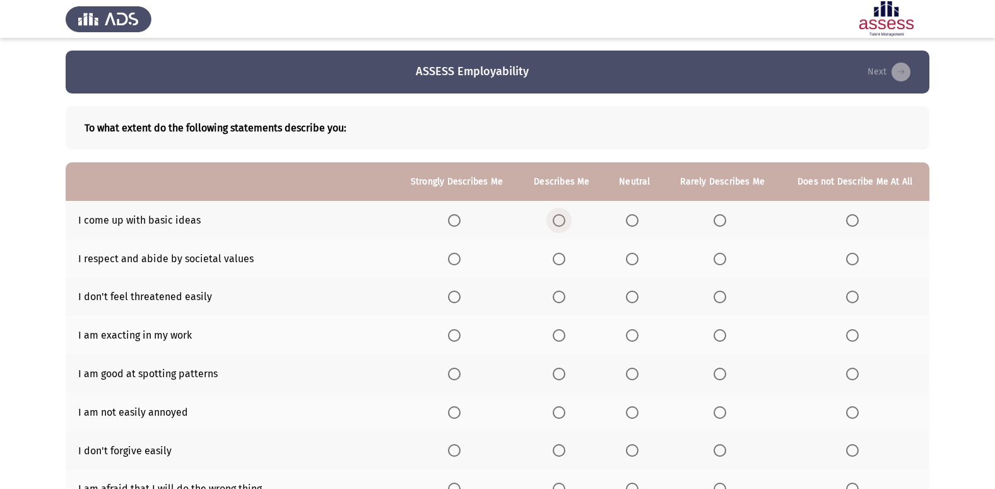
click at [560, 215] on span "Select an option" at bounding box center [559, 220] width 13 height 13
click at [560, 215] on input "Select an option" at bounding box center [559, 220] width 13 height 13
click at [557, 259] on span "Select an option" at bounding box center [559, 258] width 13 height 13
click at [557, 259] on input "Select an option" at bounding box center [559, 258] width 13 height 13
click at [559, 297] on span "Select an option" at bounding box center [559, 296] width 13 height 13
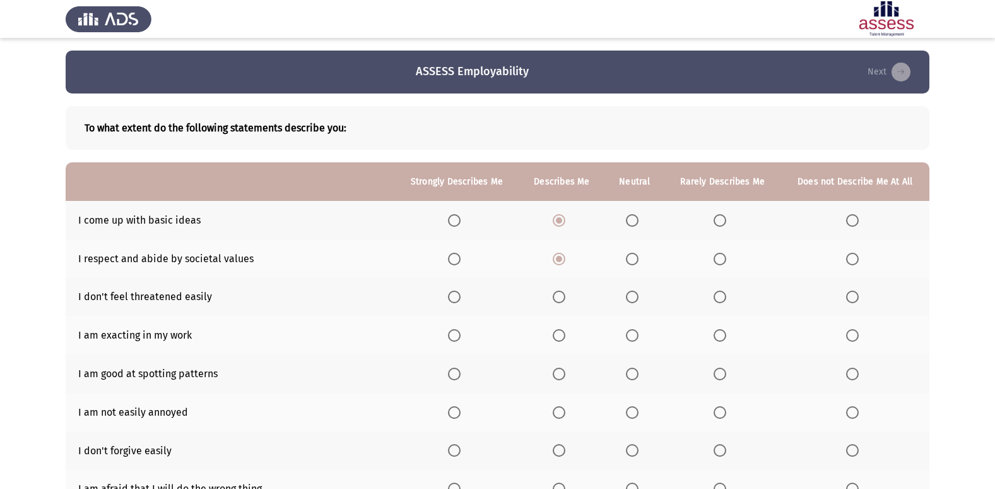
click at [559, 297] on input "Select an option" at bounding box center [559, 296] width 13 height 13
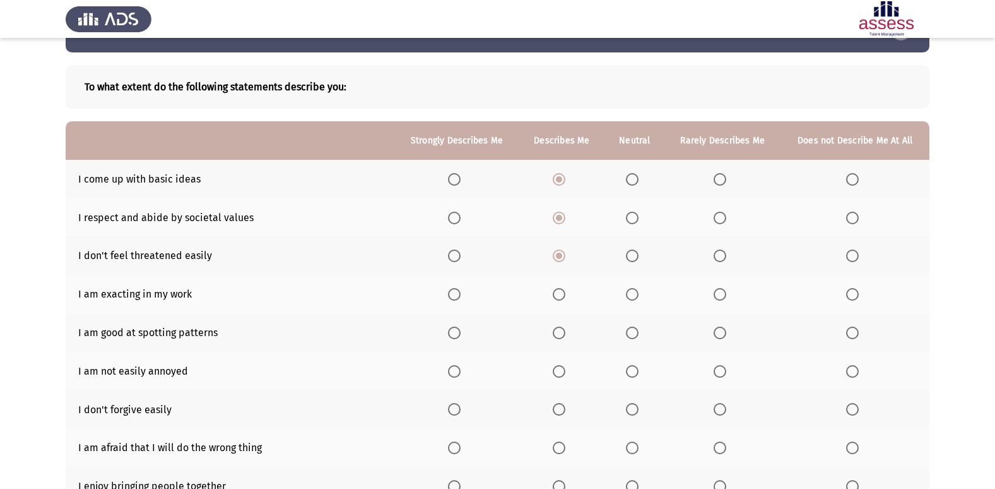
scroll to position [63, 0]
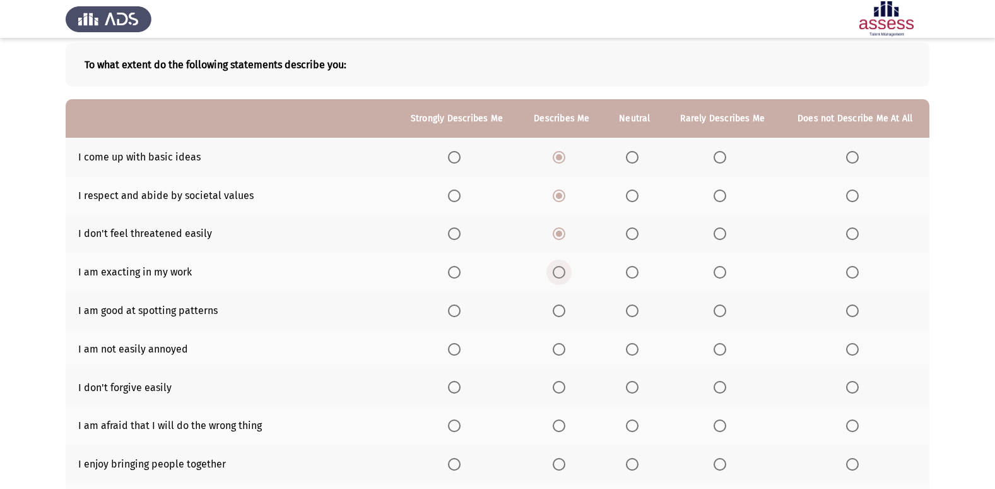
click at [561, 273] on span "Select an option" at bounding box center [559, 272] width 13 height 13
click at [561, 273] on input "Select an option" at bounding box center [559, 272] width 13 height 13
click at [557, 309] on span "Select an option" at bounding box center [559, 310] width 13 height 13
click at [557, 309] on input "Select an option" at bounding box center [559, 310] width 13 height 13
click at [626, 348] on th at bounding box center [635, 348] width 60 height 39
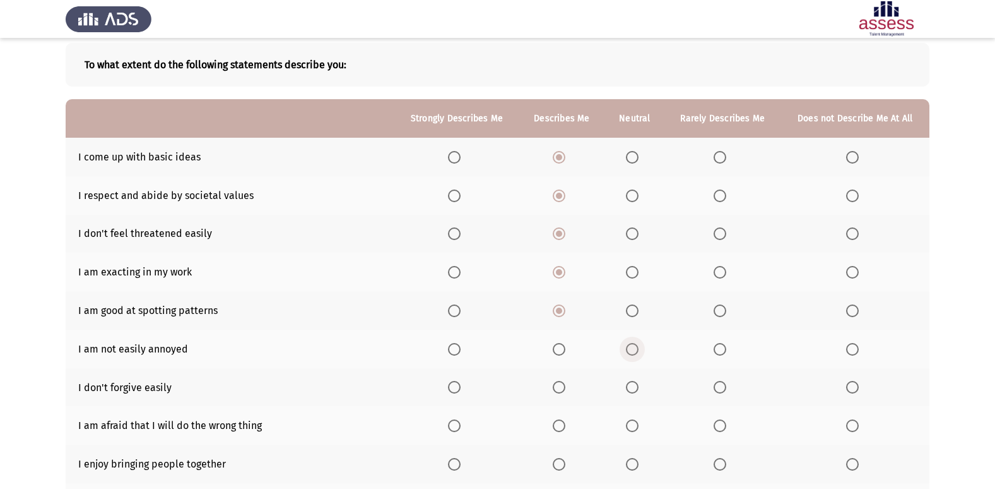
click at [634, 347] on span "Select an option" at bounding box center [632, 349] width 13 height 13
click at [634, 347] on input "Select an option" at bounding box center [632, 349] width 13 height 13
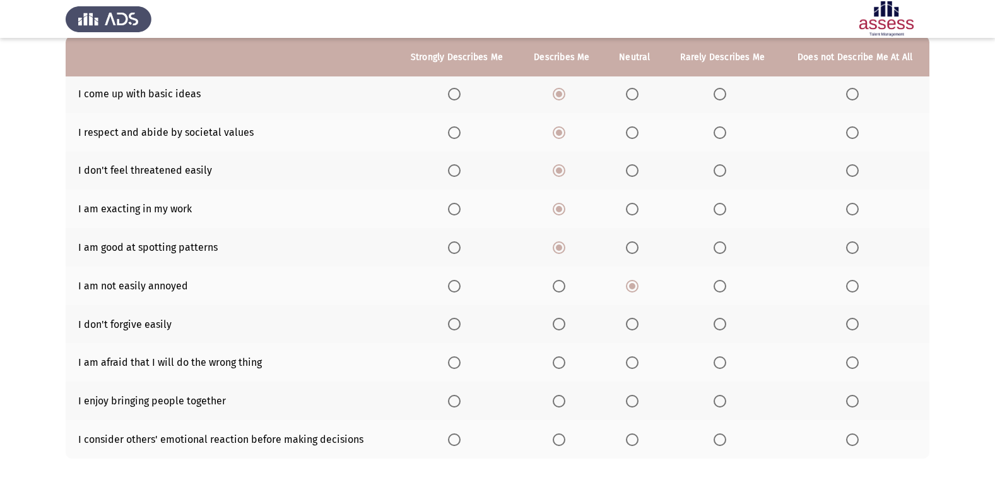
click at [632, 322] on span "Select an option" at bounding box center [632, 323] width 13 height 13
click at [632, 322] on input "Select an option" at bounding box center [632, 323] width 13 height 13
click at [721, 405] on span "Select an option" at bounding box center [720, 400] width 13 height 13
click at [721, 405] on input "Select an option" at bounding box center [720, 400] width 13 height 13
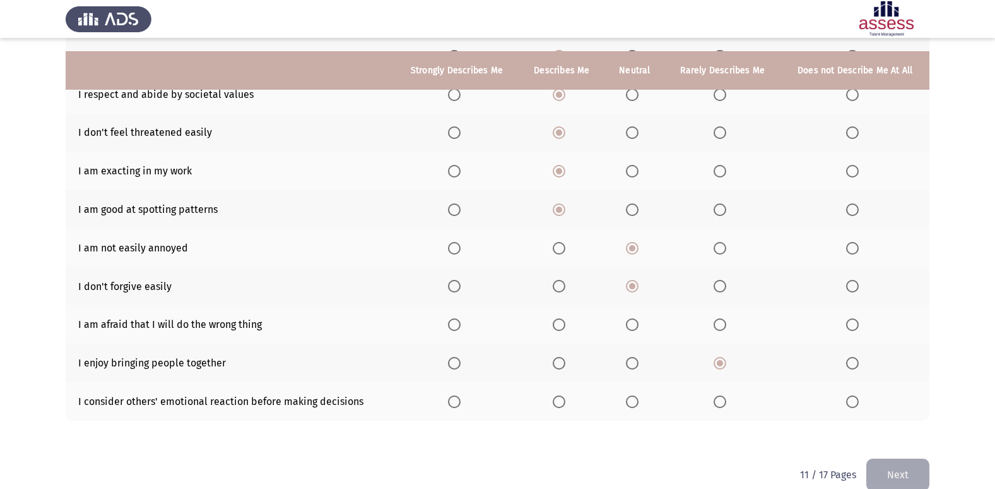
scroll to position [184, 0]
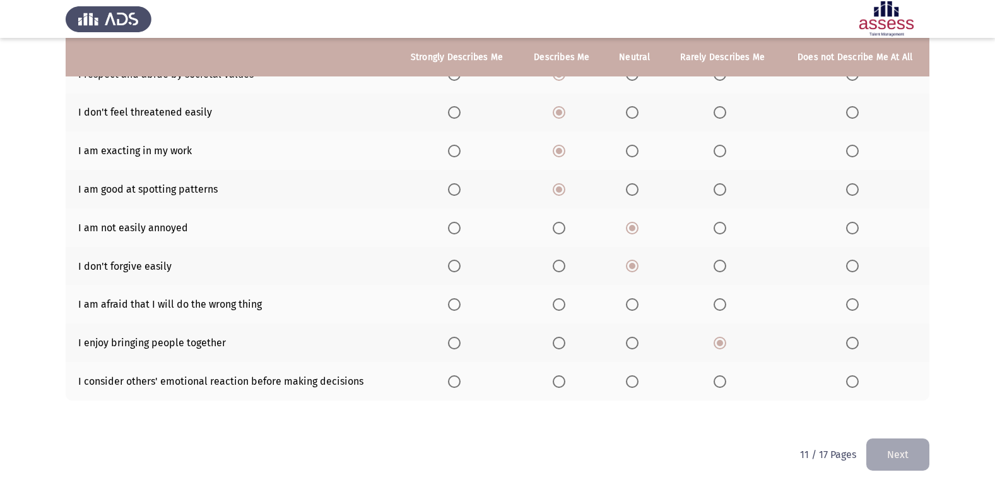
click at [561, 382] on span "Select an option" at bounding box center [559, 381] width 13 height 13
click at [561, 382] on input "Select an option" at bounding box center [559, 381] width 13 height 13
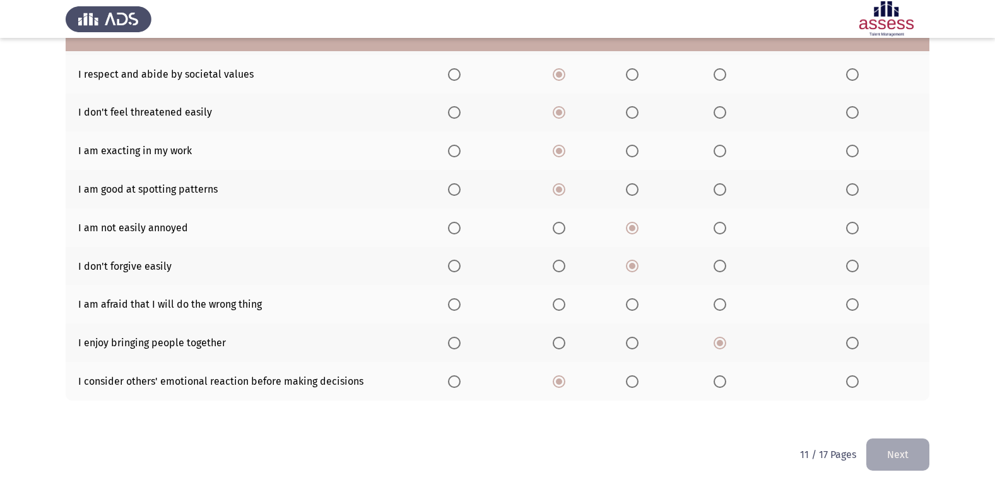
scroll to position [121, 0]
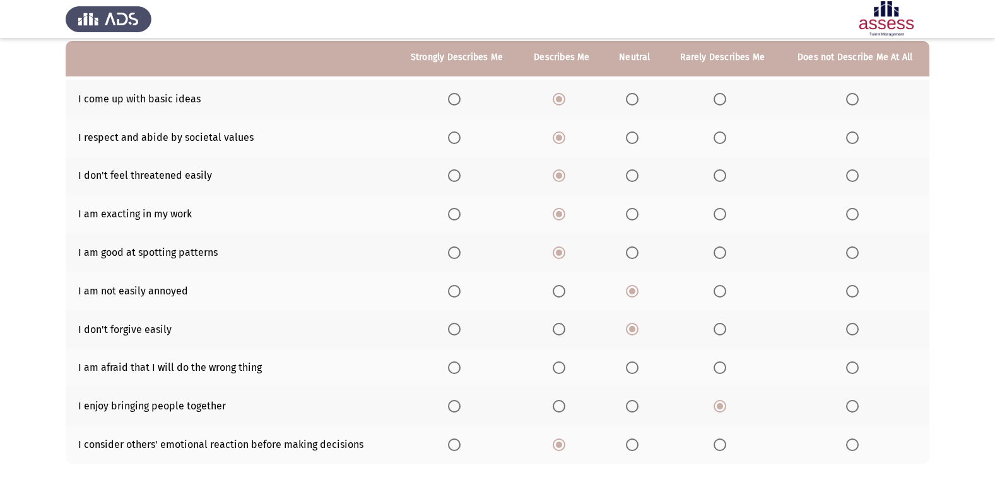
click at [564, 364] on span "Select an option" at bounding box center [559, 367] width 13 height 13
click at [564, 364] on input "Select an option" at bounding box center [559, 367] width 13 height 13
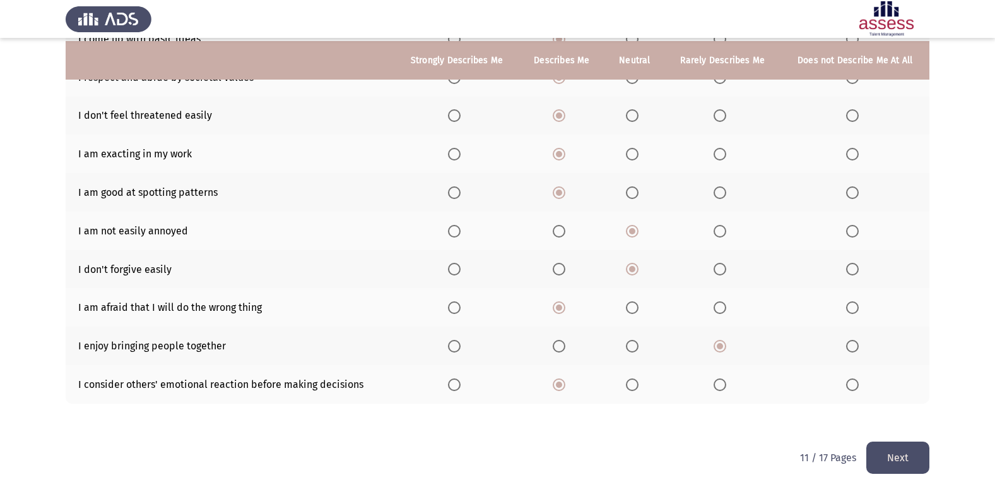
scroll to position [184, 0]
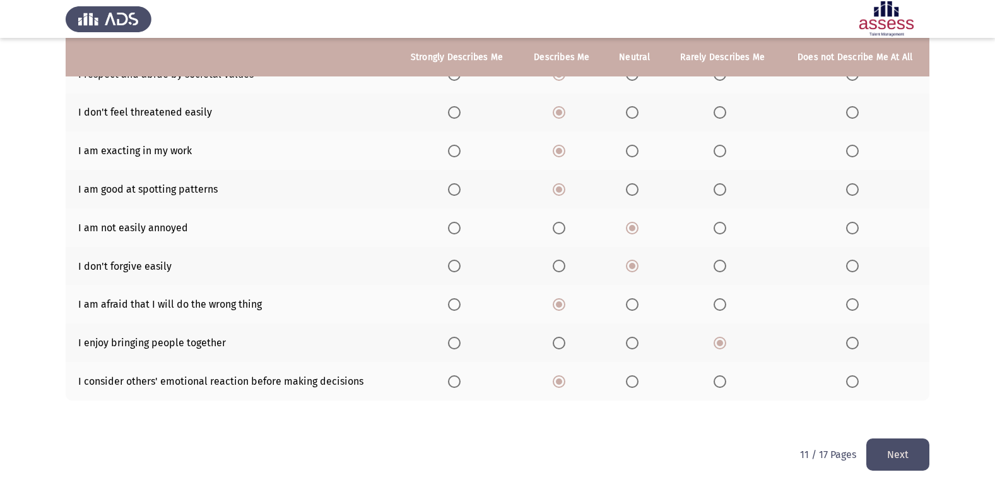
click at [910, 454] on button "Next" at bounding box center [898, 454] width 63 height 32
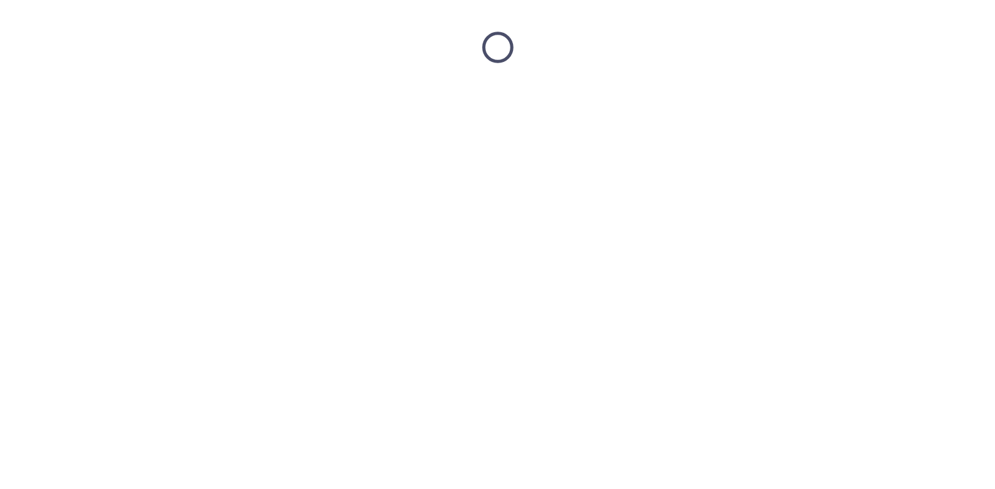
scroll to position [0, 0]
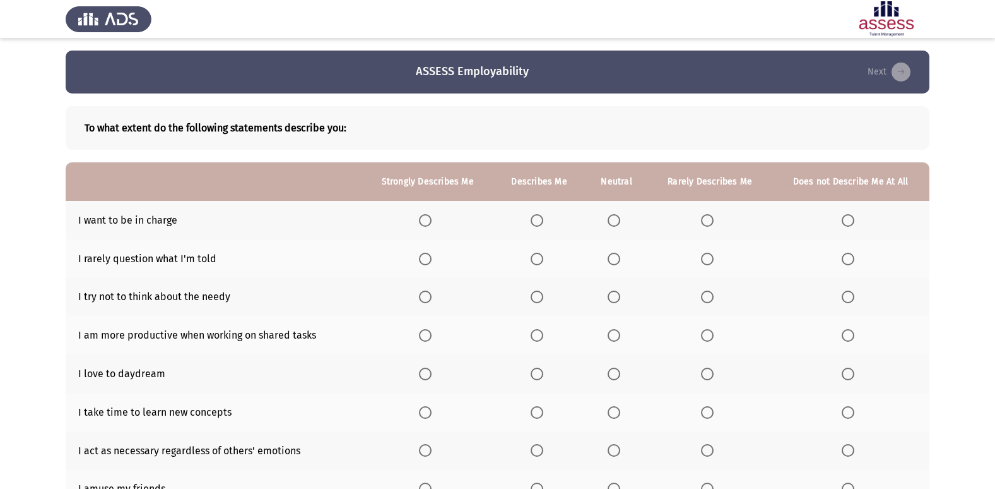
click at [620, 223] on span "Select an option" at bounding box center [614, 220] width 13 height 13
click at [620, 223] on input "Select an option" at bounding box center [614, 220] width 13 height 13
click at [715, 260] on label "Select an option" at bounding box center [710, 258] width 18 height 13
click at [714, 260] on input "Select an option" at bounding box center [707, 258] width 13 height 13
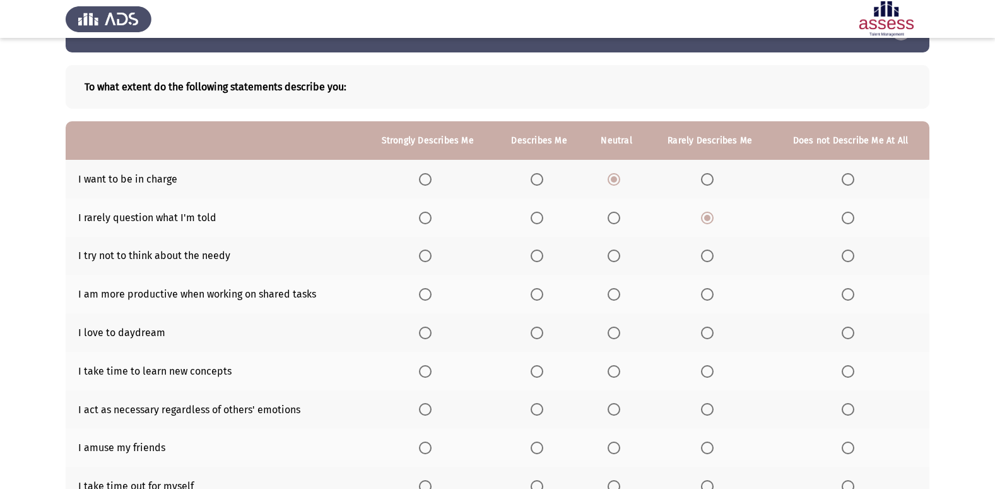
scroll to position [63, 0]
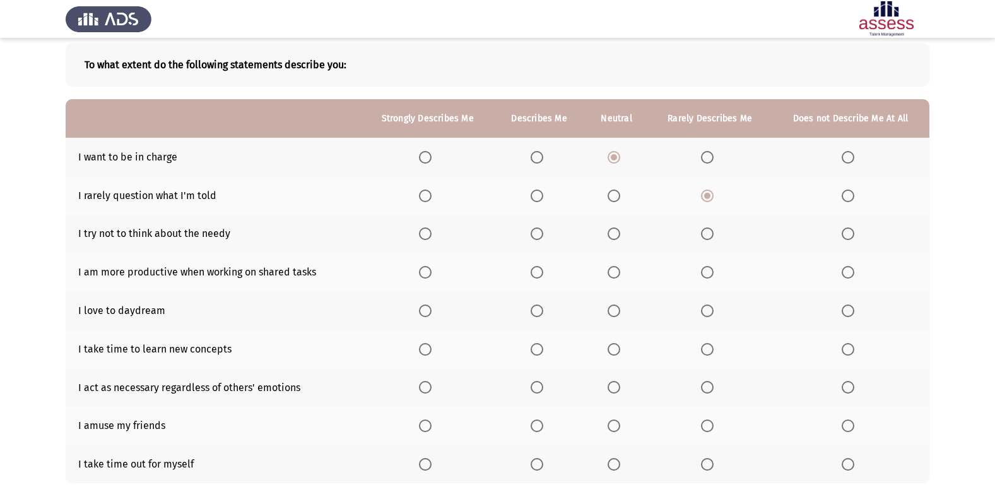
click at [845, 191] on span "Select an option" at bounding box center [848, 195] width 13 height 13
click at [845, 191] on input "Select an option" at bounding box center [848, 195] width 13 height 13
click at [615, 234] on span "Select an option" at bounding box center [614, 233] width 13 height 13
click at [615, 234] on input "Select an option" at bounding box center [614, 233] width 13 height 13
click at [855, 275] on span "Select an option" at bounding box center [848, 272] width 13 height 13
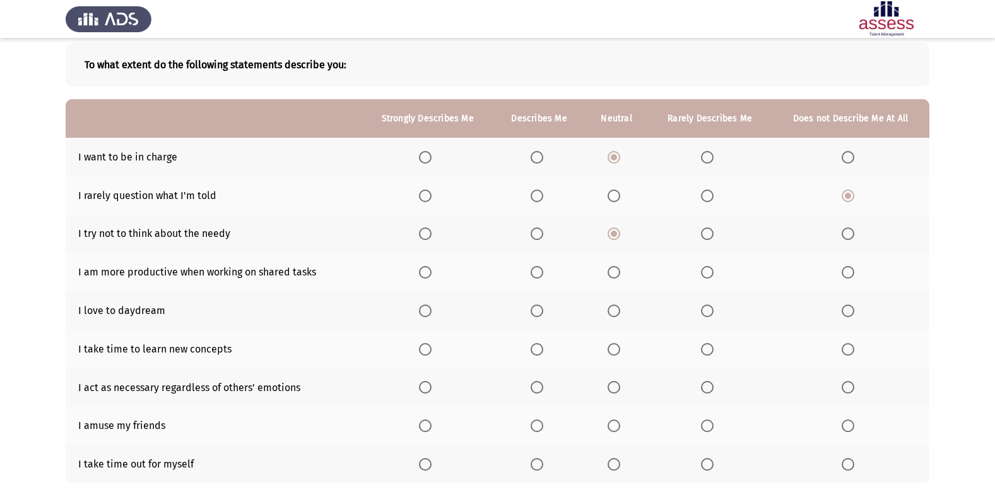
click at [855, 275] on input "Select an option" at bounding box center [848, 272] width 13 height 13
click at [537, 312] on span "Select an option" at bounding box center [537, 310] width 13 height 13
click at [537, 312] on input "Select an option" at bounding box center [537, 310] width 13 height 13
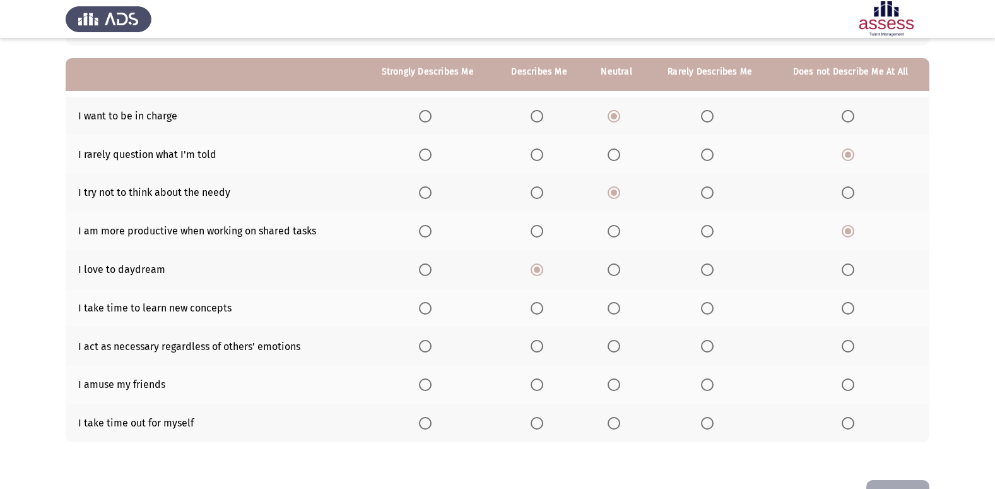
scroll to position [126, 0]
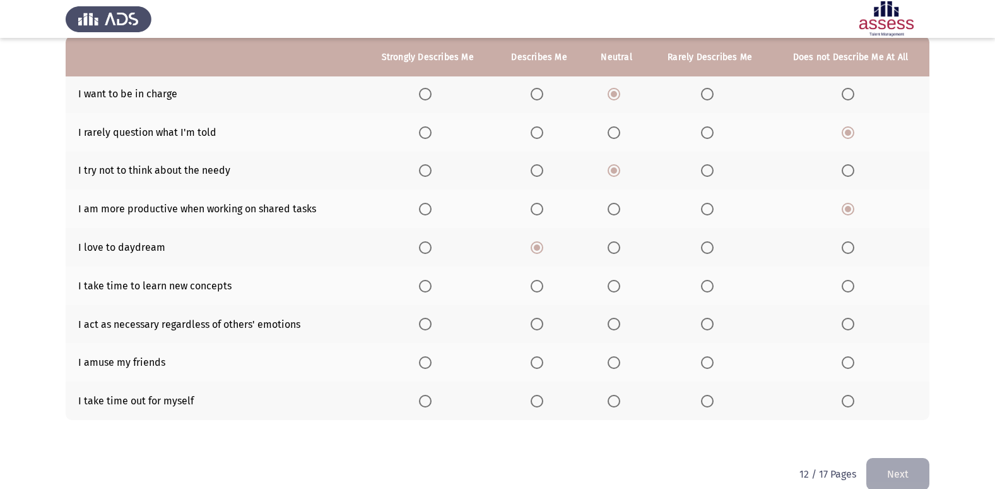
click at [719, 282] on label "Select an option" at bounding box center [710, 286] width 18 height 13
click at [714, 282] on input "Select an option" at bounding box center [707, 286] width 13 height 13
click at [543, 326] on span "Select an option" at bounding box center [537, 323] width 13 height 13
click at [543, 326] on input "Select an option" at bounding box center [537, 323] width 13 height 13
click at [540, 360] on span "Select an option" at bounding box center [537, 362] width 13 height 13
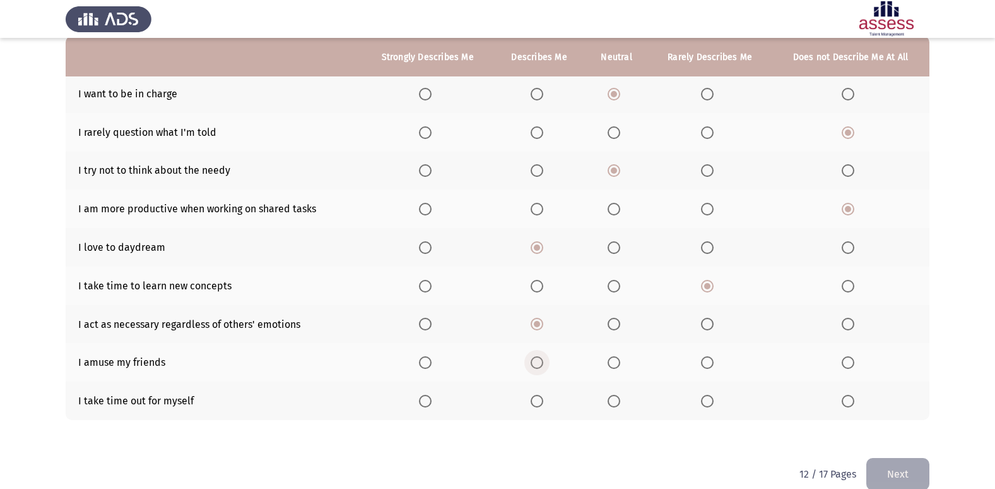
click at [540, 360] on input "Select an option" at bounding box center [537, 362] width 13 height 13
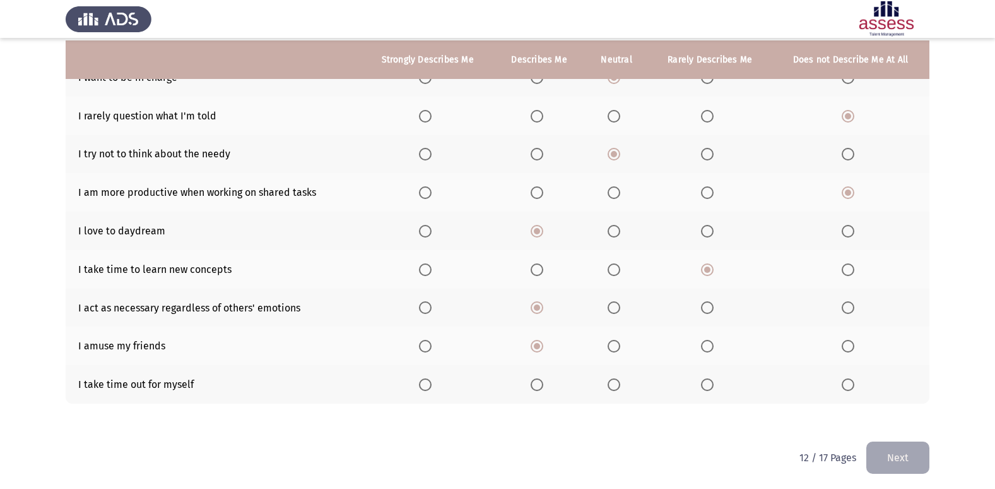
scroll to position [146, 0]
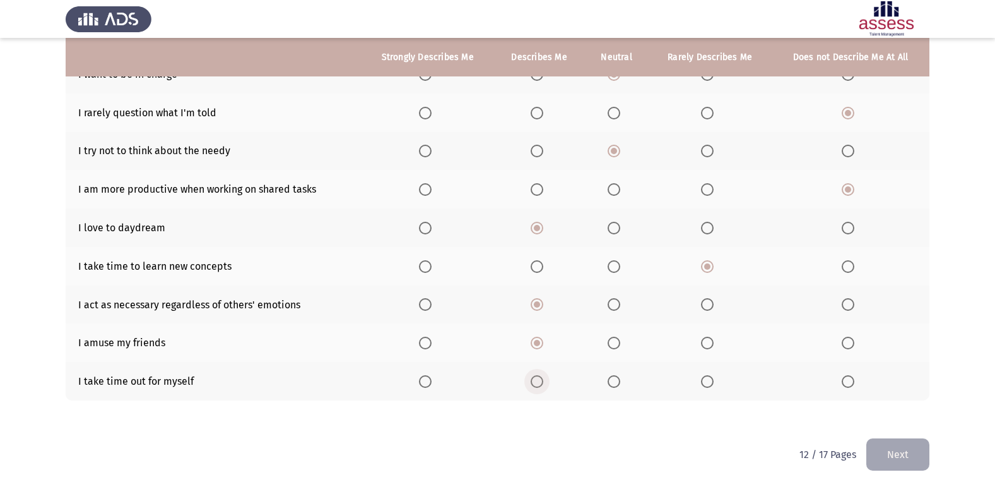
click at [537, 376] on span "Select an option" at bounding box center [537, 381] width 13 height 13
click at [537, 376] on input "Select an option" at bounding box center [537, 381] width 13 height 13
click at [911, 446] on button "Next" at bounding box center [898, 454] width 63 height 32
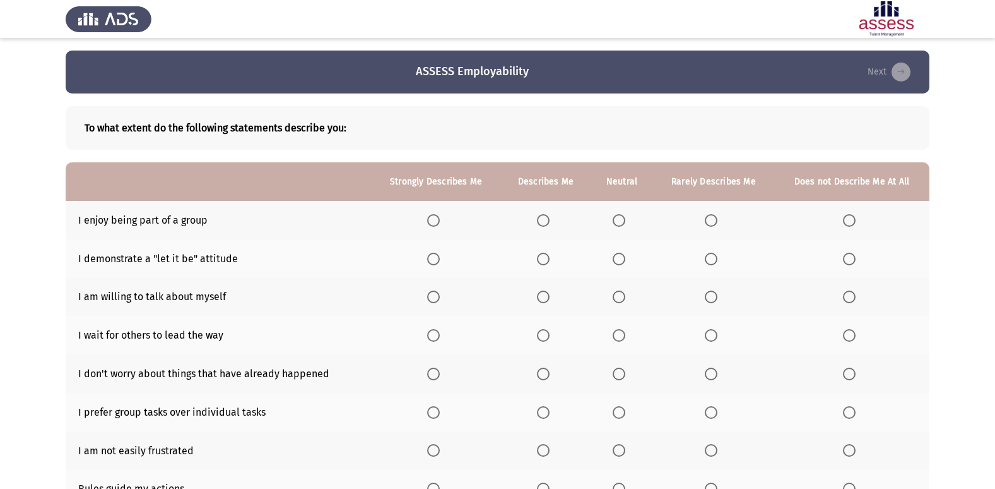
click at [622, 214] on span "Select an option" at bounding box center [619, 220] width 13 height 13
click at [622, 214] on input "Select an option" at bounding box center [619, 220] width 13 height 13
click at [544, 257] on span "Select an option" at bounding box center [543, 258] width 13 height 13
click at [544, 257] on input "Select an option" at bounding box center [543, 258] width 13 height 13
click at [543, 297] on span "Select an option" at bounding box center [543, 297] width 0 height 0
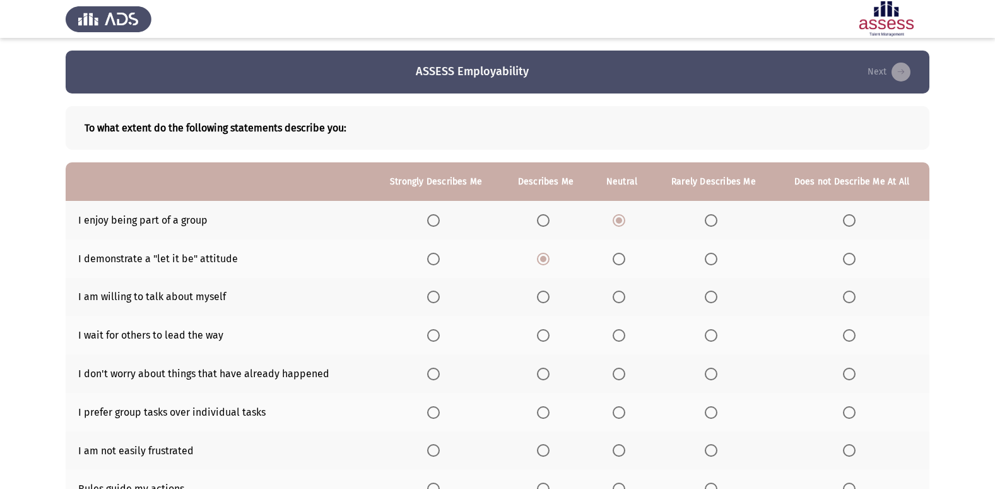
click at [544, 296] on input "Select an option" at bounding box center [543, 296] width 13 height 13
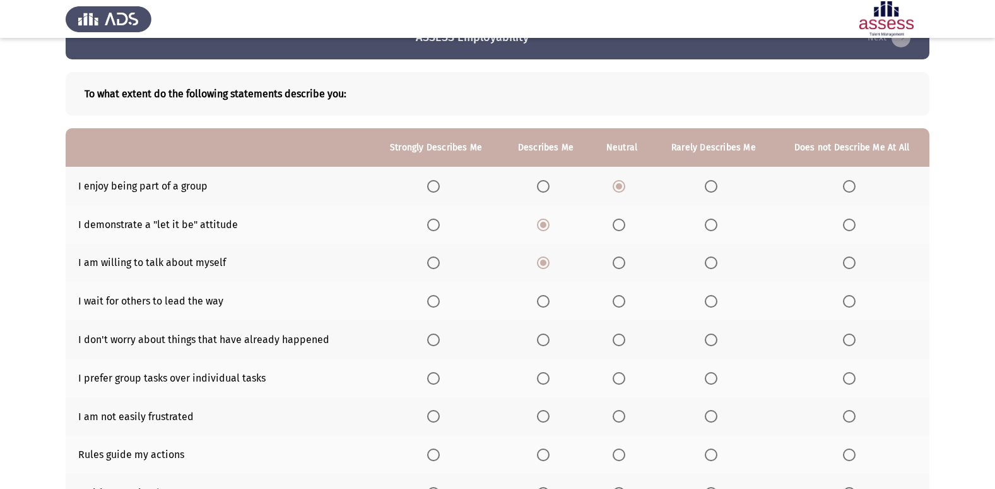
scroll to position [63, 0]
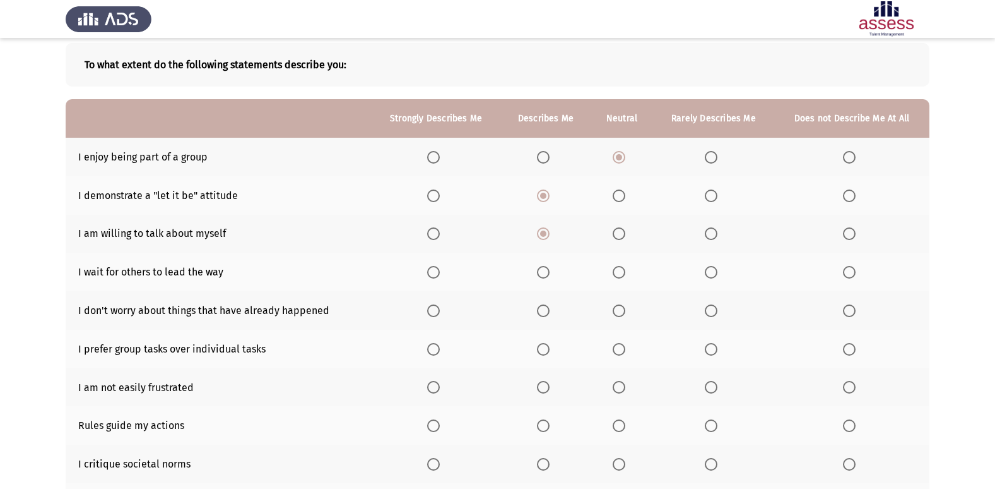
click at [709, 270] on span "Select an option" at bounding box center [711, 272] width 13 height 13
click at [709, 270] on input "Select an option" at bounding box center [711, 272] width 13 height 13
click at [622, 306] on span "Select an option" at bounding box center [619, 310] width 13 height 13
click at [622, 306] on input "Select an option" at bounding box center [619, 310] width 13 height 13
click at [619, 352] on span "Select an option" at bounding box center [619, 349] width 13 height 13
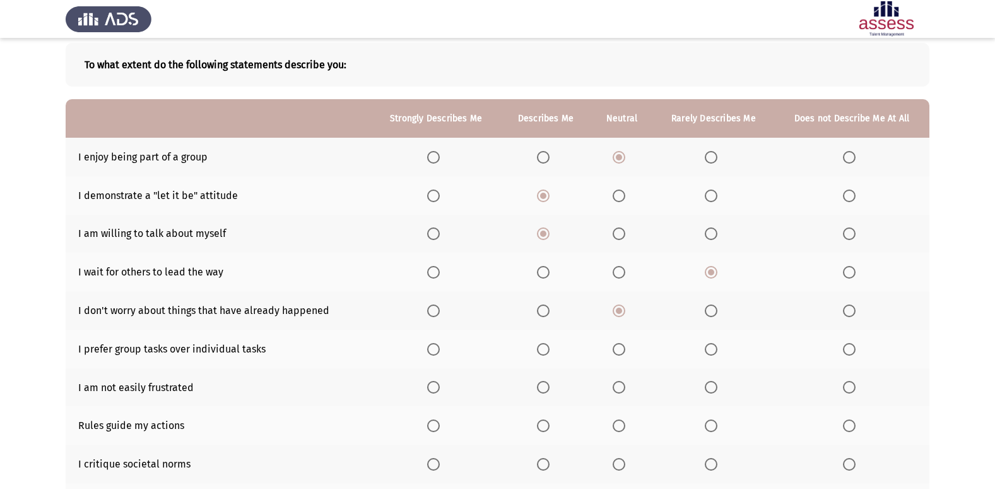
click at [619, 352] on input "Select an option" at bounding box center [619, 349] width 13 height 13
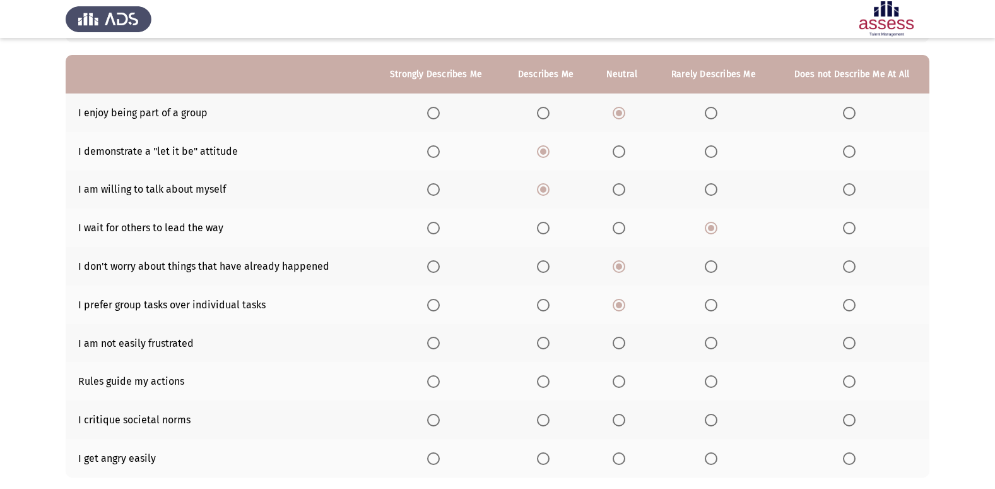
scroll to position [126, 0]
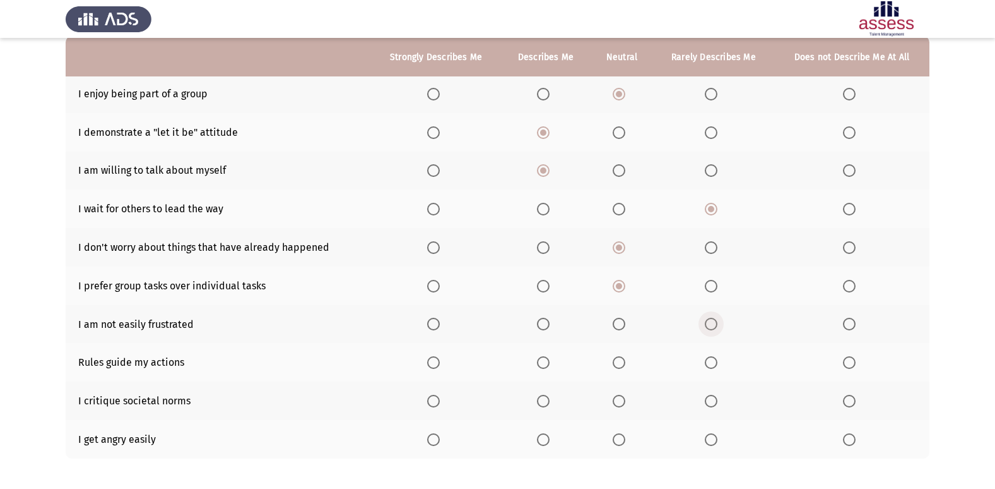
click at [710, 323] on span "Select an option" at bounding box center [711, 323] width 13 height 13
click at [710, 323] on input "Select an option" at bounding box center [711, 323] width 13 height 13
click at [540, 367] on span "Select an option" at bounding box center [543, 362] width 13 height 13
click at [540, 367] on input "Select an option" at bounding box center [543, 362] width 13 height 13
click at [615, 398] on span "Select an option" at bounding box center [619, 400] width 13 height 13
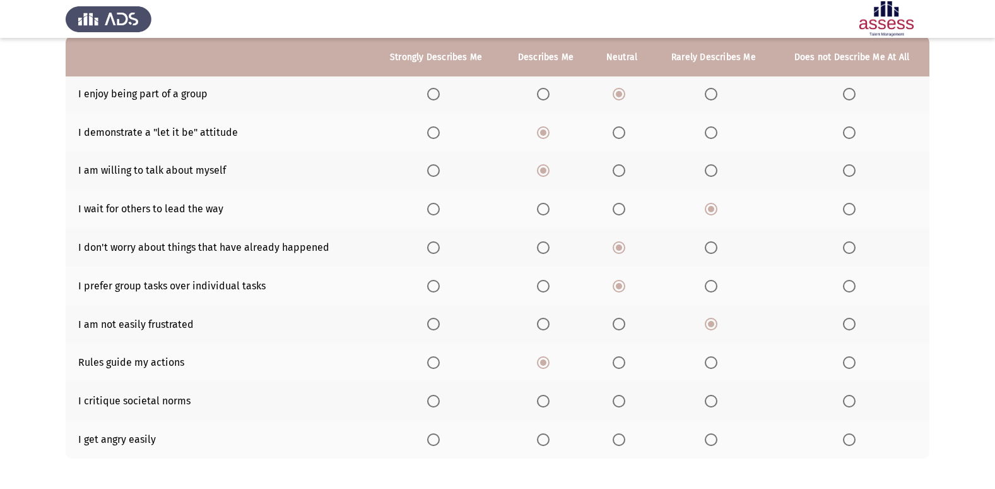
click at [615, 398] on input "Select an option" at bounding box center [619, 400] width 13 height 13
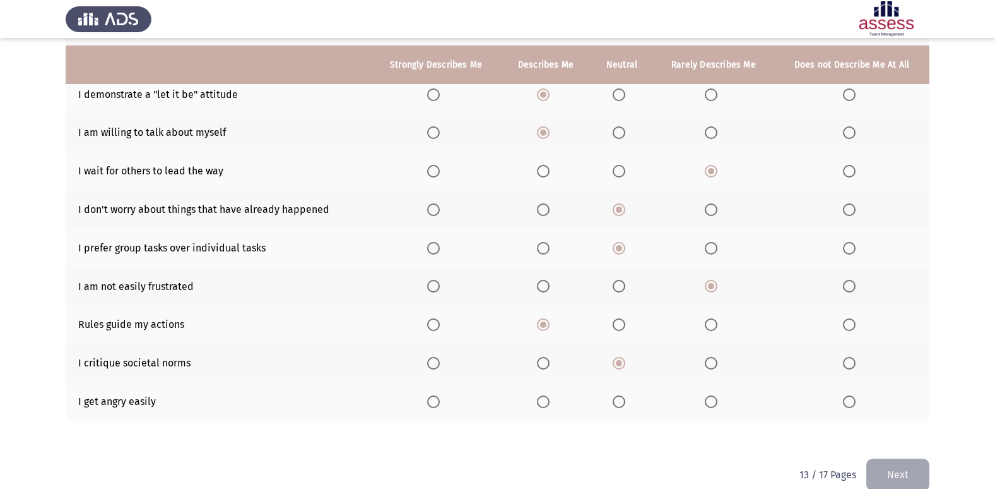
scroll to position [184, 0]
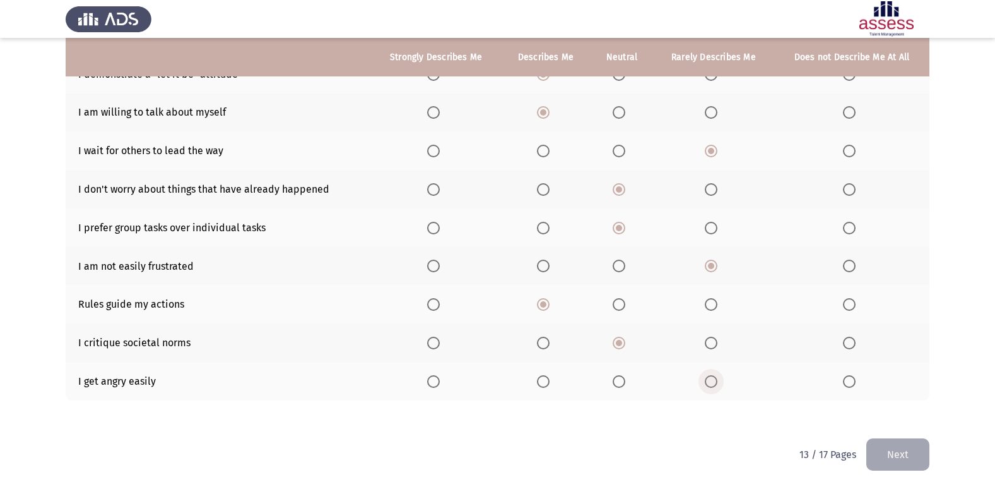
click at [713, 386] on span "Select an option" at bounding box center [711, 381] width 13 height 13
click at [713, 386] on input "Select an option" at bounding box center [711, 381] width 13 height 13
click at [898, 446] on button "Next" at bounding box center [898, 454] width 63 height 32
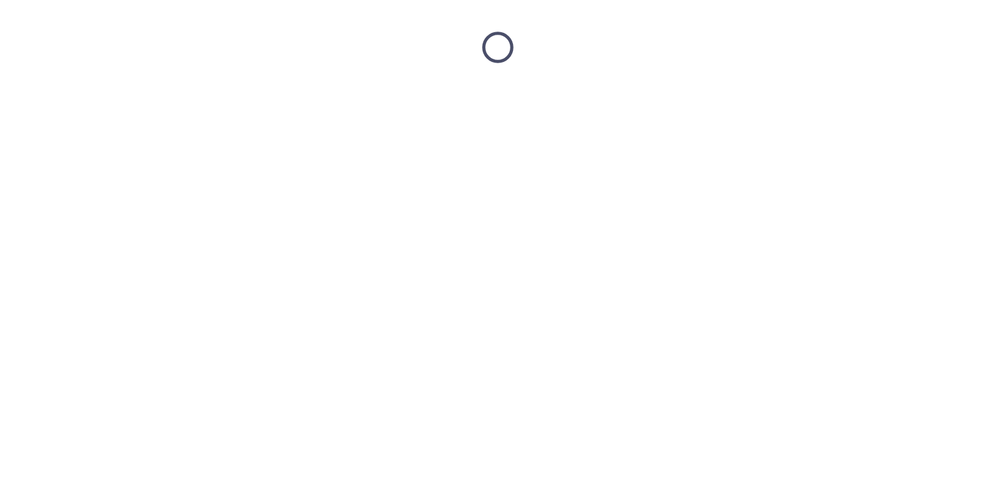
scroll to position [0, 0]
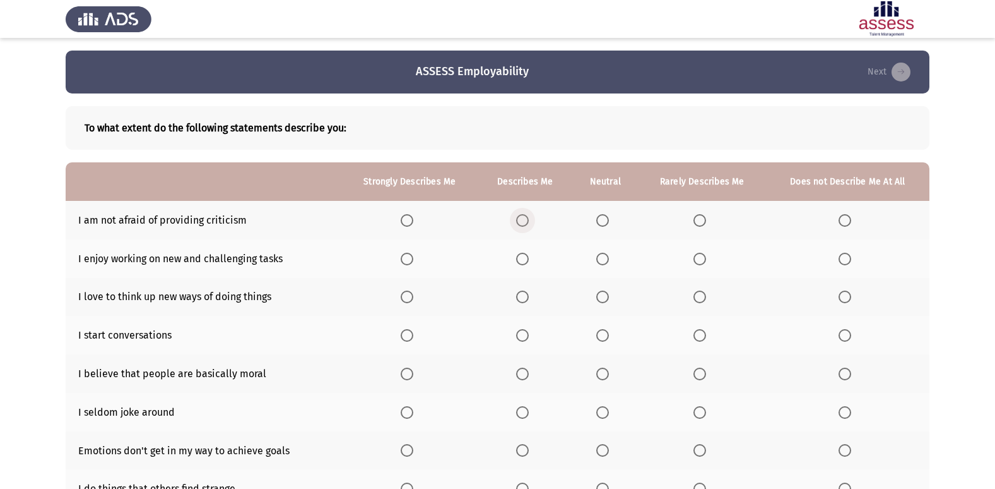
click at [525, 218] on span "Select an option" at bounding box center [522, 220] width 13 height 13
click at [525, 218] on input "Select an option" at bounding box center [522, 220] width 13 height 13
click at [603, 263] on span "Select an option" at bounding box center [602, 258] width 13 height 13
click at [603, 263] on input "Select an option" at bounding box center [602, 258] width 13 height 13
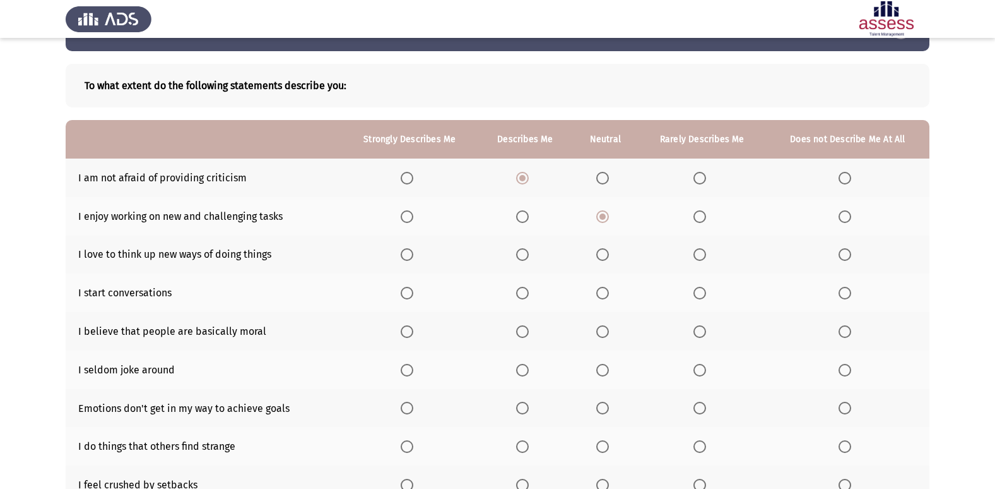
scroll to position [63, 0]
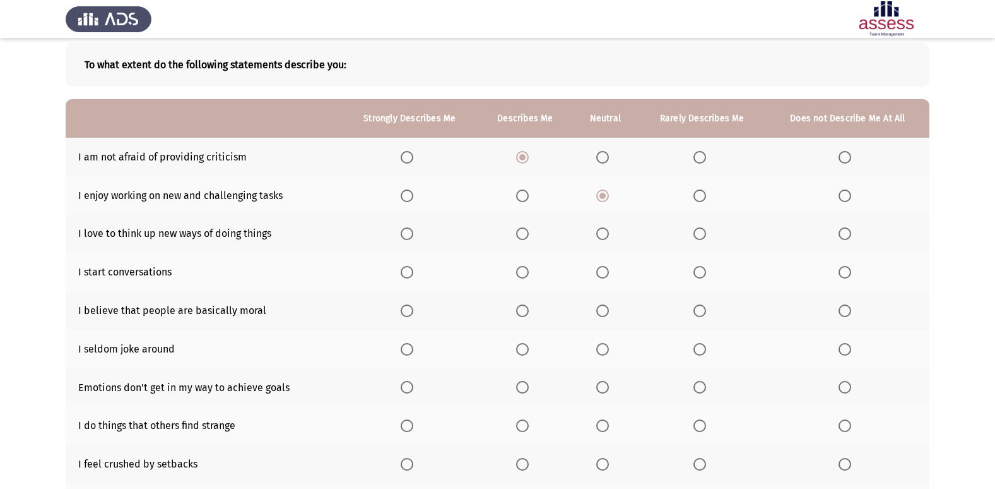
click at [521, 232] on span "Select an option" at bounding box center [522, 233] width 13 height 13
click at [521, 232] on input "Select an option" at bounding box center [522, 233] width 13 height 13
click at [527, 271] on span "Select an option" at bounding box center [522, 272] width 13 height 13
click at [527, 271] on input "Select an option" at bounding box center [522, 272] width 13 height 13
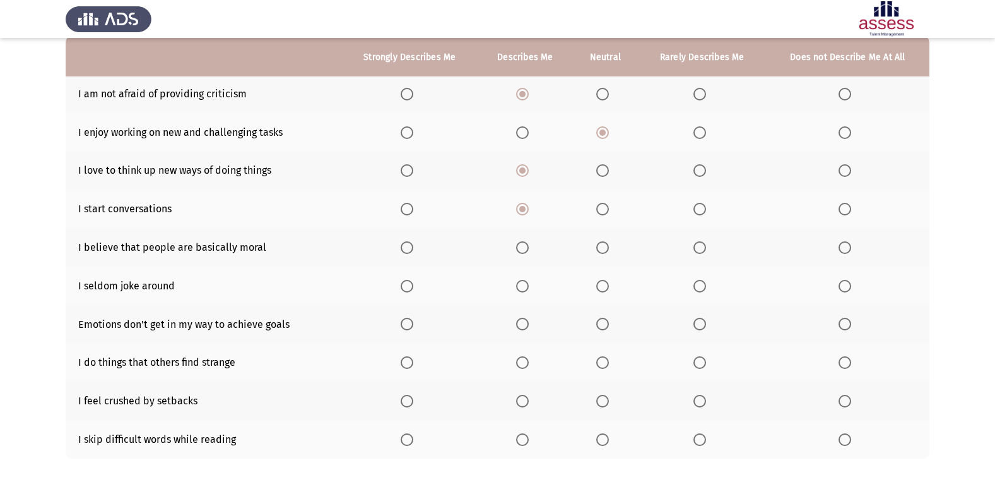
click at [608, 251] on span "Select an option" at bounding box center [602, 247] width 13 height 13
click at [608, 251] on input "Select an option" at bounding box center [602, 247] width 13 height 13
click at [700, 286] on span "Select an option" at bounding box center [700, 286] width 0 height 0
click at [700, 286] on input "Select an option" at bounding box center [700, 286] width 13 height 13
click at [843, 287] on span "Select an option" at bounding box center [845, 286] width 13 height 13
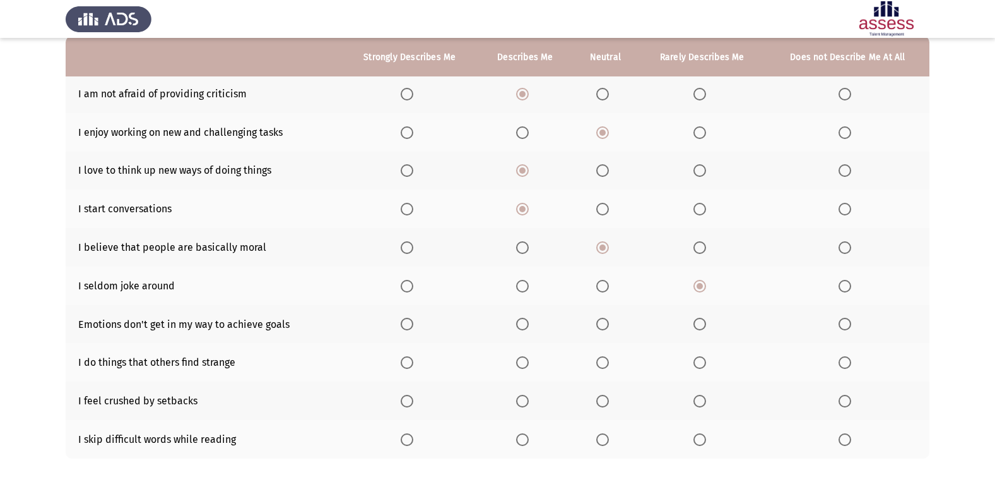
click at [843, 287] on input "Select an option" at bounding box center [845, 286] width 13 height 13
click at [605, 324] on span "Select an option" at bounding box center [602, 323] width 13 height 13
click at [605, 324] on input "Select an option" at bounding box center [602, 323] width 13 height 13
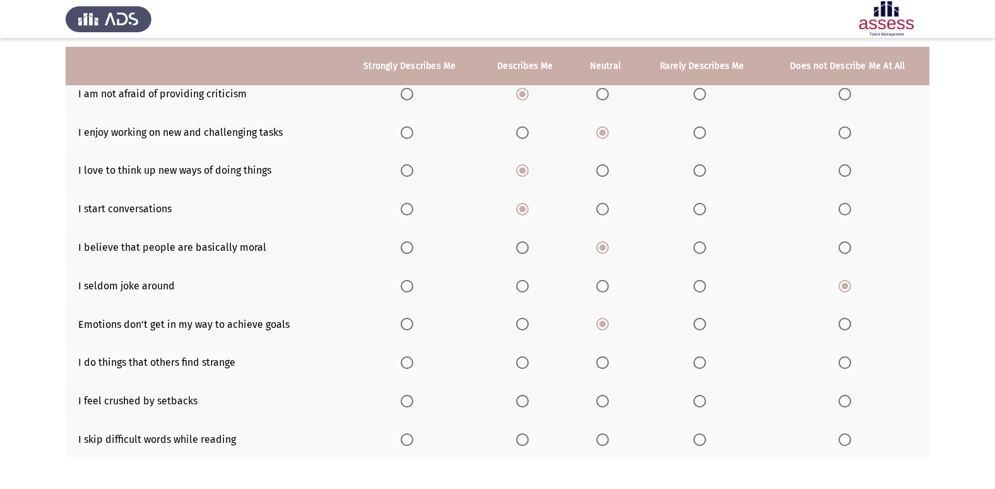
scroll to position [184, 0]
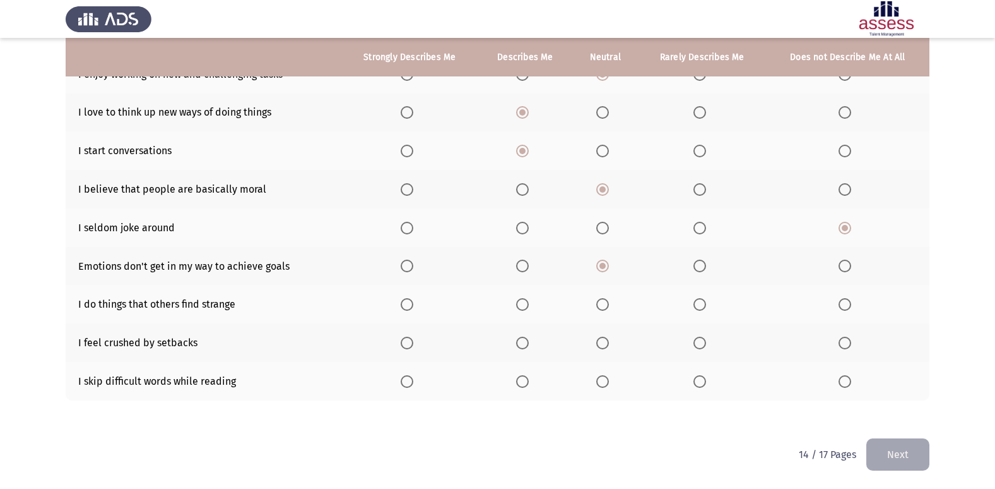
click at [521, 303] on span "Select an option" at bounding box center [522, 304] width 13 height 13
click at [521, 303] on input "Select an option" at bounding box center [522, 304] width 13 height 13
click at [708, 341] on label "Select an option" at bounding box center [703, 342] width 18 height 13
click at [706, 341] on input "Select an option" at bounding box center [700, 342] width 13 height 13
click at [523, 381] on span "Select an option" at bounding box center [523, 381] width 0 height 0
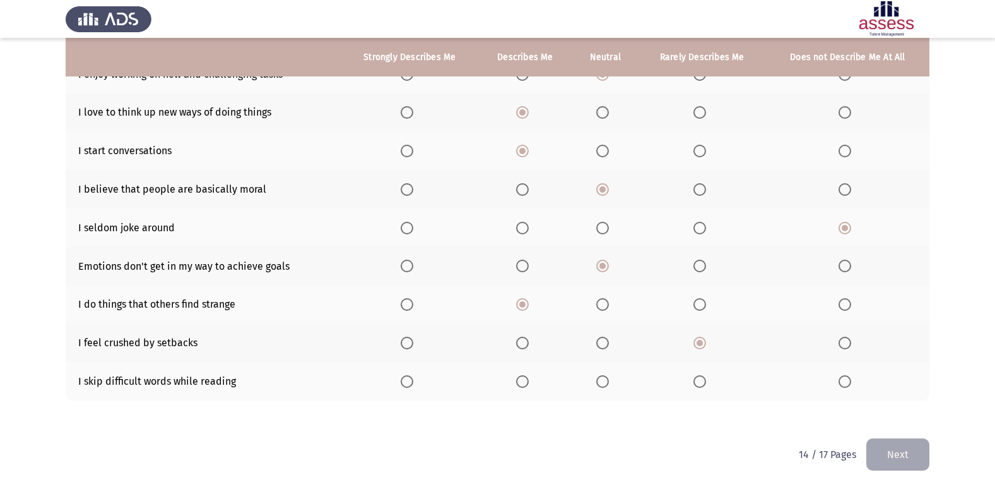
click at [525, 381] on input "Select an option" at bounding box center [522, 381] width 13 height 13
click at [921, 444] on button "Next" at bounding box center [898, 454] width 63 height 32
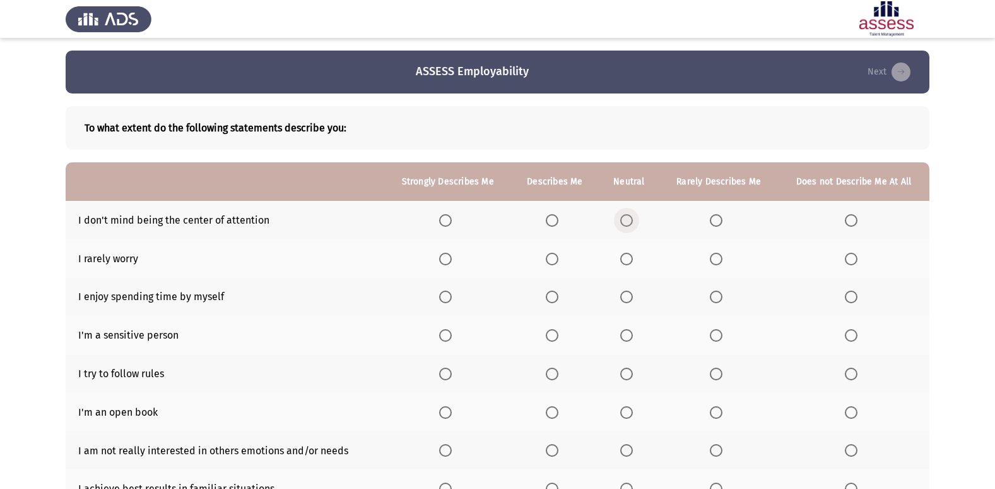
click at [626, 214] on span "Select an option" at bounding box center [626, 220] width 13 height 13
click at [626, 214] on input "Select an option" at bounding box center [626, 220] width 13 height 13
click at [720, 261] on span "Select an option" at bounding box center [716, 258] width 13 height 13
click at [720, 261] on input "Select an option" at bounding box center [716, 258] width 13 height 13
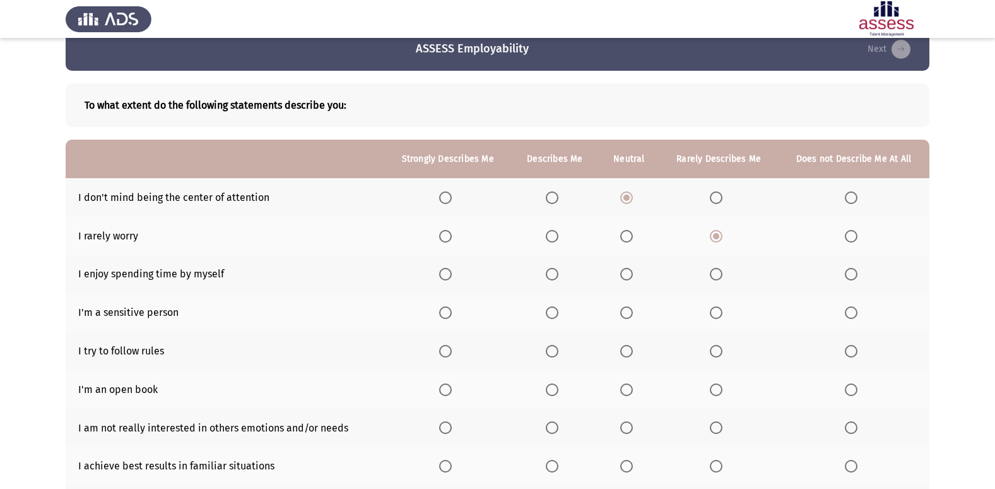
scroll to position [63, 0]
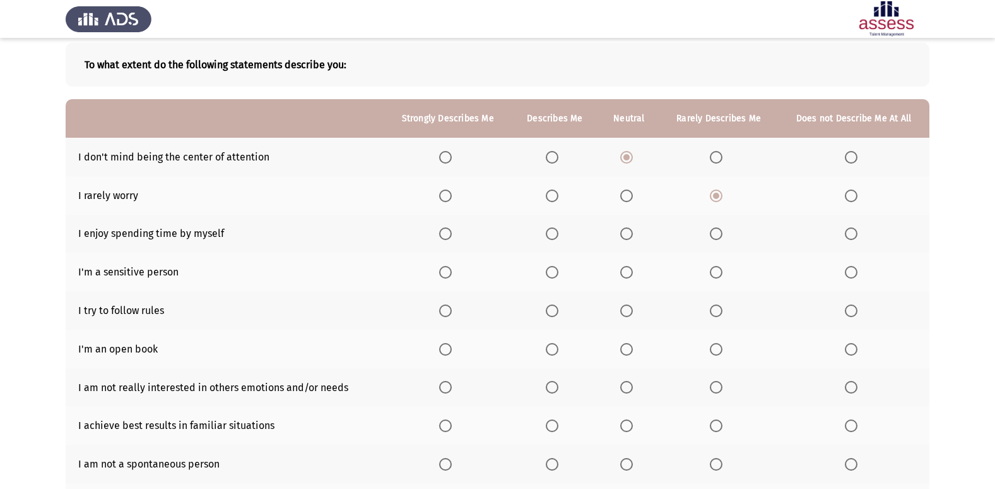
click at [446, 232] on span "Select an option" at bounding box center [445, 233] width 13 height 13
click at [446, 232] on input "Select an option" at bounding box center [445, 233] width 13 height 13
click at [555, 272] on span "Select an option" at bounding box center [552, 272] width 13 height 13
click at [555, 272] on input "Select an option" at bounding box center [552, 272] width 13 height 13
click at [549, 309] on span "Select an option" at bounding box center [552, 310] width 13 height 13
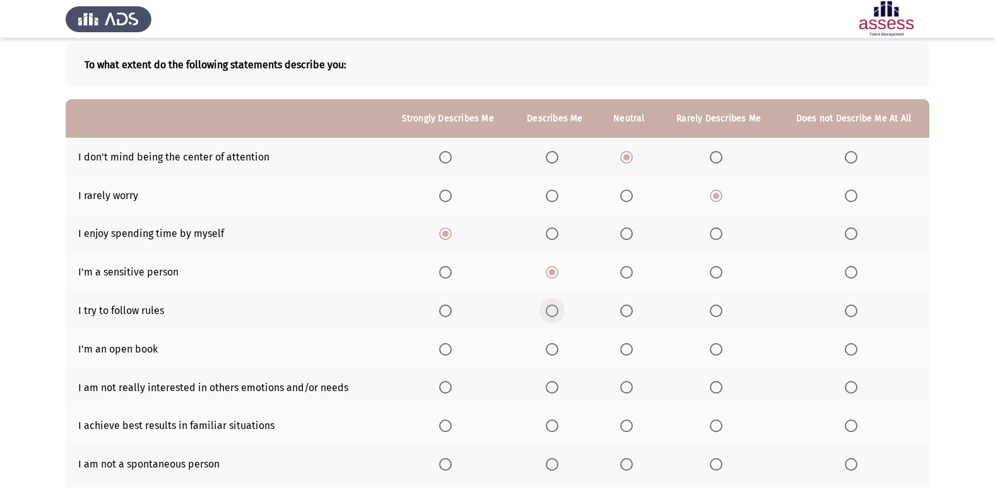
click at [549, 309] on input "Select an option" at bounding box center [552, 310] width 13 height 13
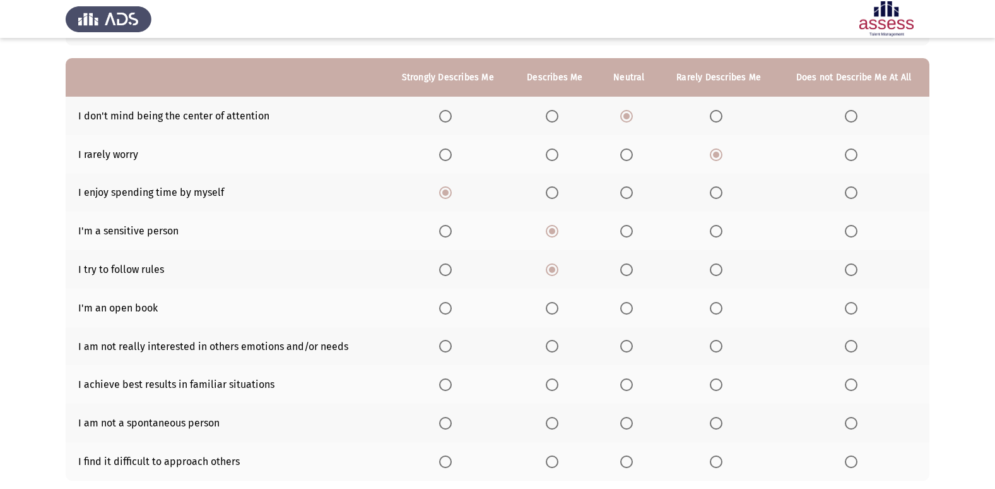
scroll to position [126, 0]
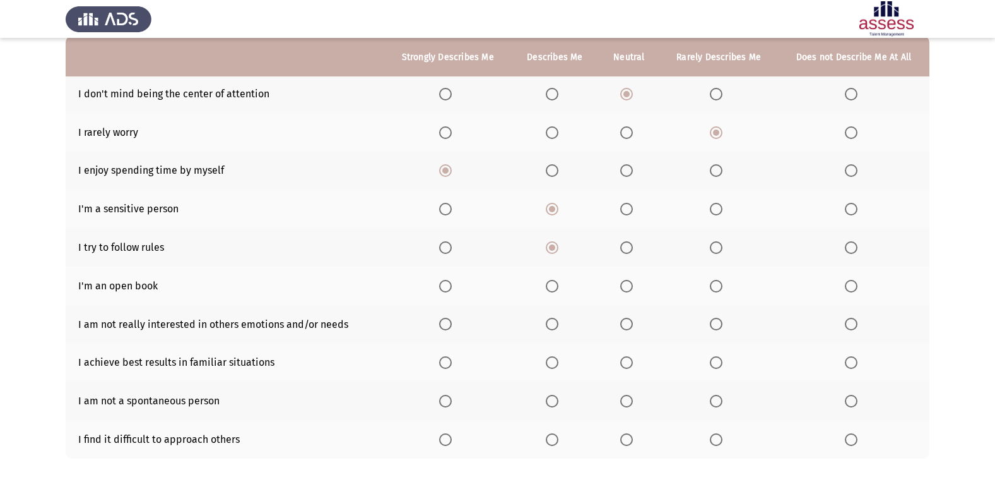
click at [554, 285] on span "Select an option" at bounding box center [552, 286] width 13 height 13
click at [554, 285] on input "Select an option" at bounding box center [552, 286] width 13 height 13
click at [452, 322] on span "Select an option" at bounding box center [445, 323] width 13 height 13
click at [452, 322] on input "Select an option" at bounding box center [445, 323] width 13 height 13
click at [555, 328] on span "Select an option" at bounding box center [552, 323] width 13 height 13
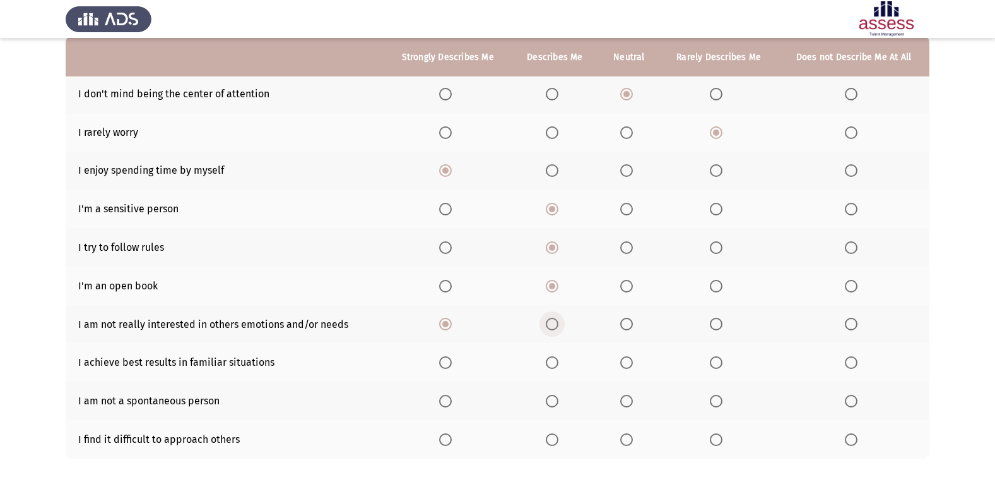
click at [555, 328] on input "Select an option" at bounding box center [552, 323] width 13 height 13
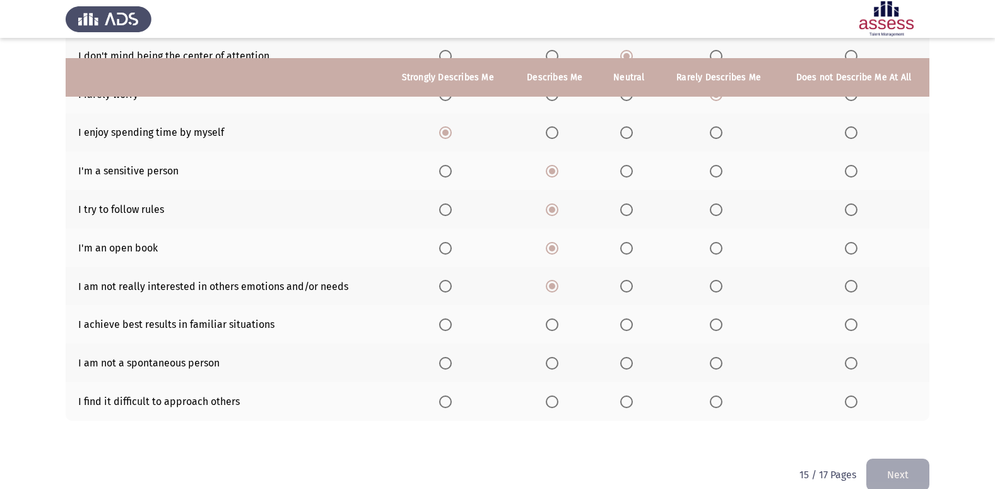
scroll to position [184, 0]
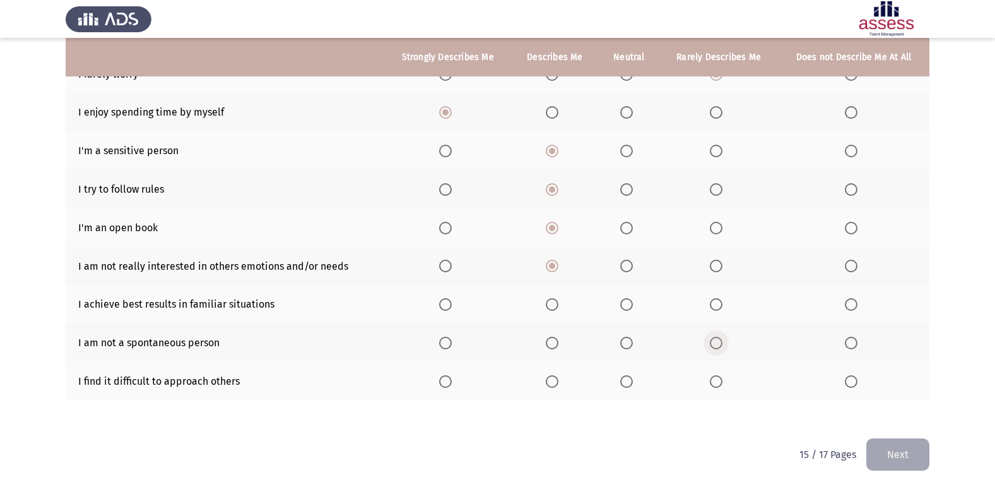
click at [721, 341] on span "Select an option" at bounding box center [716, 342] width 13 height 13
click at [721, 341] on input "Select an option" at bounding box center [716, 342] width 13 height 13
click at [554, 305] on span "Select an option" at bounding box center [552, 304] width 13 height 13
click at [554, 305] on input "Select an option" at bounding box center [552, 304] width 13 height 13
click at [720, 384] on span "Select an option" at bounding box center [716, 381] width 13 height 13
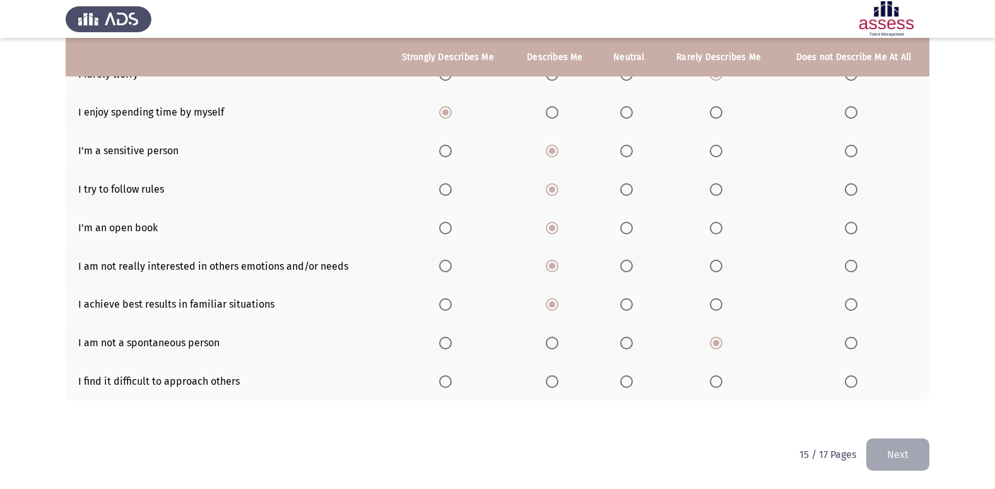
click at [720, 384] on input "Select an option" at bounding box center [716, 381] width 13 height 13
click at [856, 384] on span "Select an option" at bounding box center [851, 381] width 13 height 13
click at [856, 384] on input "Select an option" at bounding box center [851, 381] width 13 height 13
click at [882, 458] on button "Next" at bounding box center [898, 454] width 63 height 32
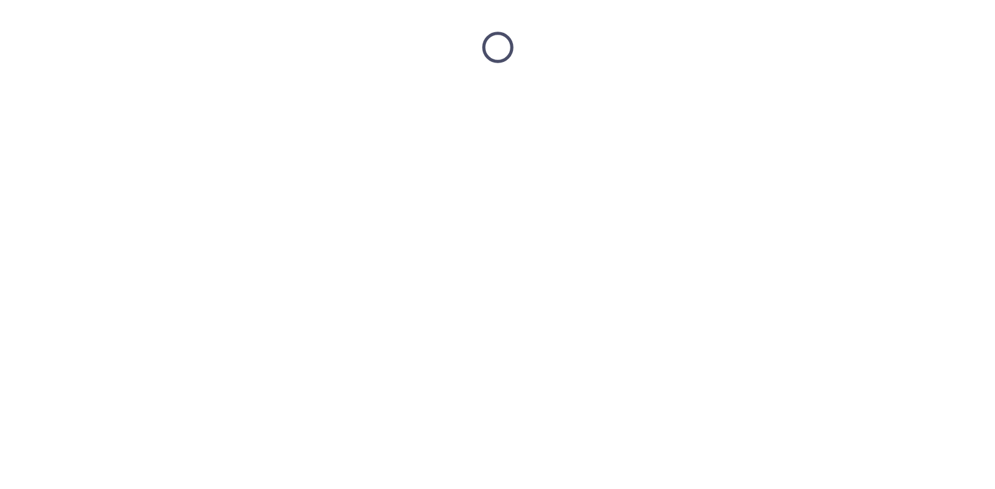
scroll to position [0, 0]
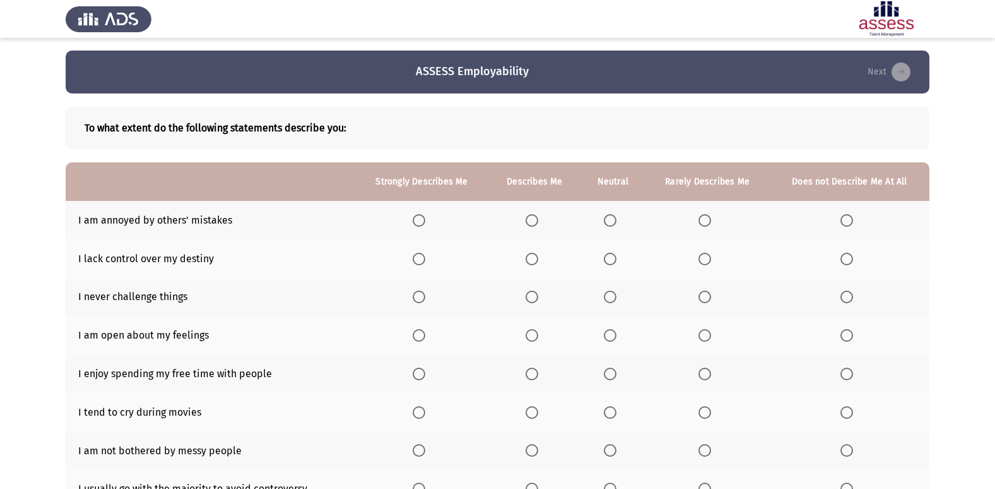
click at [534, 216] on span "Select an option" at bounding box center [532, 220] width 13 height 13
click at [534, 216] on input "Select an option" at bounding box center [532, 220] width 13 height 13
click at [703, 263] on span "Select an option" at bounding box center [705, 258] width 13 height 13
click at [703, 263] on input "Select an option" at bounding box center [705, 258] width 13 height 13
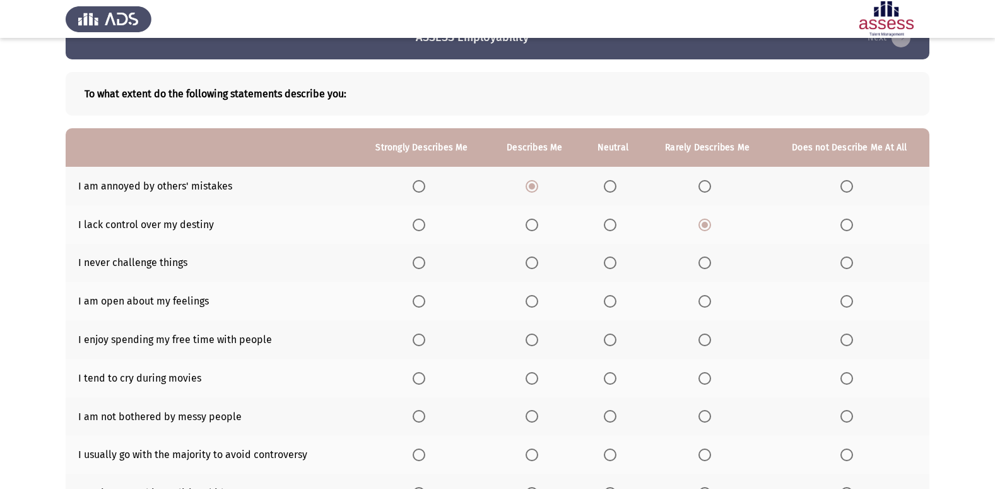
scroll to position [63, 0]
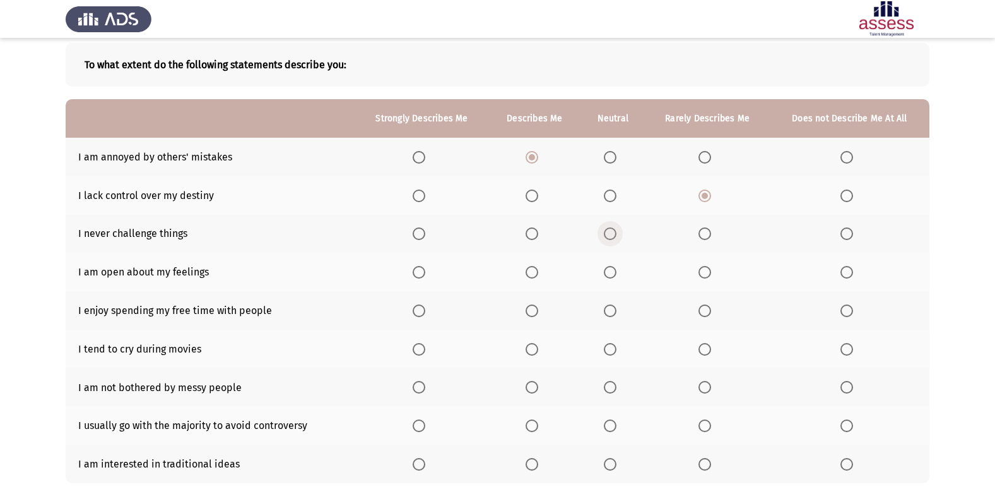
click at [608, 239] on span "Select an option" at bounding box center [610, 233] width 13 height 13
click at [608, 239] on input "Select an option" at bounding box center [610, 233] width 13 height 13
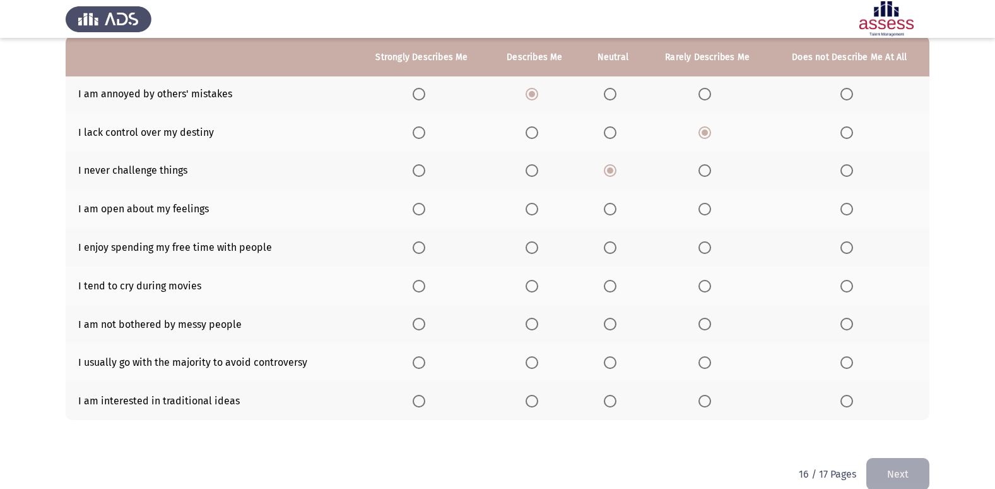
click at [708, 213] on span "Select an option" at bounding box center [705, 209] width 13 height 13
click at [708, 213] on input "Select an option" at bounding box center [705, 209] width 13 height 13
click at [848, 249] on span "Select an option" at bounding box center [847, 247] width 13 height 13
click at [848, 249] on input "Select an option" at bounding box center [847, 247] width 13 height 13
click at [530, 285] on span "Select an option" at bounding box center [532, 286] width 13 height 13
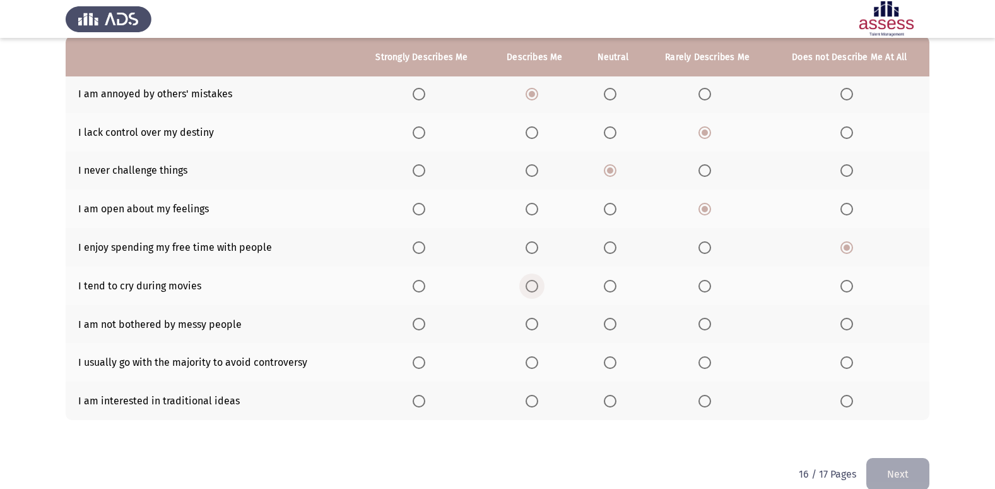
click at [530, 285] on input "Select an option" at bounding box center [532, 286] width 13 height 13
click at [708, 326] on span "Select an option" at bounding box center [705, 323] width 13 height 13
click at [708, 326] on input "Select an option" at bounding box center [705, 323] width 13 height 13
click at [852, 361] on span "Select an option" at bounding box center [847, 362] width 13 height 13
click at [852, 361] on input "Select an option" at bounding box center [847, 362] width 13 height 13
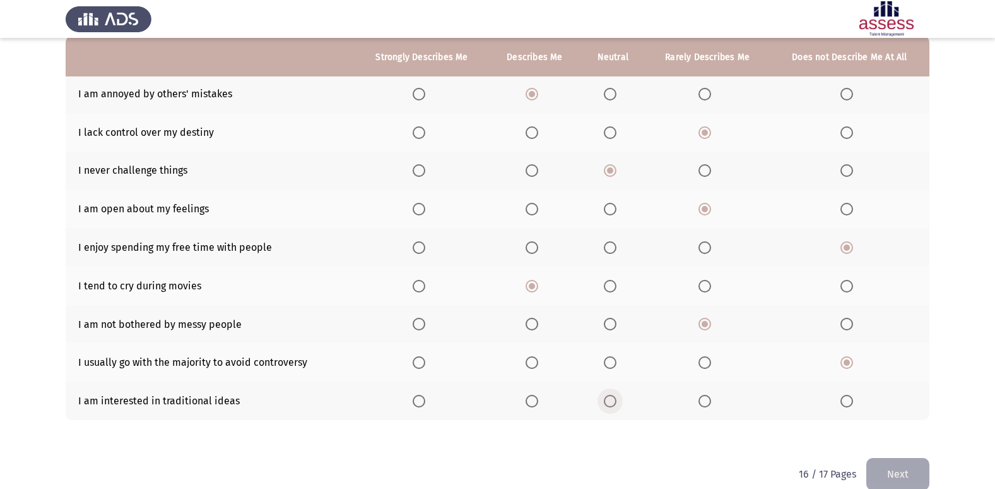
click at [611, 398] on span "Select an option" at bounding box center [610, 400] width 13 height 13
click at [611, 398] on input "Select an option" at bounding box center [610, 400] width 13 height 13
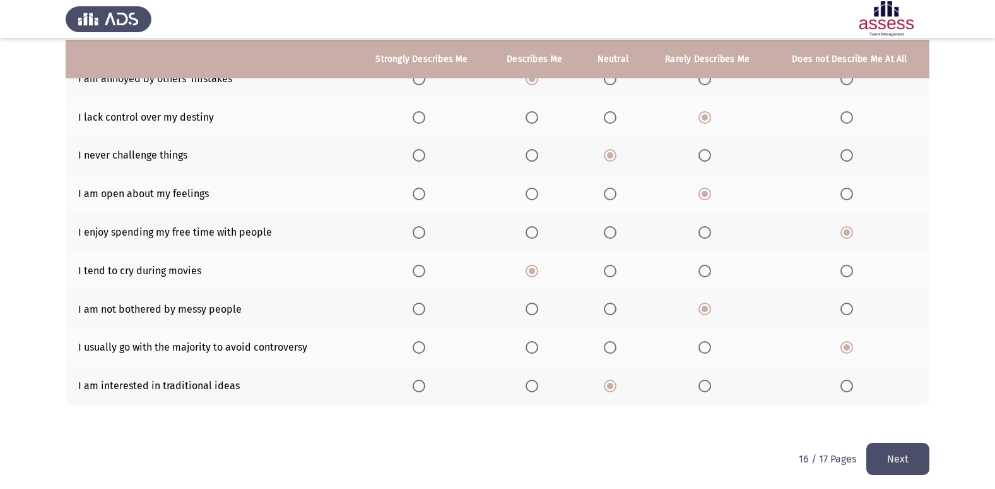
scroll to position [146, 0]
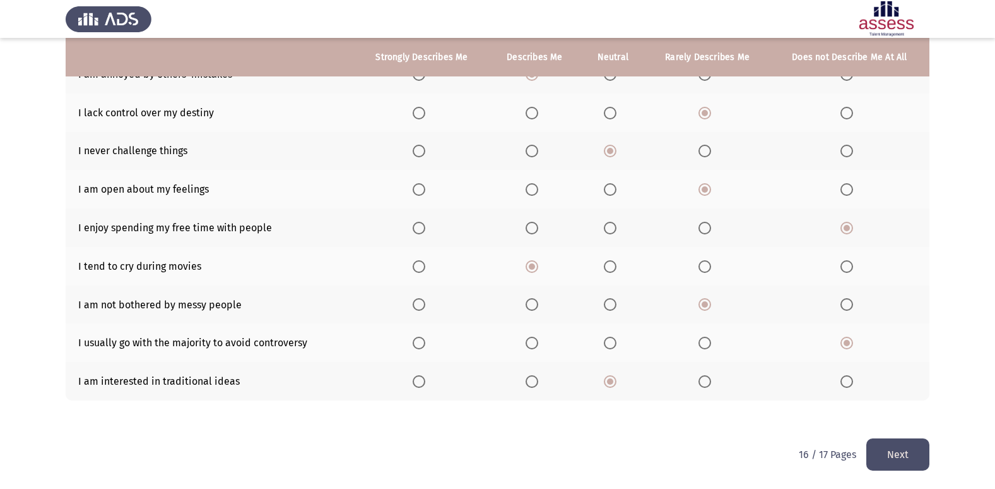
click at [885, 446] on button "Next" at bounding box center [898, 454] width 63 height 32
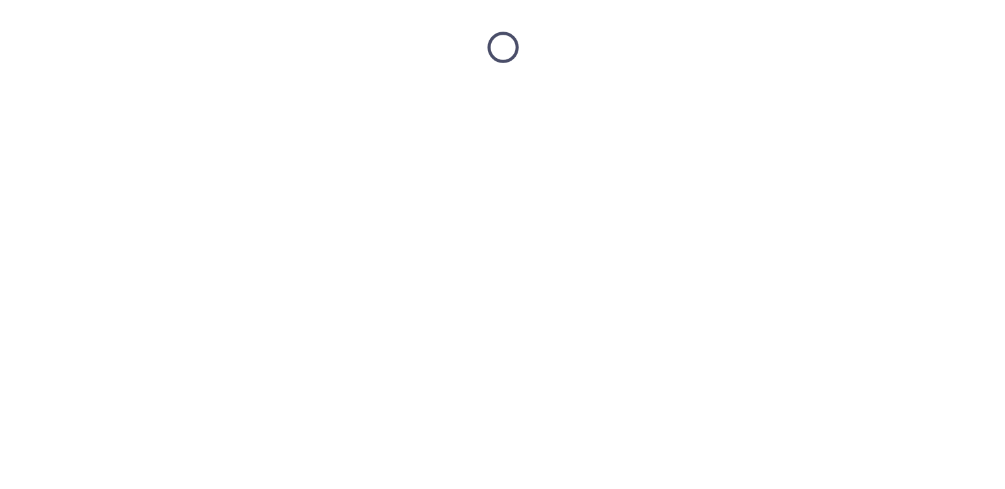
scroll to position [0, 0]
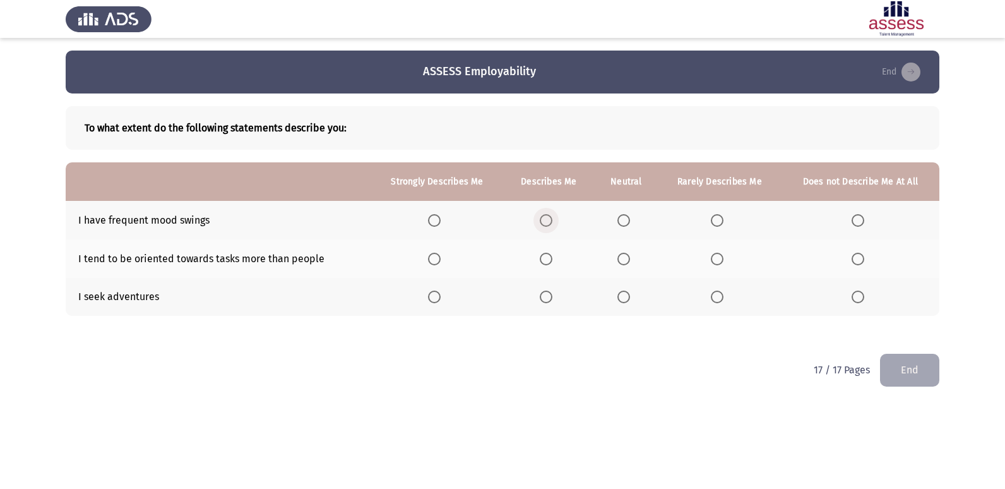
click at [552, 220] on span "Select an option" at bounding box center [546, 220] width 13 height 13
click at [552, 220] on input "Select an option" at bounding box center [546, 220] width 13 height 13
click at [549, 259] on span "Select an option" at bounding box center [546, 258] width 13 height 13
click at [549, 259] on input "Select an option" at bounding box center [546, 258] width 13 height 13
click at [720, 302] on span "Select an option" at bounding box center [717, 296] width 13 height 13
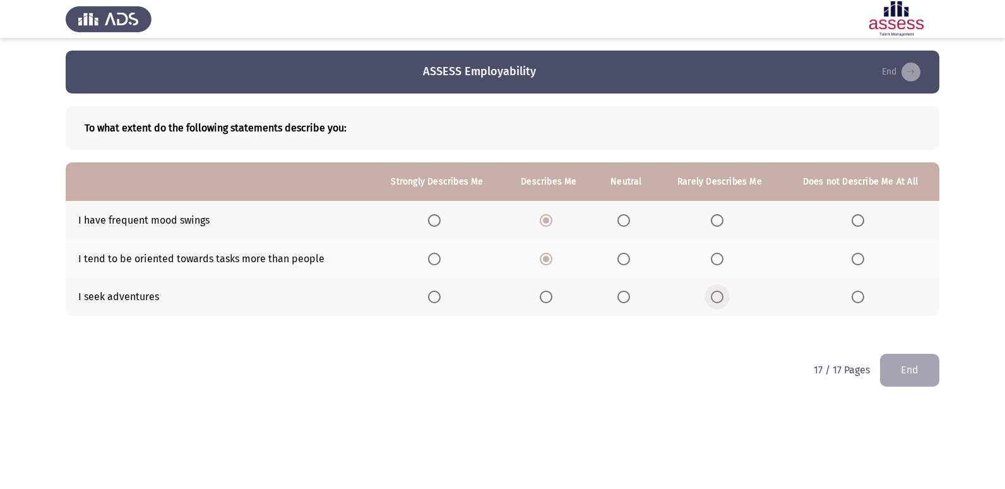
click at [720, 302] on input "Select an option" at bounding box center [717, 296] width 13 height 13
click at [922, 366] on button "End" at bounding box center [909, 369] width 59 height 32
